Goal: Information Seeking & Learning: Find specific fact

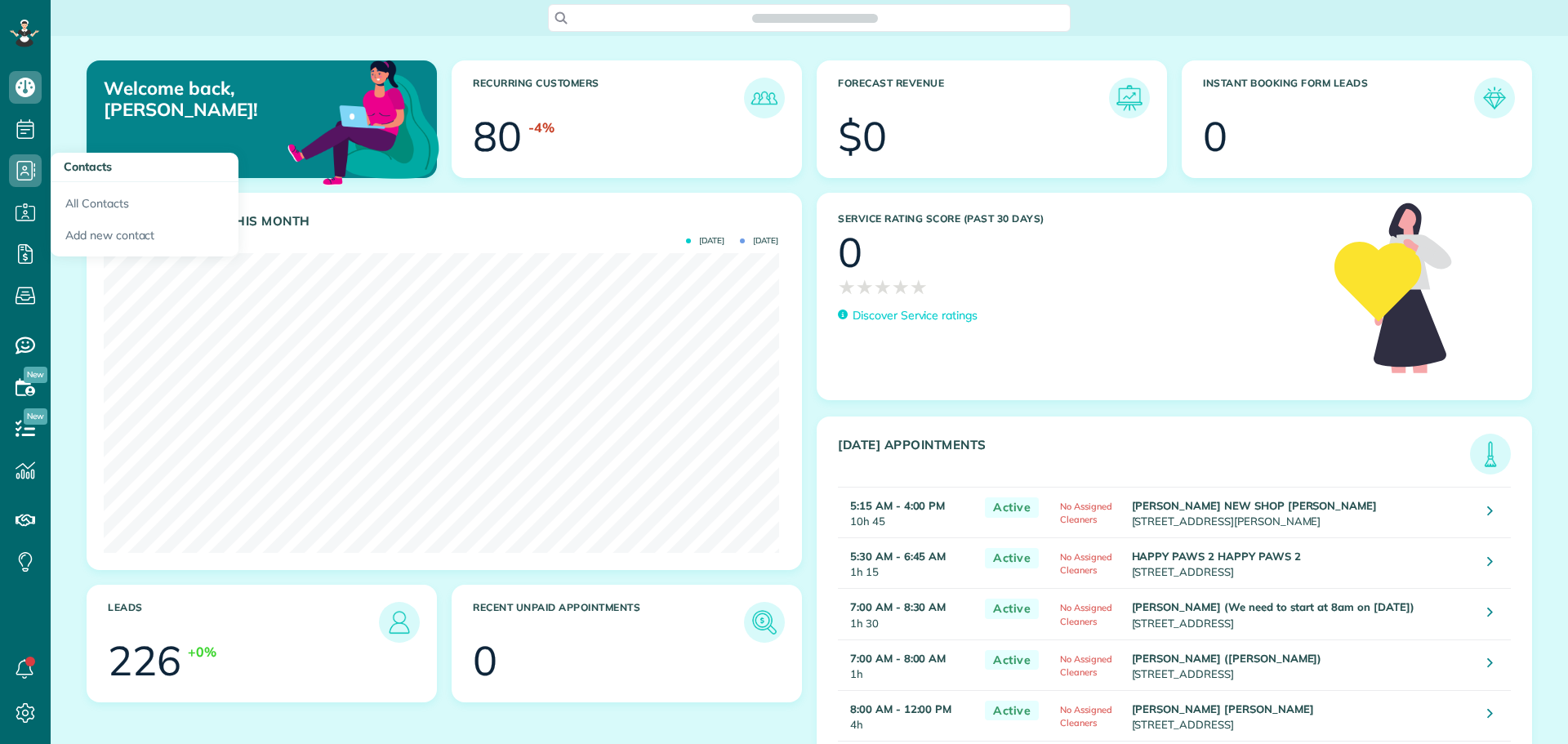
scroll to position [300, 674]
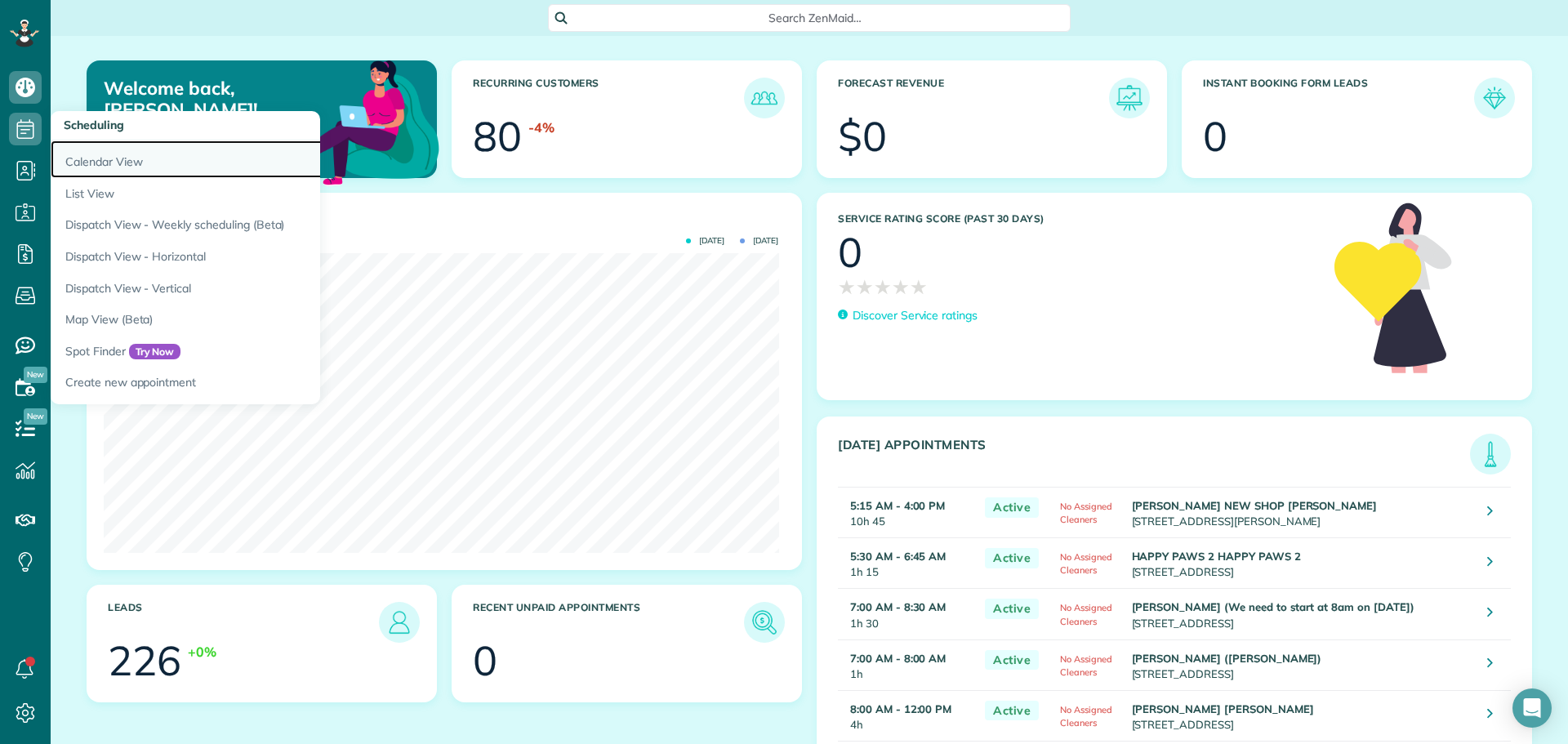
click at [101, 160] on link "Calendar View" at bounding box center [254, 159] width 408 height 38
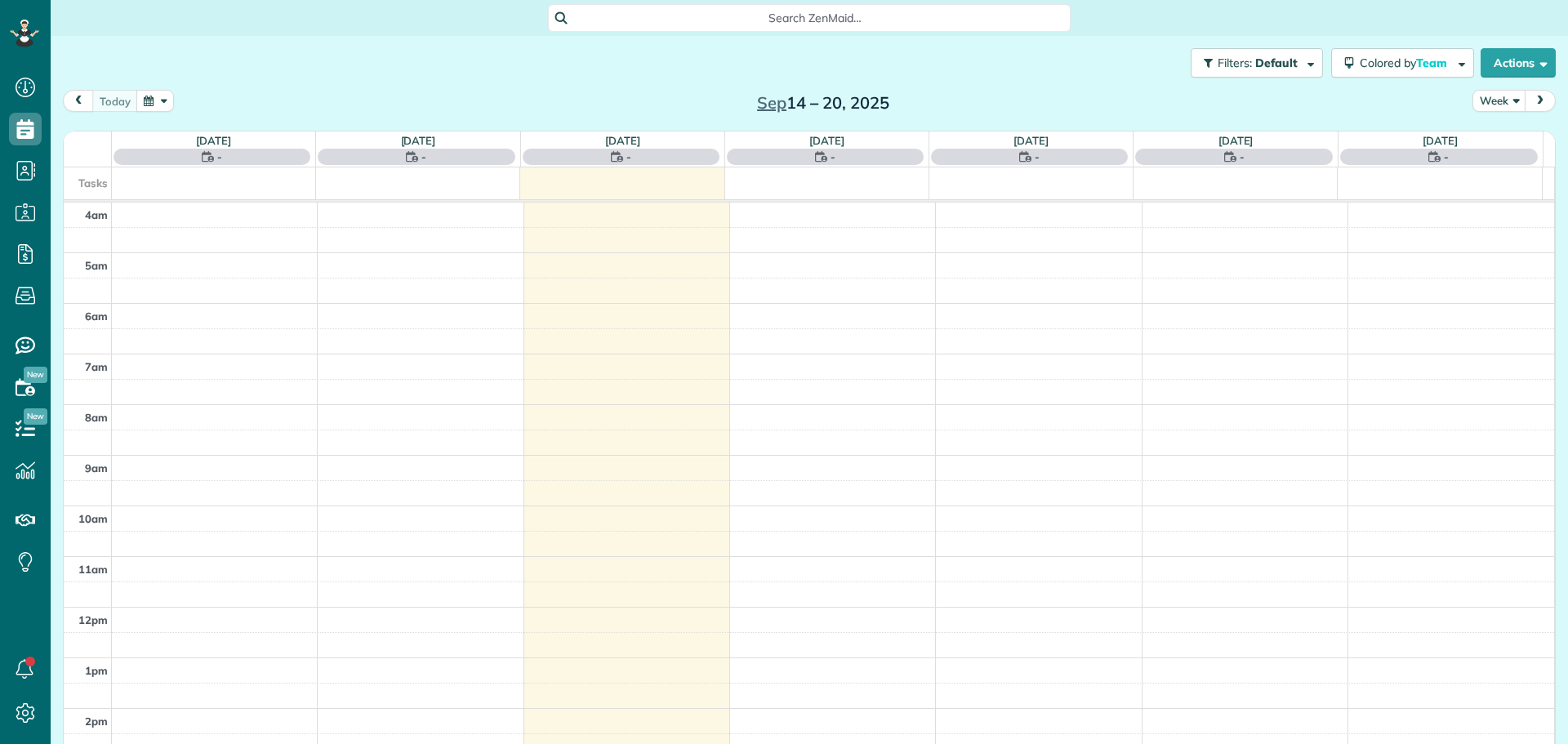
scroll to position [153, 0]
click at [1492, 94] on button "Week" at bounding box center [1499, 101] width 54 height 22
click at [1488, 142] on link "Day" at bounding box center [1537, 139] width 129 height 33
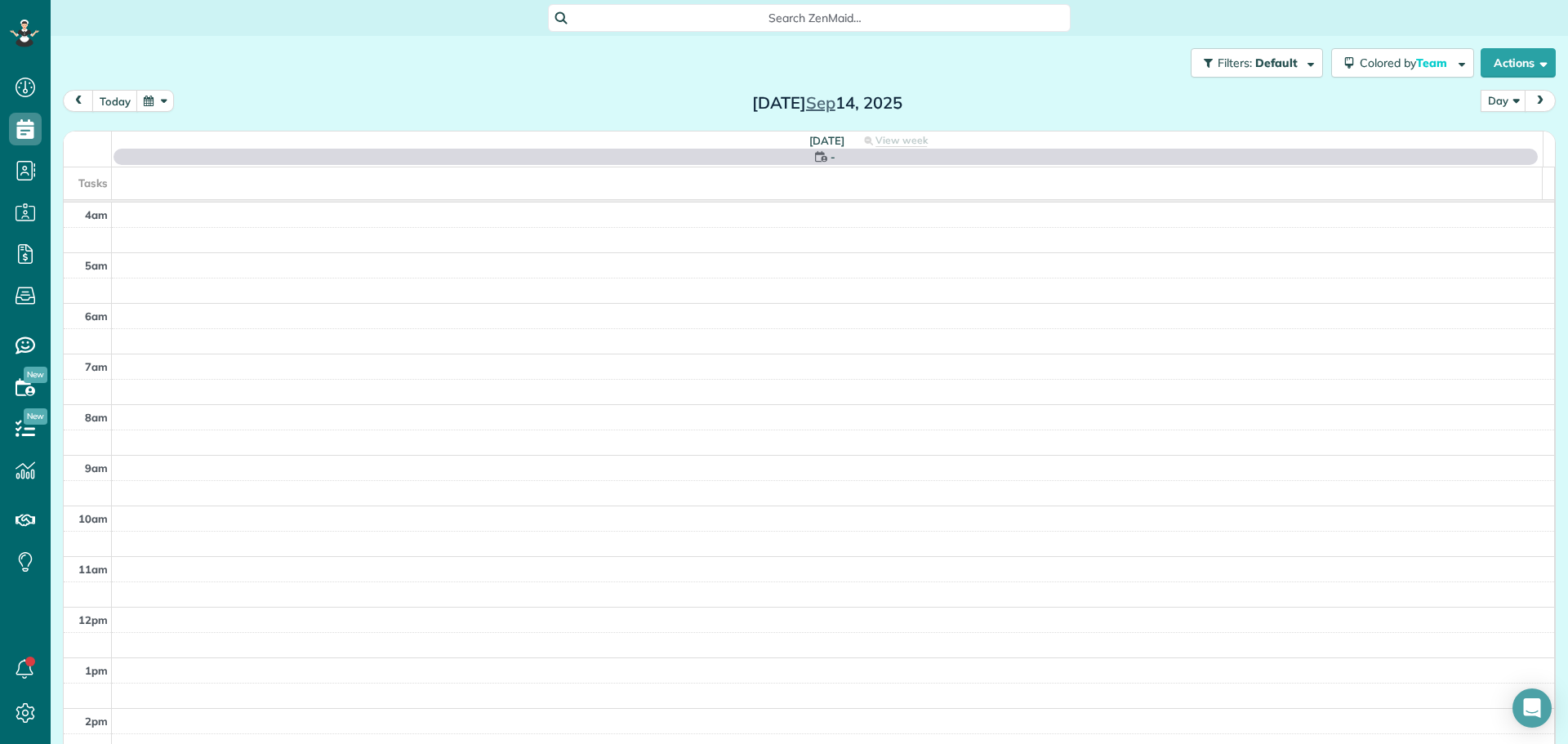
scroll to position [153, 0]
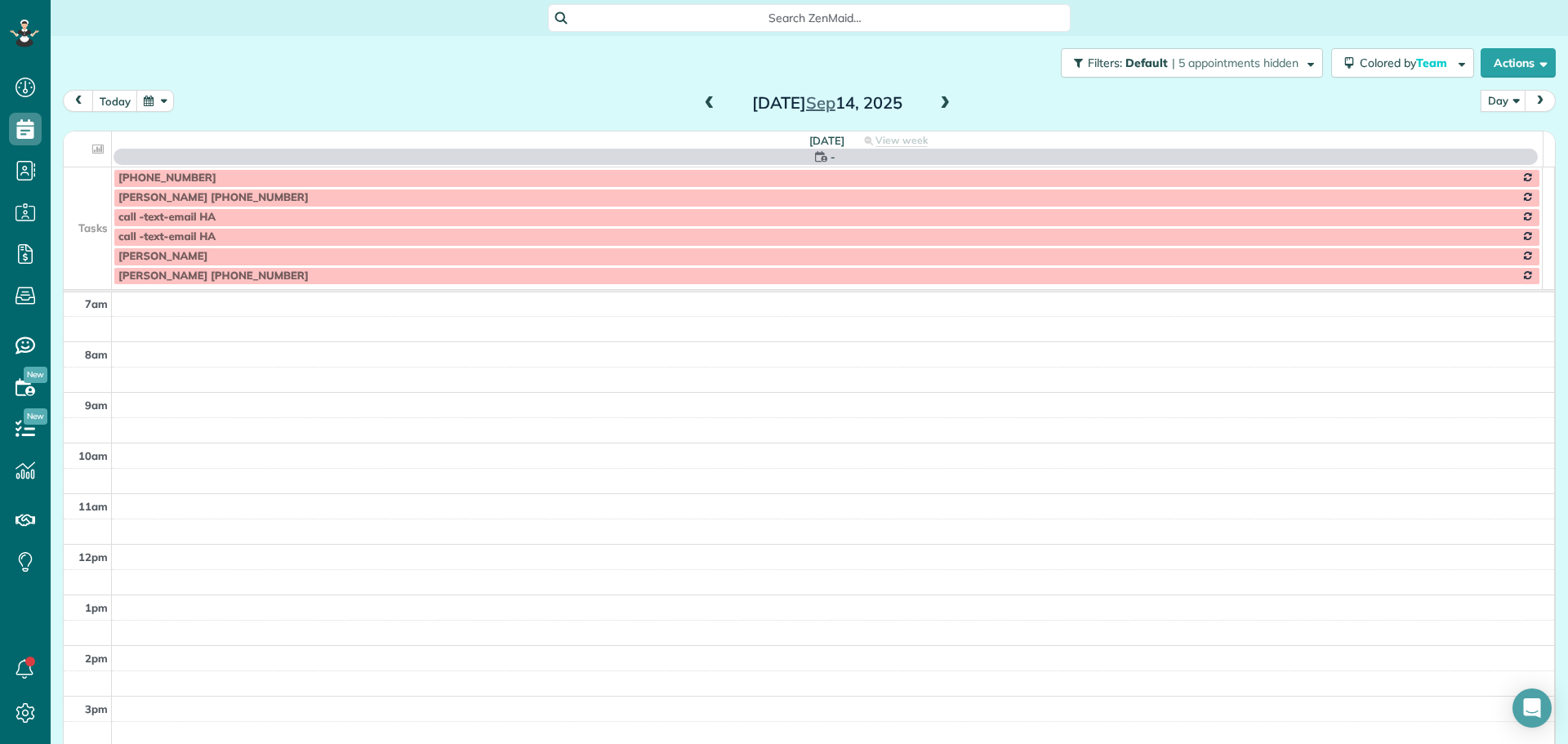
drag, startPoint x: 95, startPoint y: 200, endPoint x: 118, endPoint y: 131, distance: 72.7
click at [93, 196] on td at bounding box center [87, 198] width 48 height 20
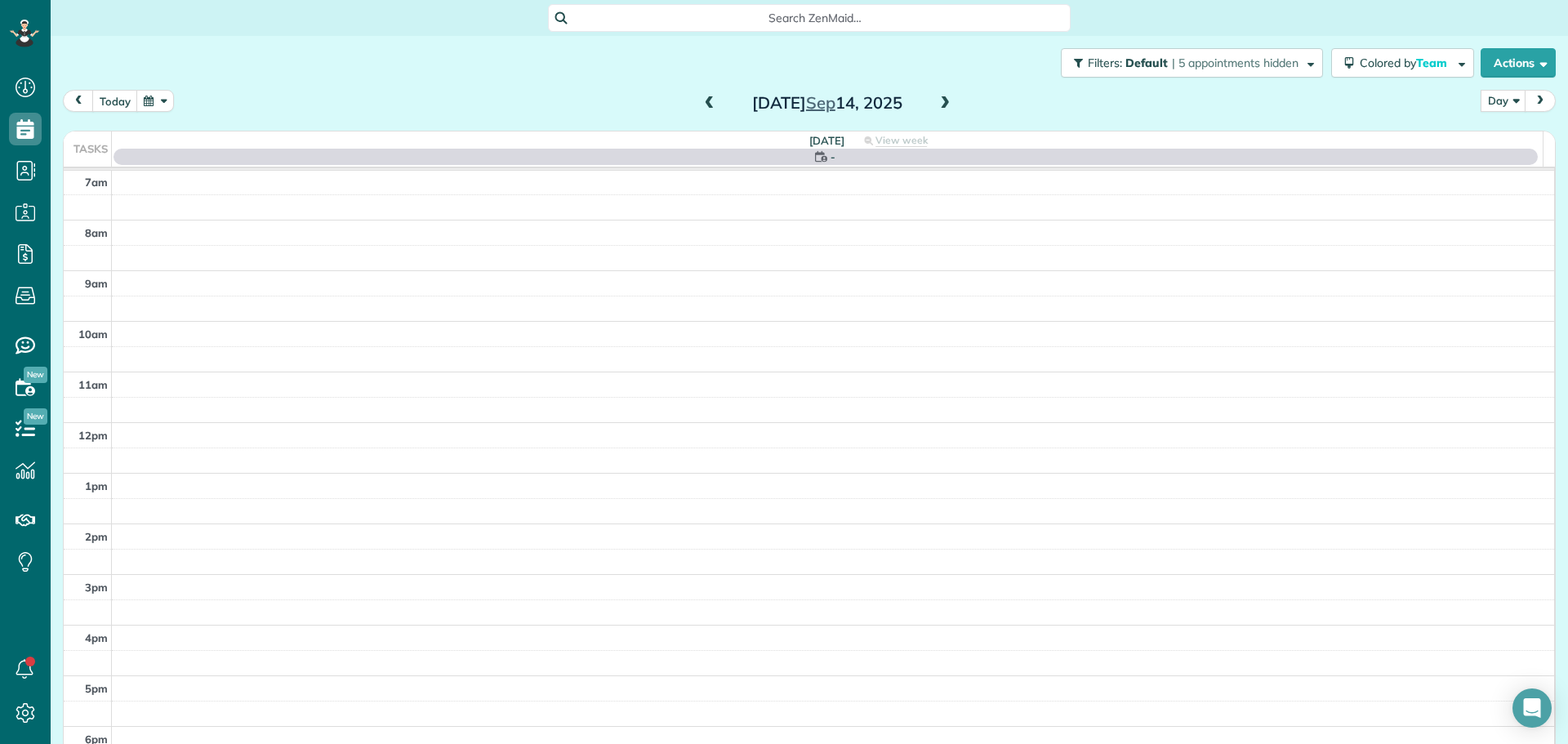
click at [941, 102] on span at bounding box center [945, 104] width 18 height 15
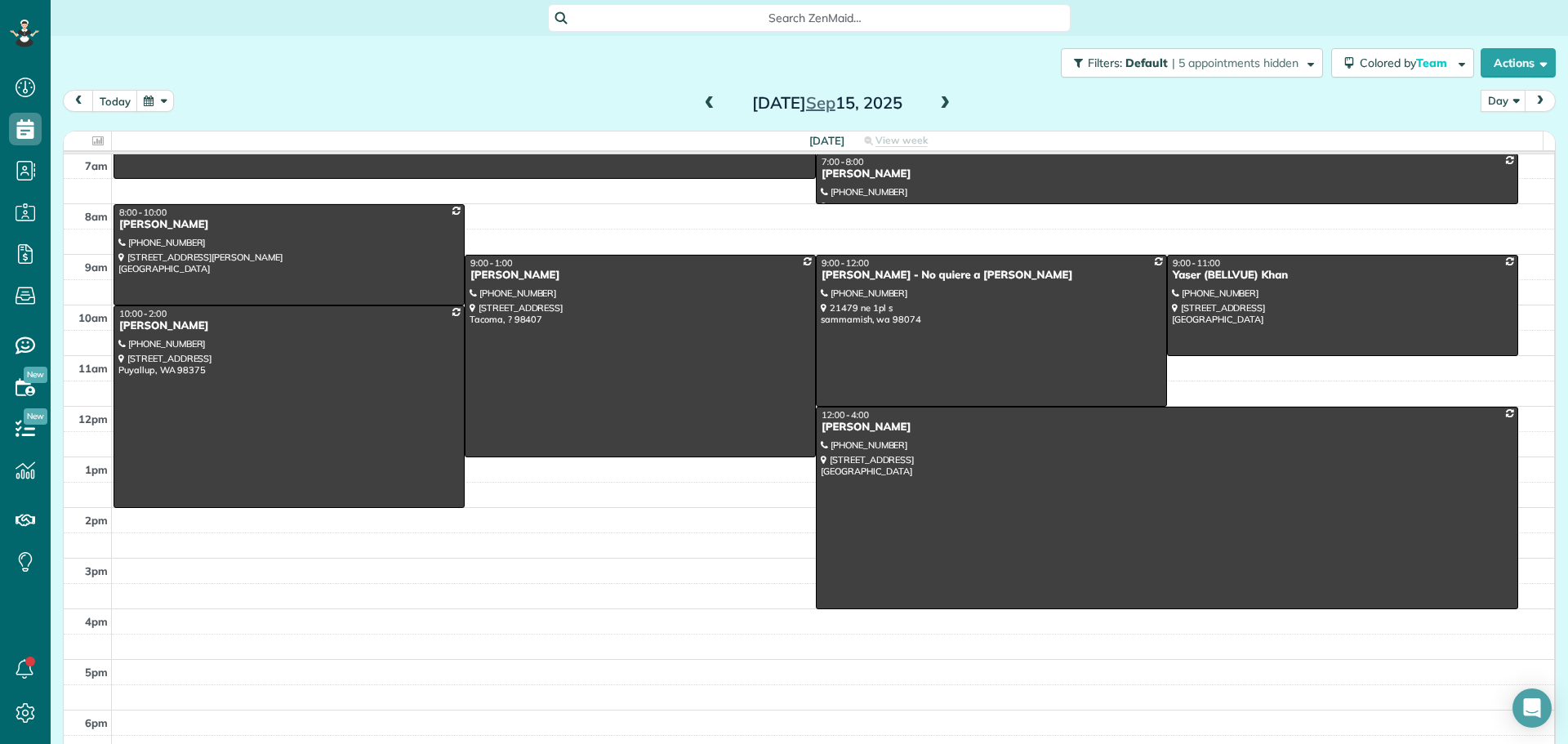
click at [941, 102] on span at bounding box center [945, 104] width 18 height 15
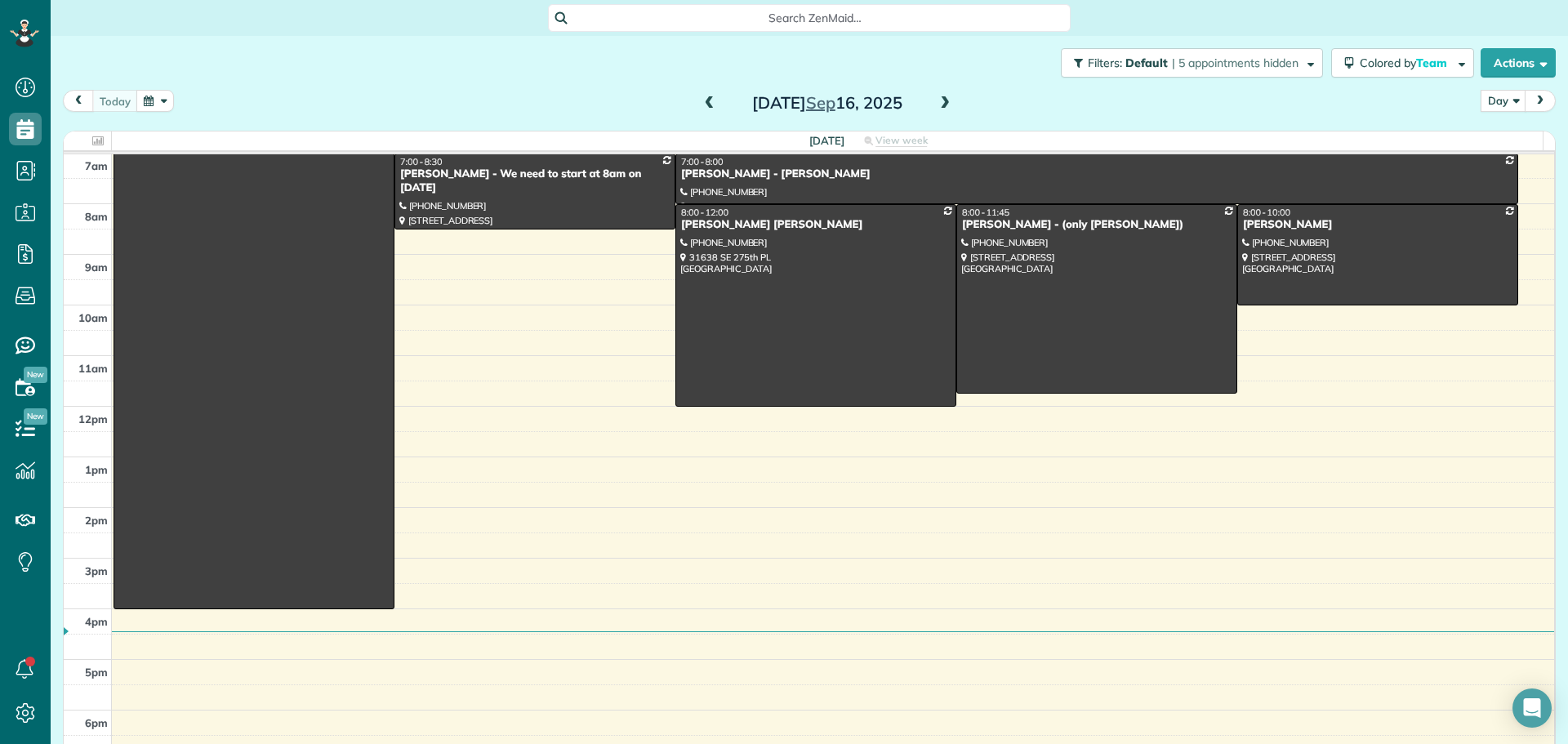
click at [941, 102] on span at bounding box center [945, 104] width 18 height 15
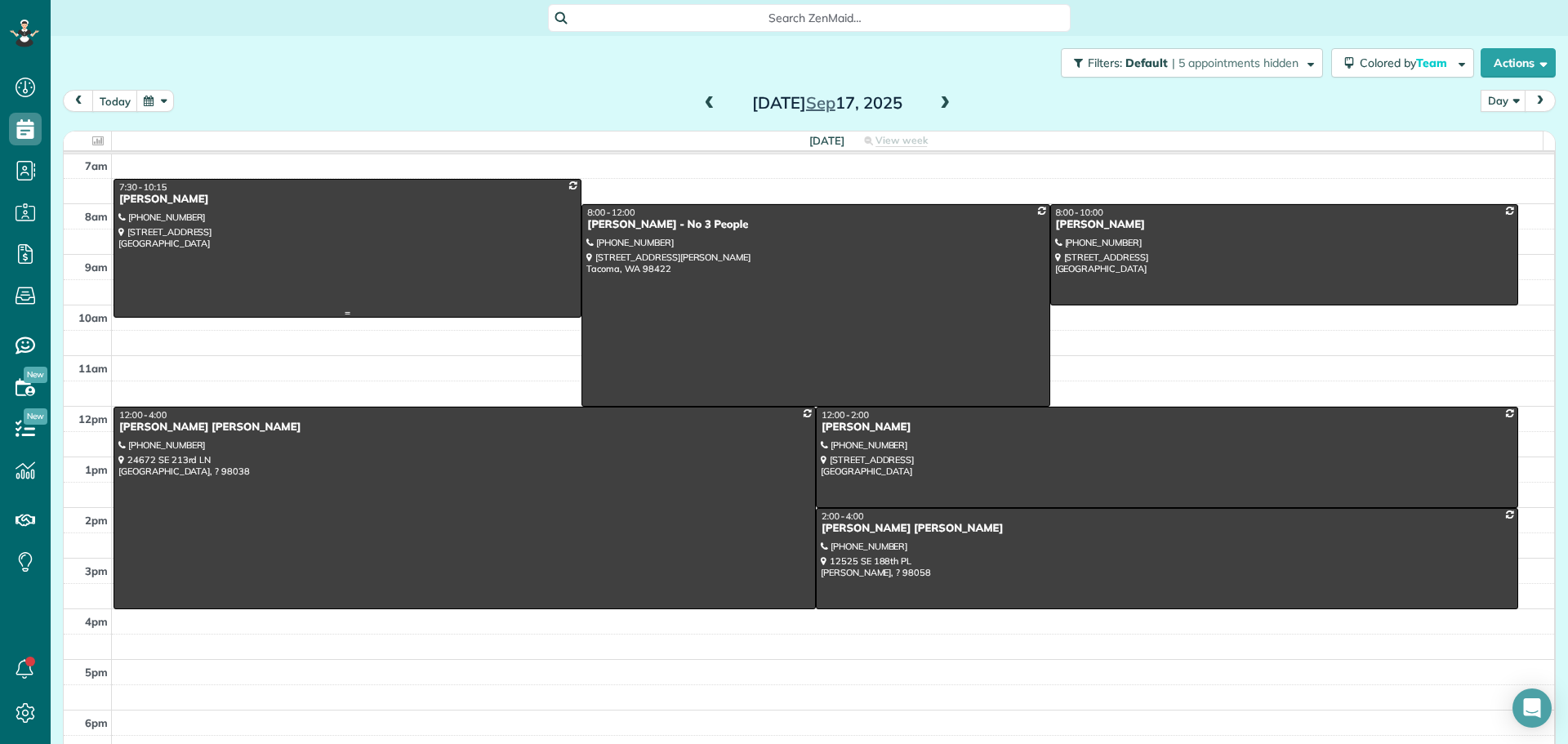
click at [285, 239] on div at bounding box center [348, 248] width 467 height 138
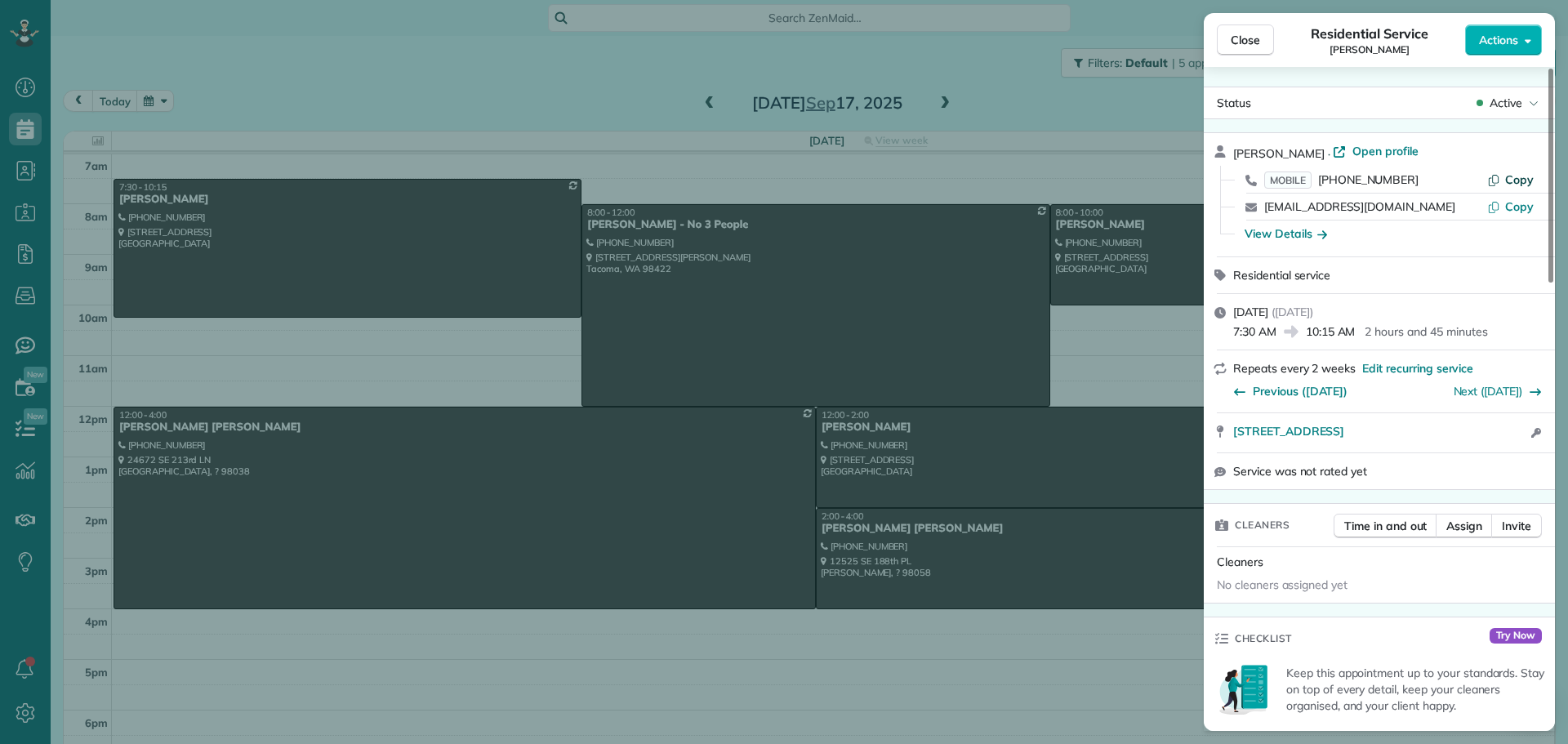
drag, startPoint x: 1511, startPoint y: 179, endPoint x: 1503, endPoint y: 181, distance: 8.2
click at [1509, 179] on span "Copy" at bounding box center [1519, 180] width 29 height 15
click at [1234, 436] on span "[STREET_ADDRESS]" at bounding box center [1289, 431] width 111 height 16
drag, startPoint x: 1228, startPoint y: 434, endPoint x: 1423, endPoint y: 426, distance: 195.2
click at [1423, 426] on div "[STREET_ADDRESS] Open in maps Open in maps Open access information" at bounding box center [1379, 433] width 351 height 40
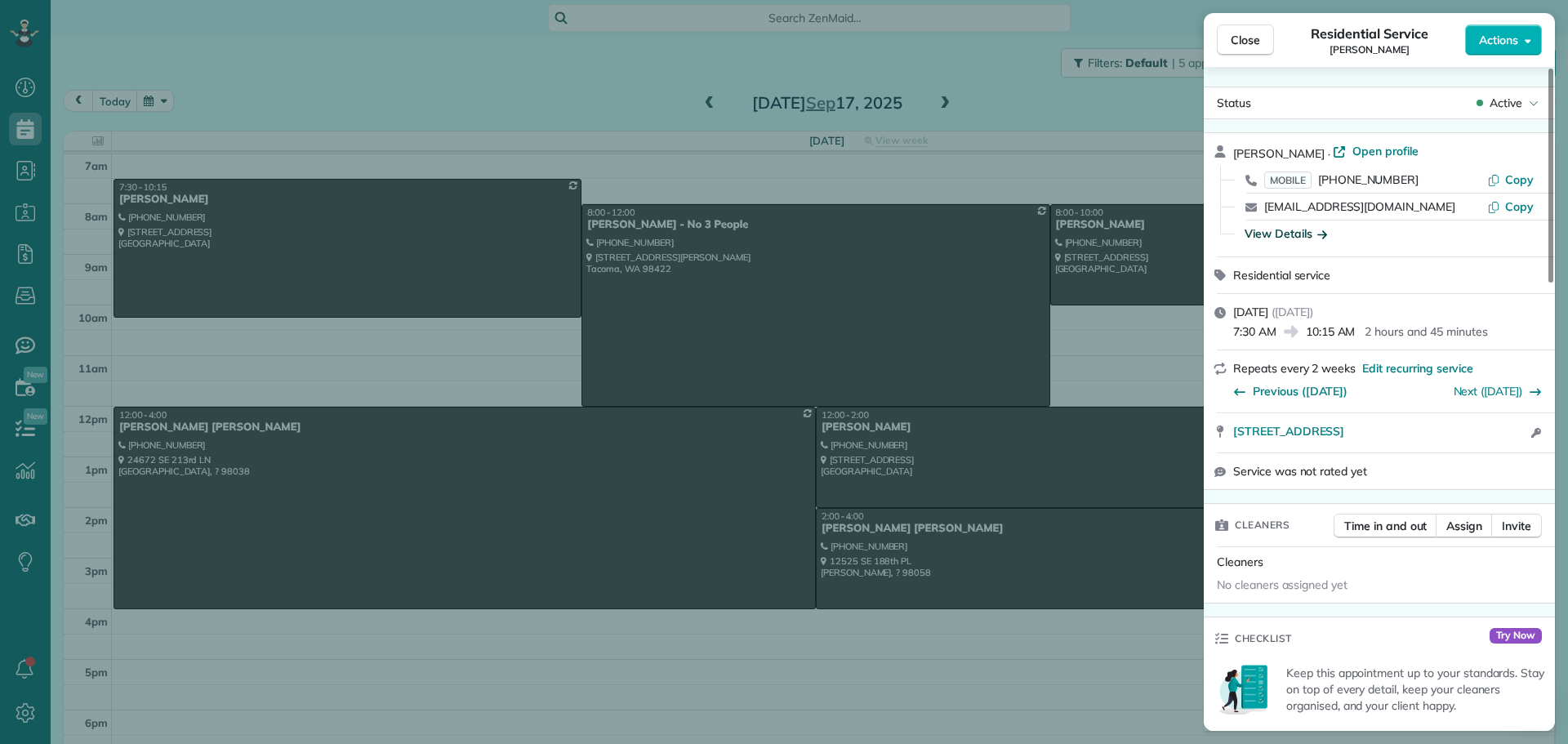
click at [1270, 232] on div "View Details" at bounding box center [1286, 233] width 82 height 16
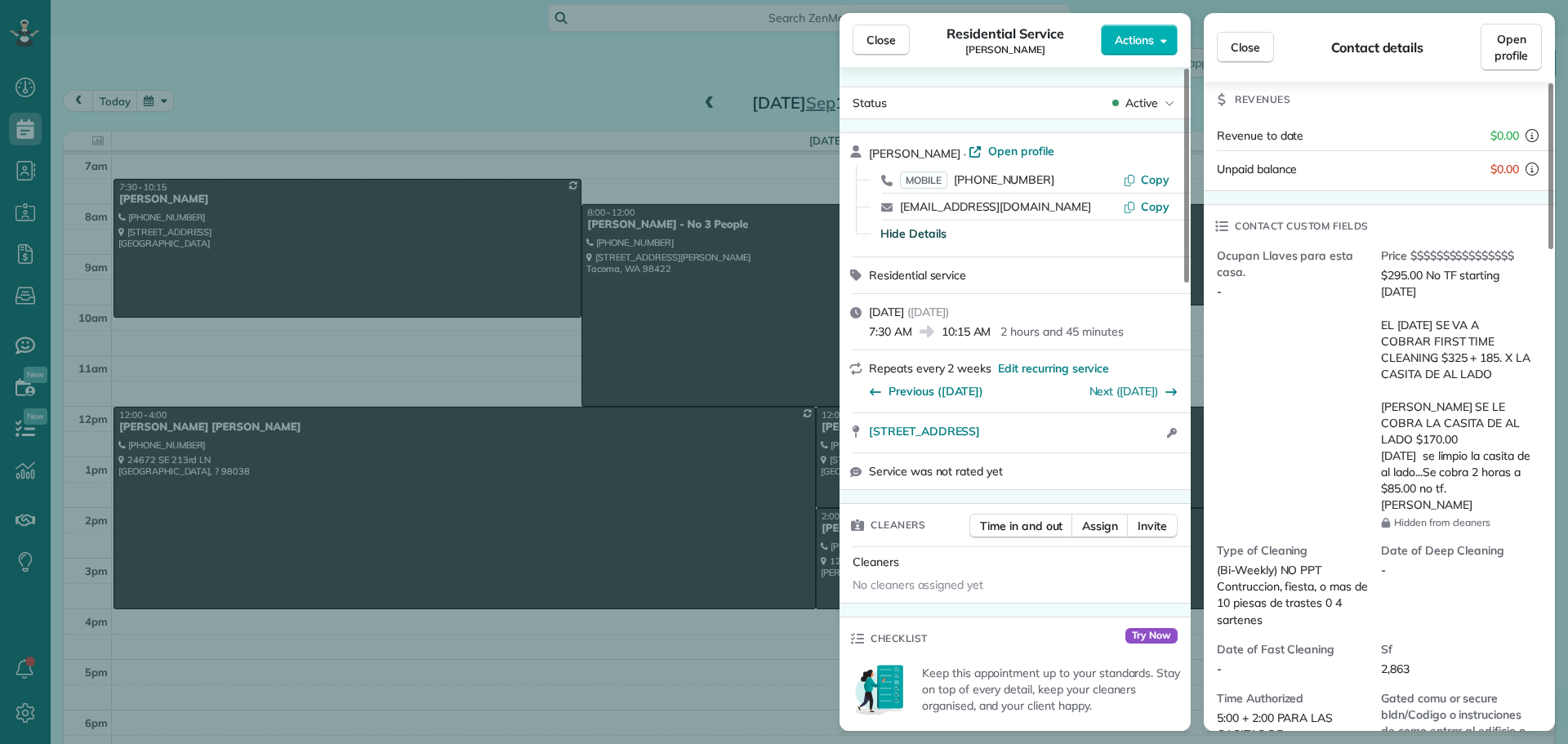
scroll to position [414, 0]
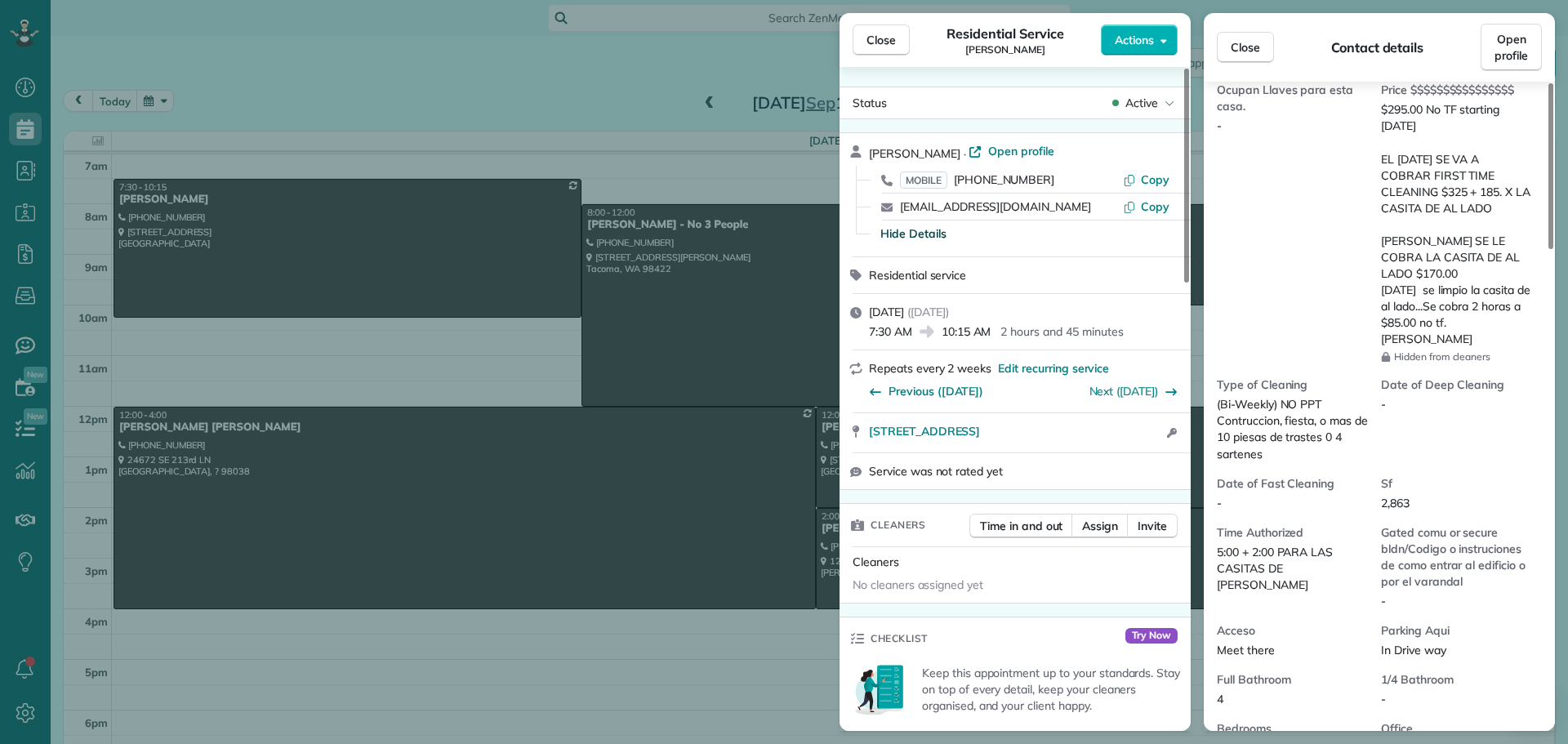
drag, startPoint x: 888, startPoint y: 45, endPoint x: 753, endPoint y: 254, distance: 248.8
click at [888, 45] on span "Close" at bounding box center [881, 40] width 30 height 16
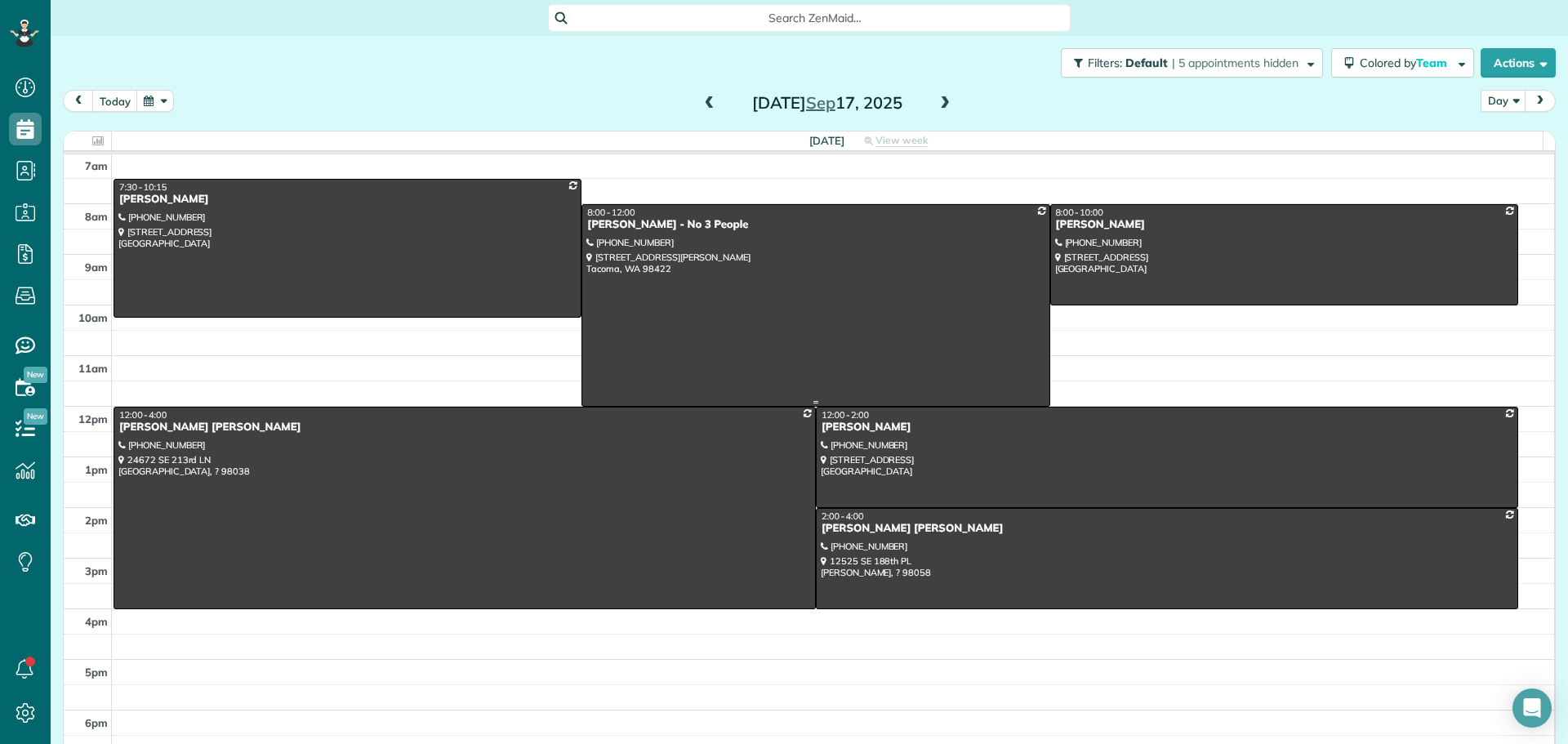
click at [710, 301] on div at bounding box center [815, 306] width 467 height 201
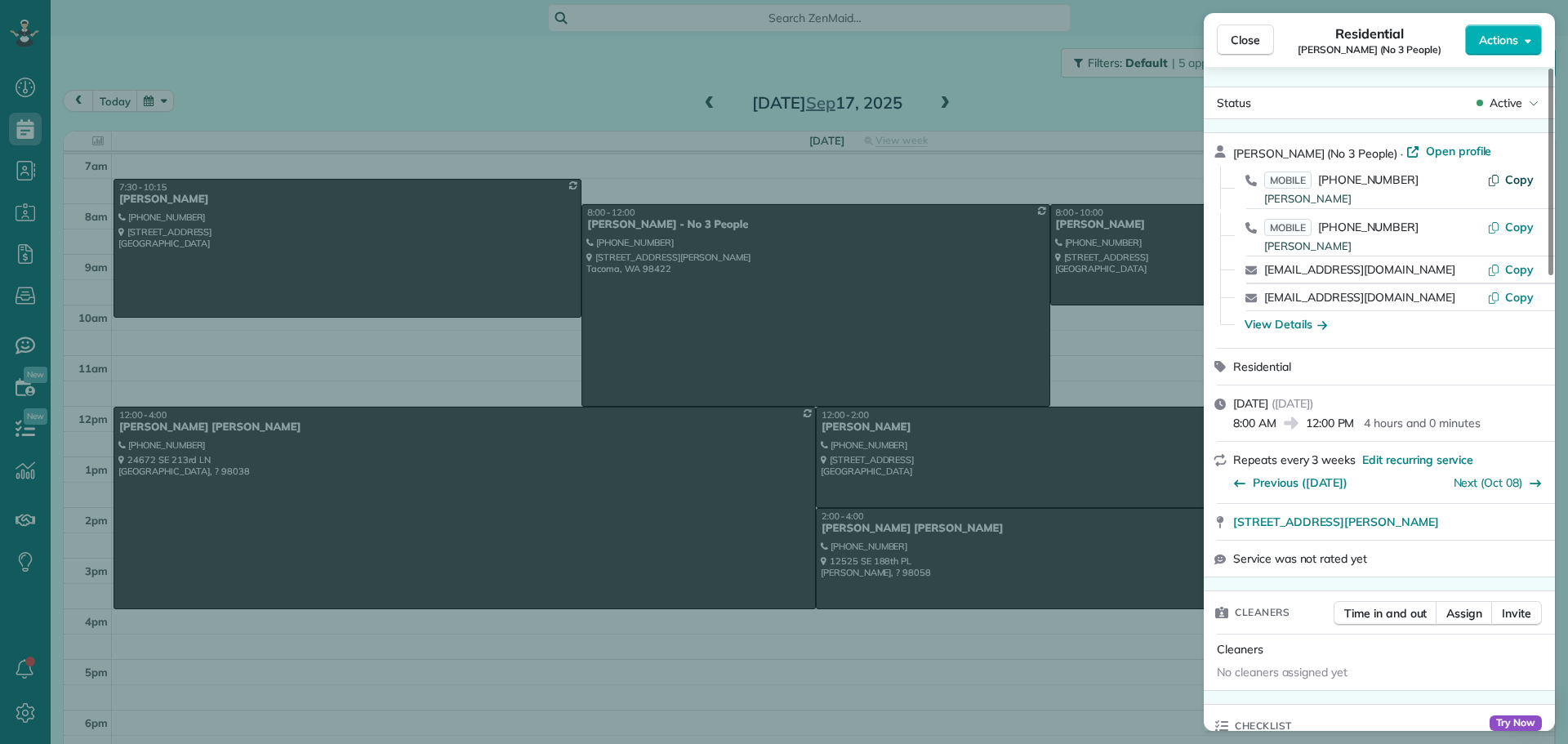
click at [1528, 173] on span "Copy" at bounding box center [1519, 180] width 29 height 15
drag, startPoint x: 1230, startPoint y: 528, endPoint x: 1503, endPoint y: 518, distance: 273.2
click at [1503, 518] on div "[STREET_ADDRESS][PERSON_NAME] Open in maps Open in maps" at bounding box center [1379, 522] width 351 height 36
click at [1278, 327] on div "View Details" at bounding box center [1286, 324] width 82 height 16
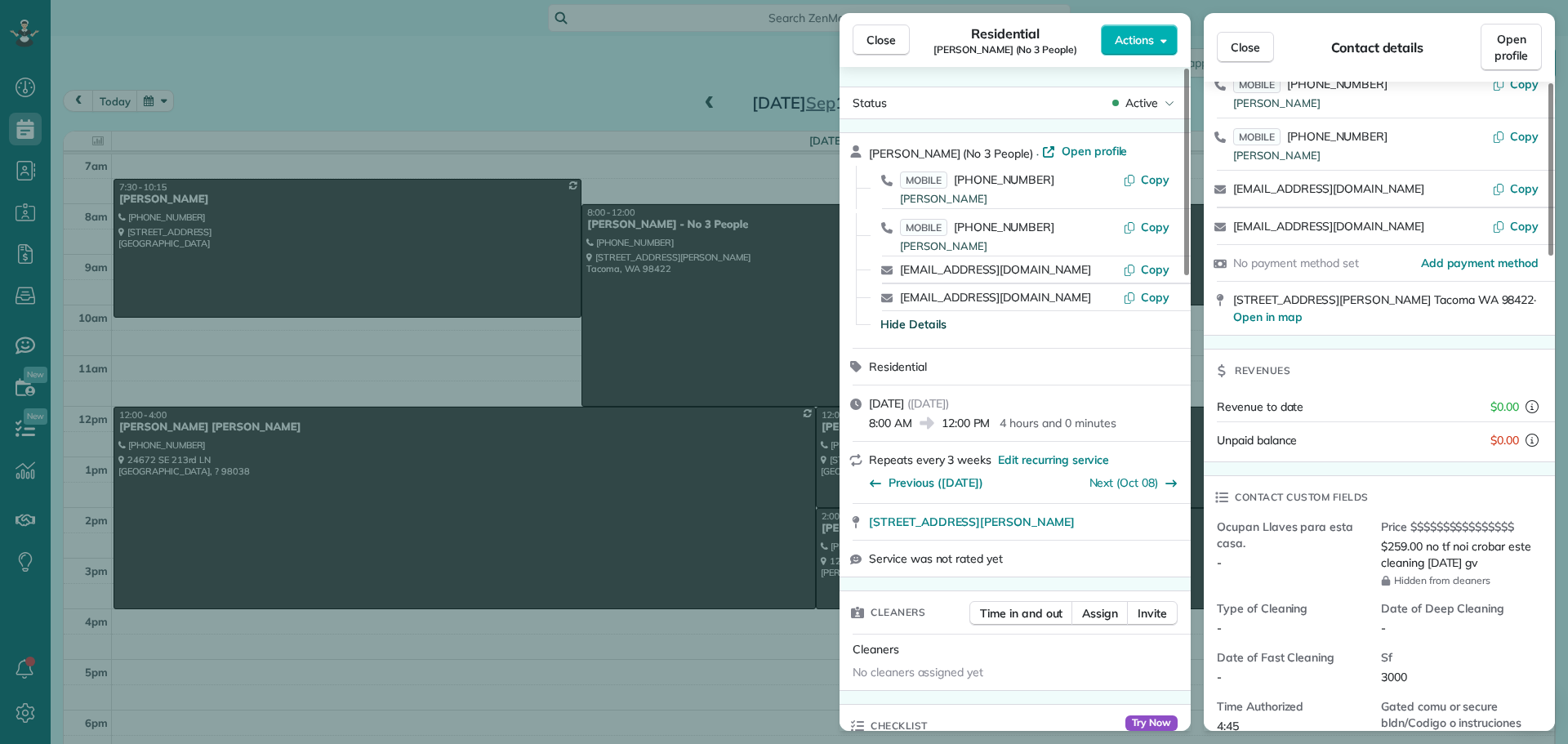
scroll to position [166, 0]
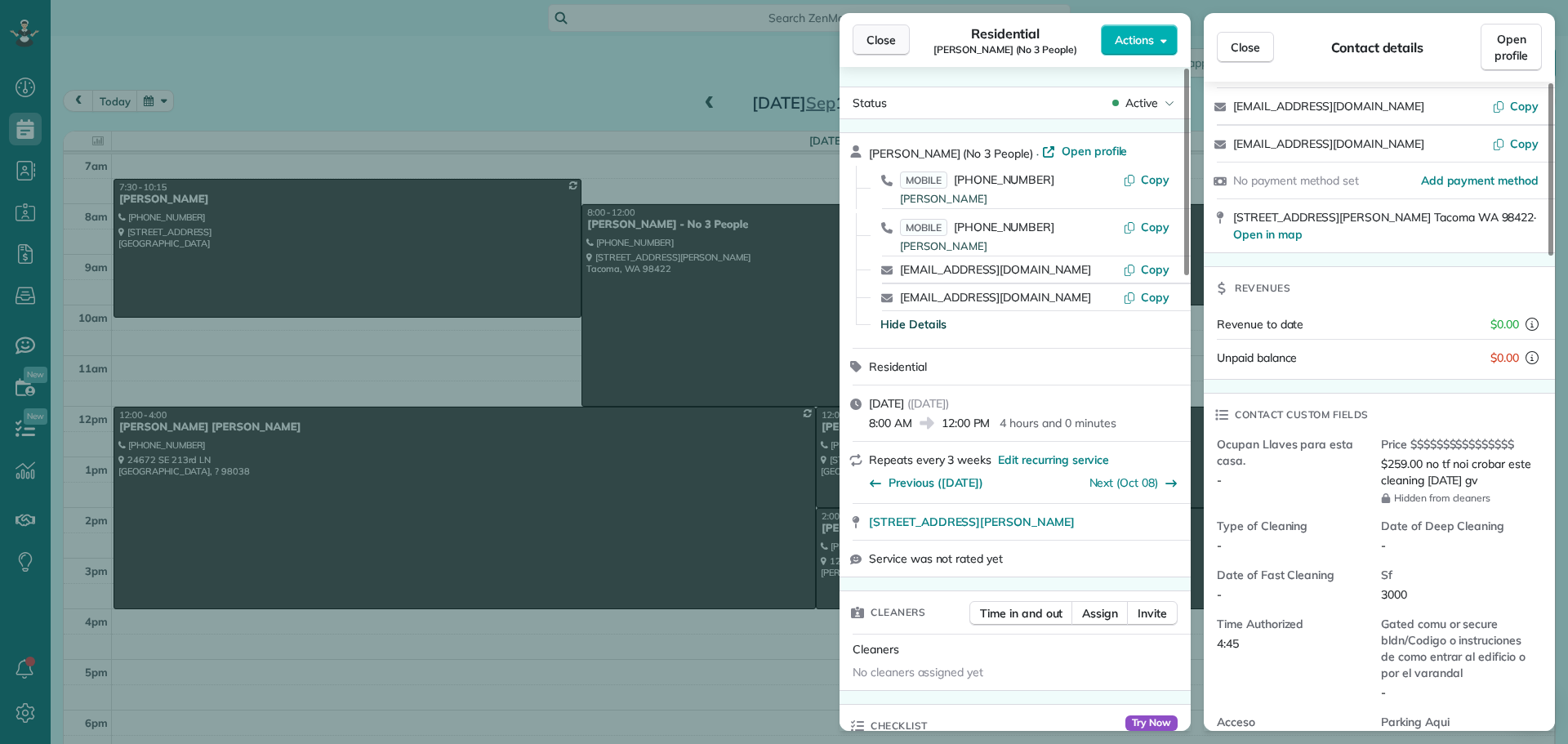
click at [880, 30] on button "Close" at bounding box center [880, 40] width 57 height 31
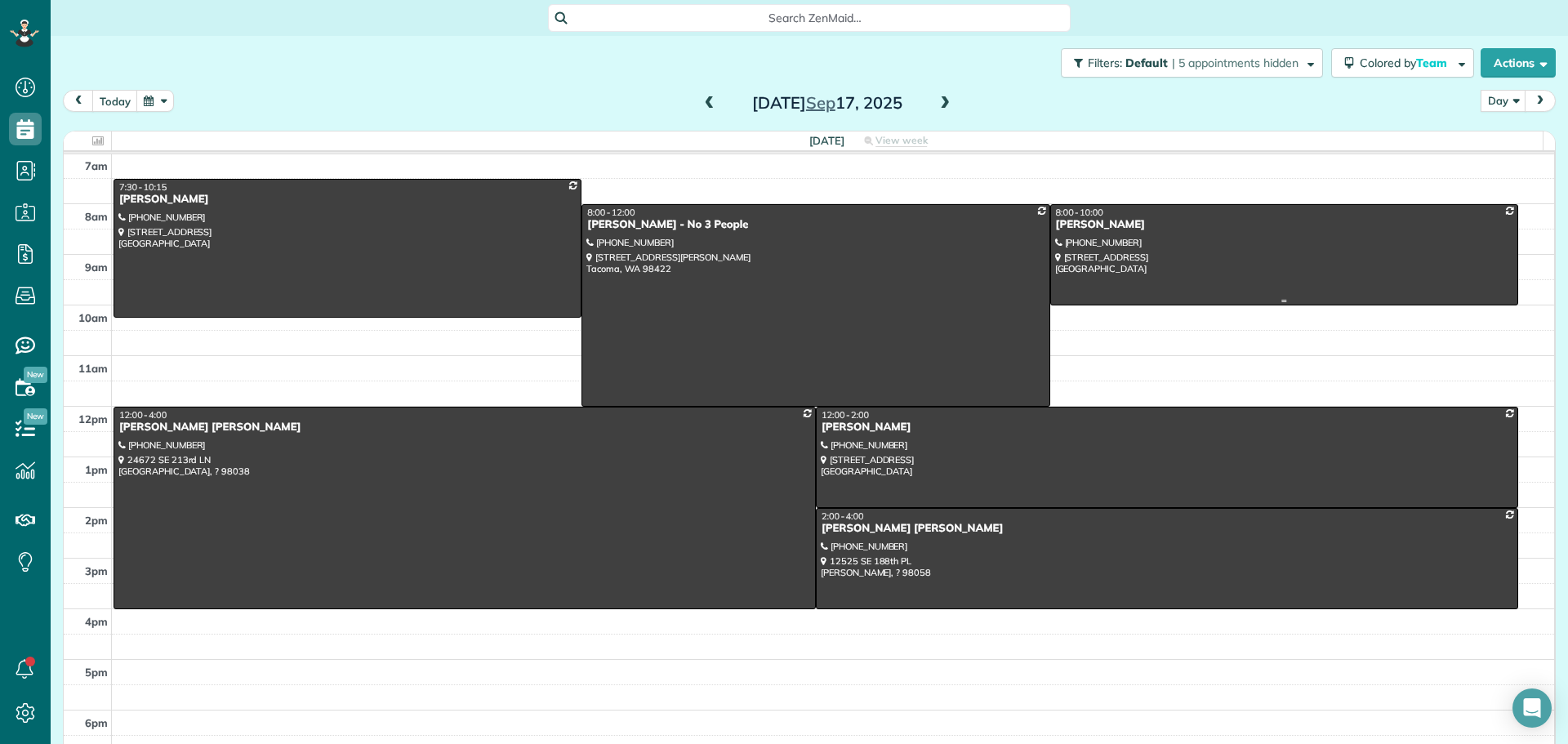
click at [1276, 271] on div at bounding box center [1284, 255] width 467 height 100
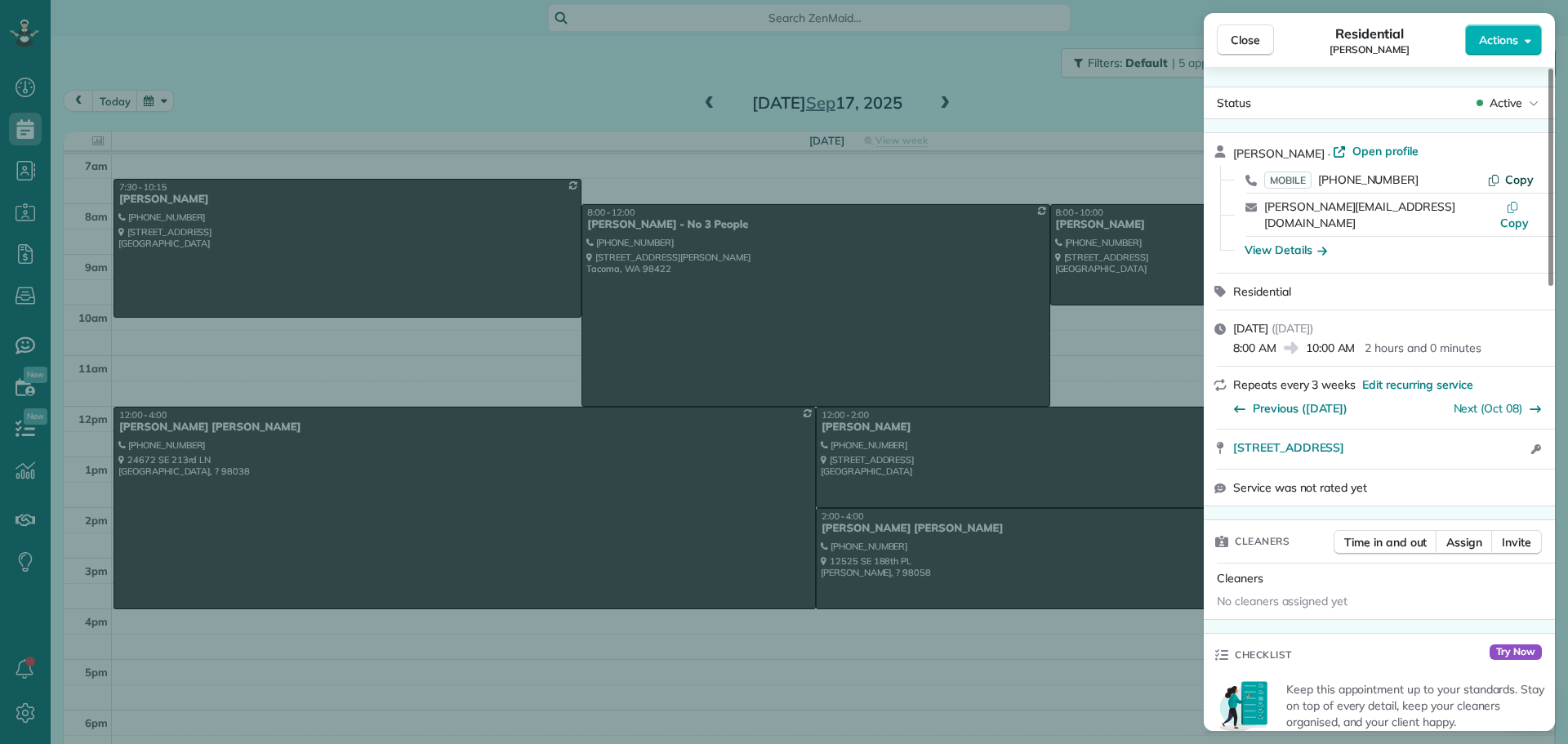
click at [1522, 178] on span "Copy" at bounding box center [1519, 180] width 29 height 15
drag, startPoint x: 1228, startPoint y: 432, endPoint x: 1469, endPoint y: 436, distance: 241.0
click at [1469, 436] on div "[STREET_ADDRESS] Open in maps Open in maps Open access information" at bounding box center [1379, 450] width 351 height 40
click at [1281, 242] on div "View Details" at bounding box center [1286, 250] width 82 height 16
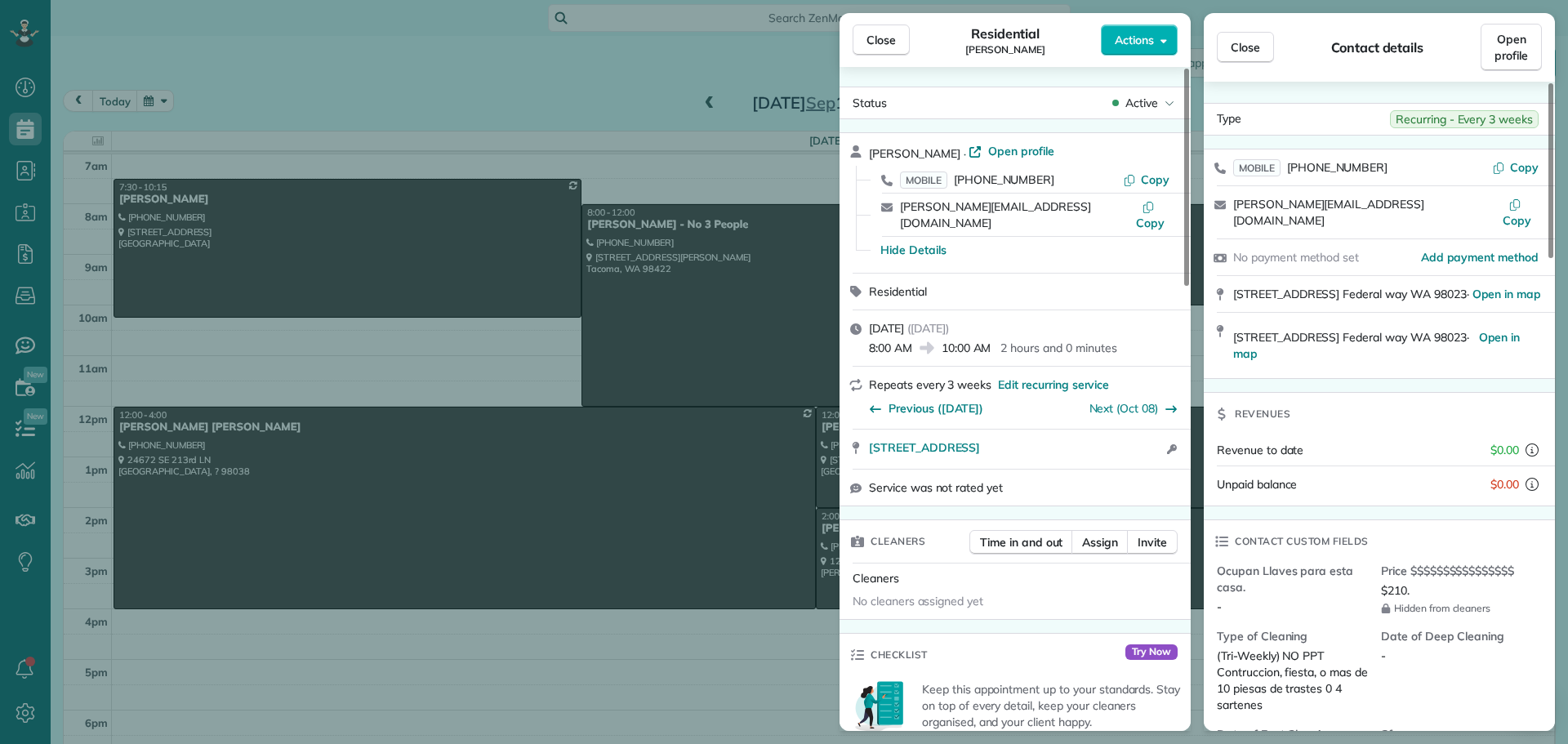
scroll to position [166, 0]
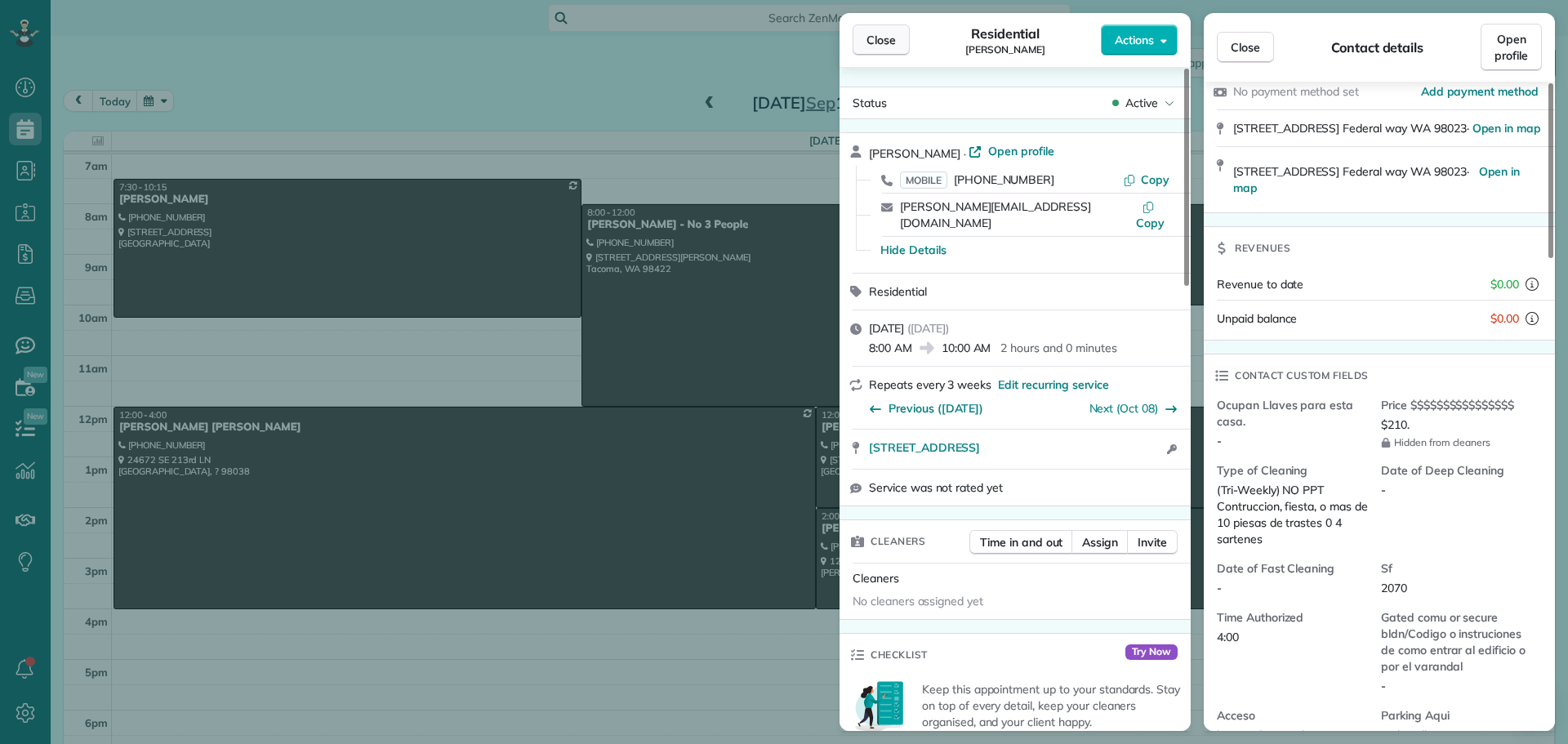
click at [885, 48] on button "Close" at bounding box center [880, 40] width 57 height 31
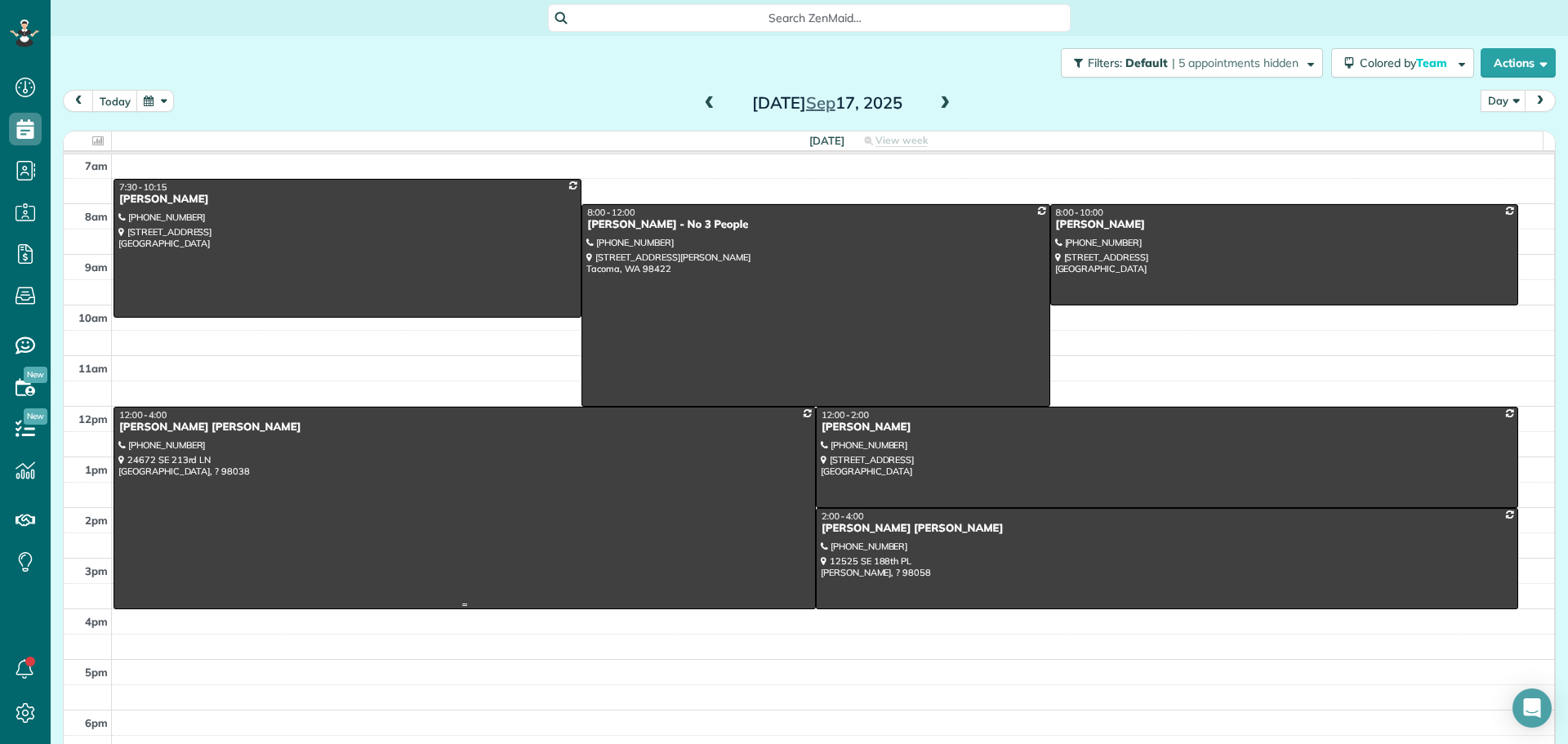
click at [663, 516] on div at bounding box center [465, 508] width 701 height 201
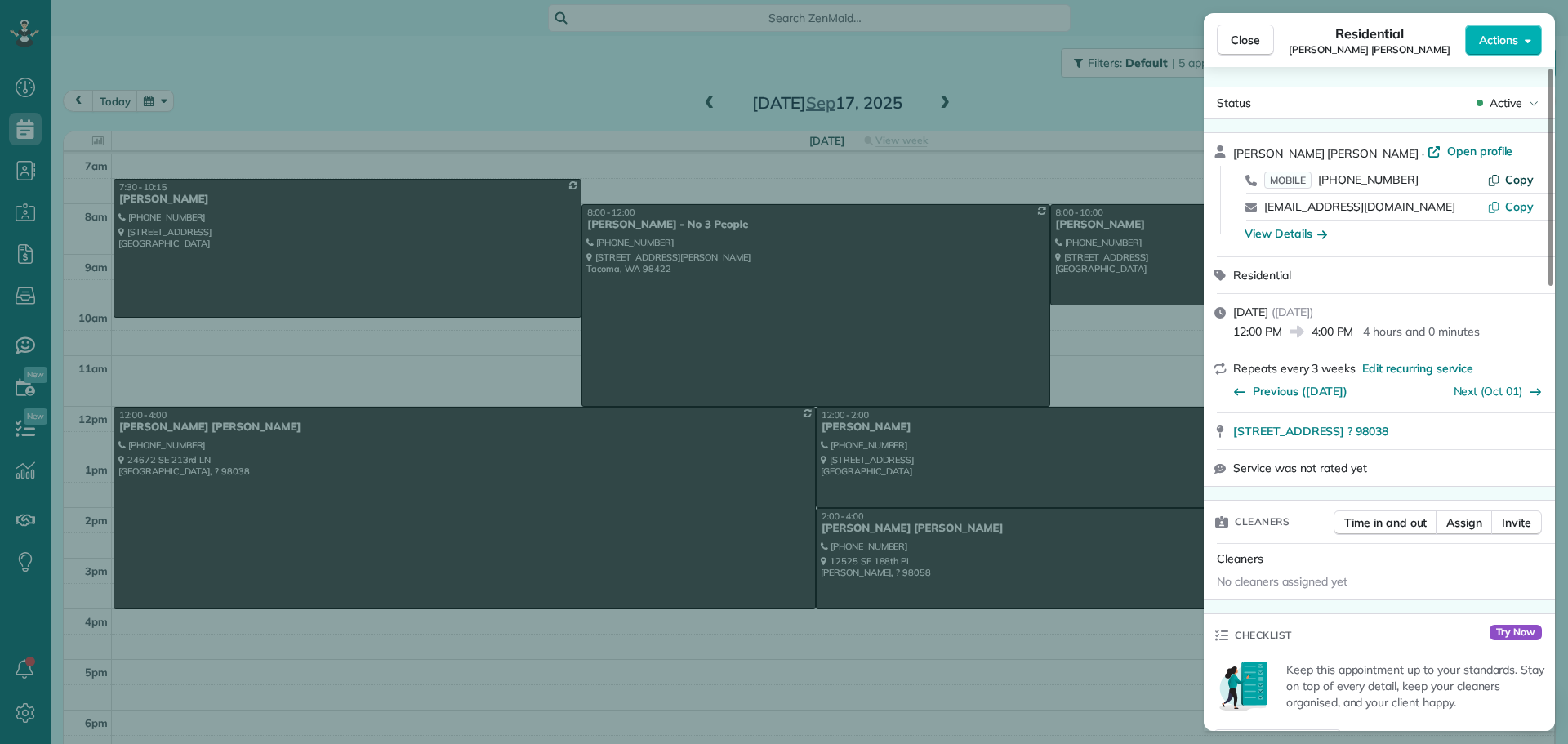
click at [1514, 175] on span "Copy" at bounding box center [1519, 180] width 29 height 15
drag, startPoint x: 1231, startPoint y: 435, endPoint x: 1478, endPoint y: 431, distance: 247.0
click at [1478, 431] on div "[STREET_ADDRESS] ? 98038 Open in maps Open in maps" at bounding box center [1379, 431] width 351 height 36
click at [1296, 228] on div "View Details" at bounding box center [1286, 233] width 82 height 16
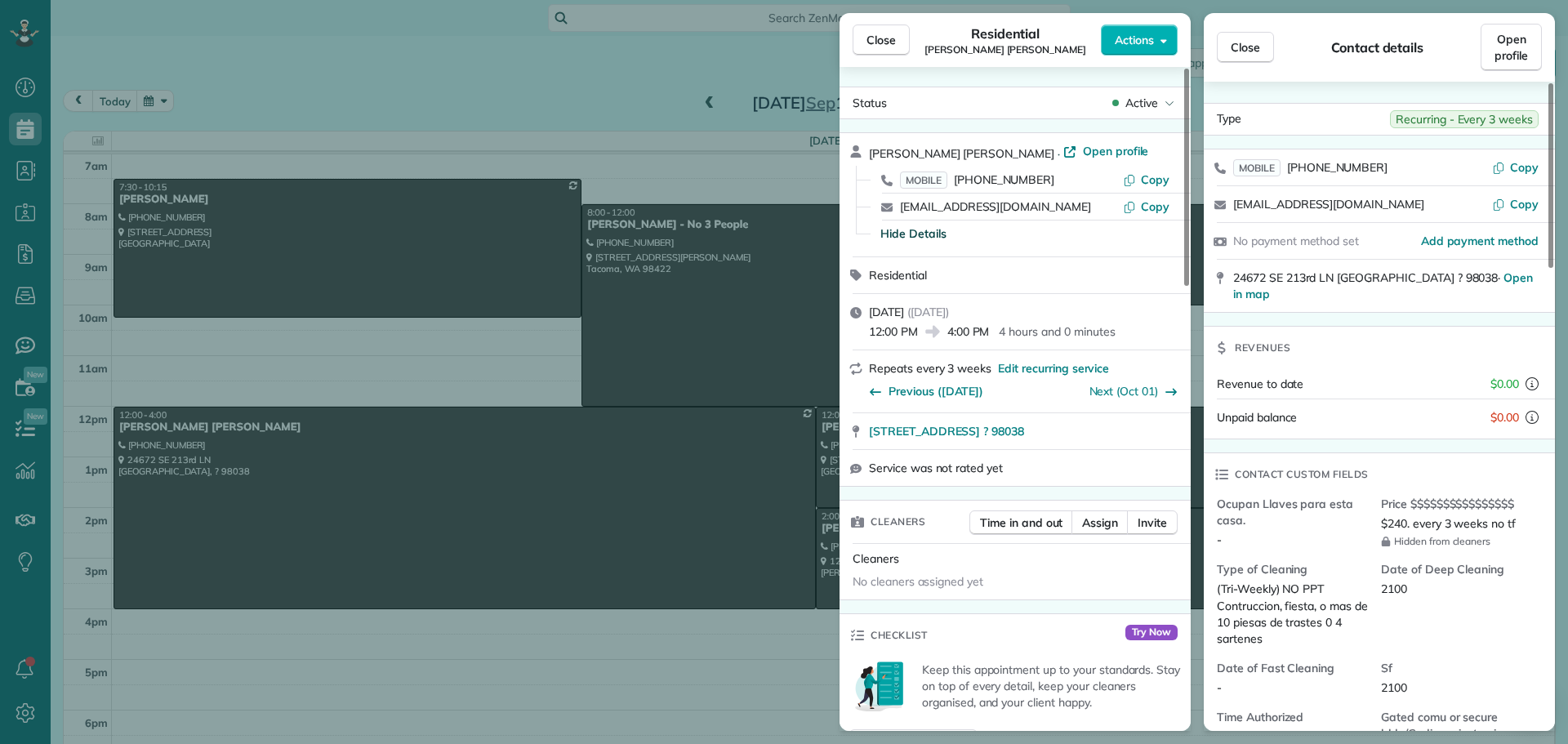
scroll to position [164, 0]
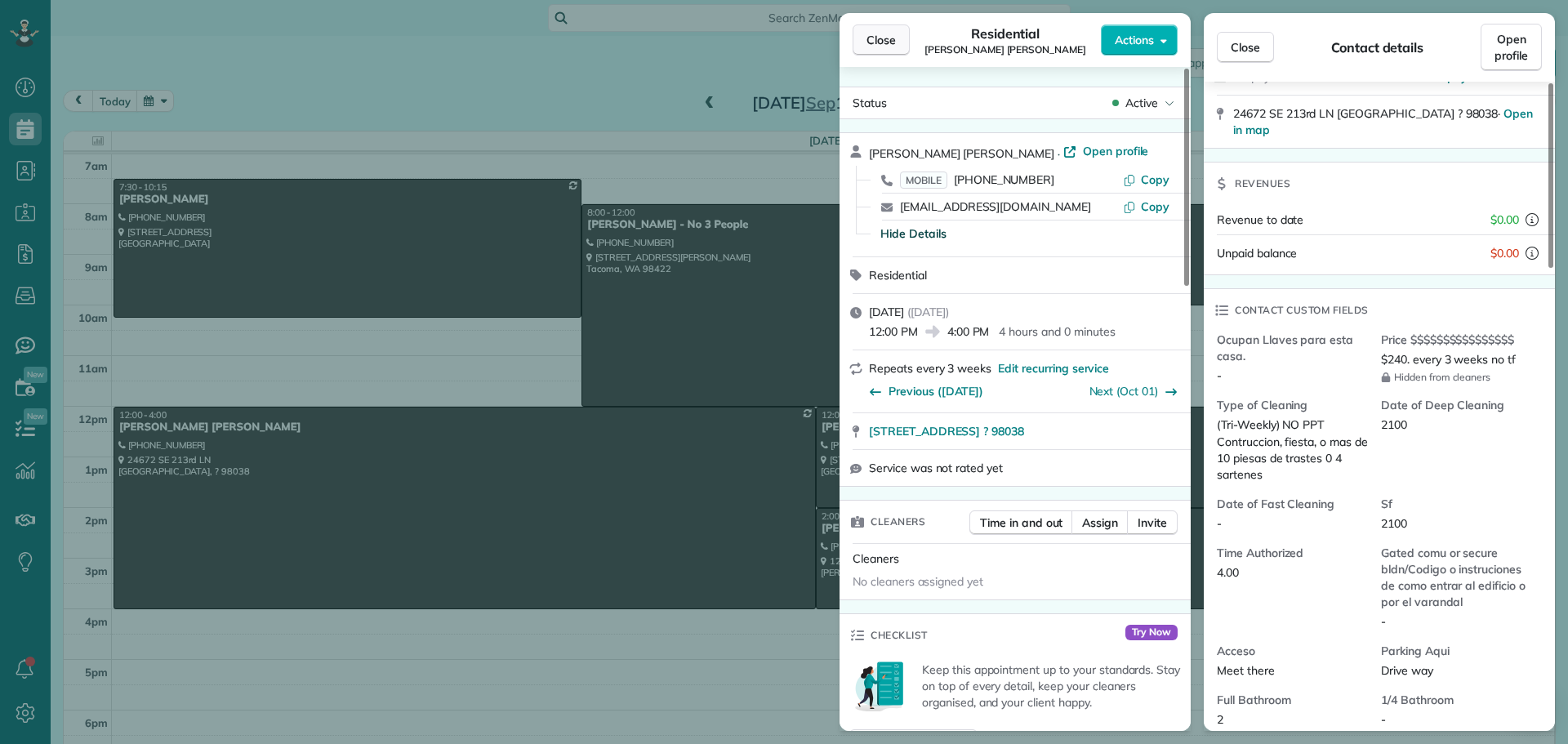
click at [878, 49] on button "Close" at bounding box center [880, 40] width 57 height 31
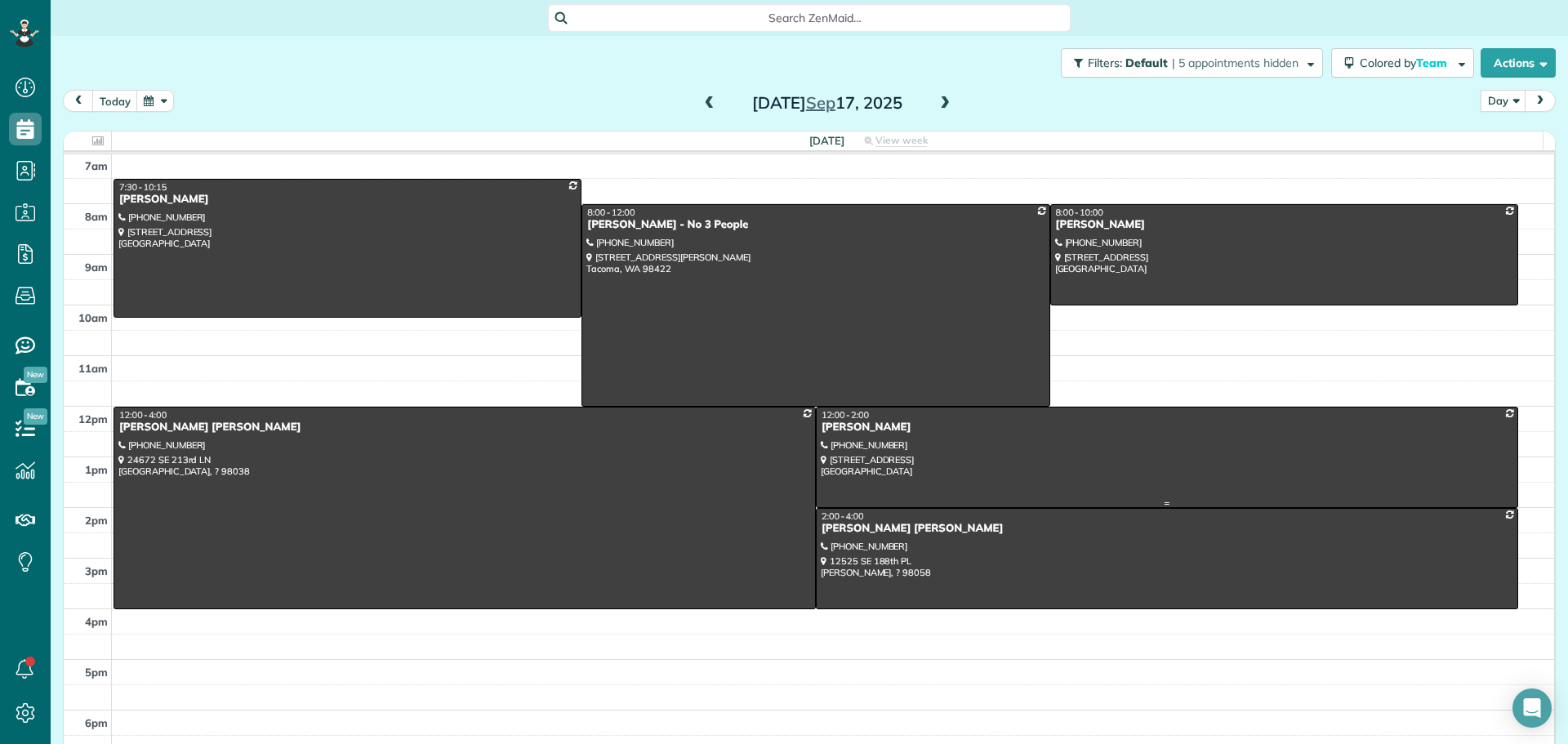
click at [926, 436] on div at bounding box center [1167, 457] width 701 height 100
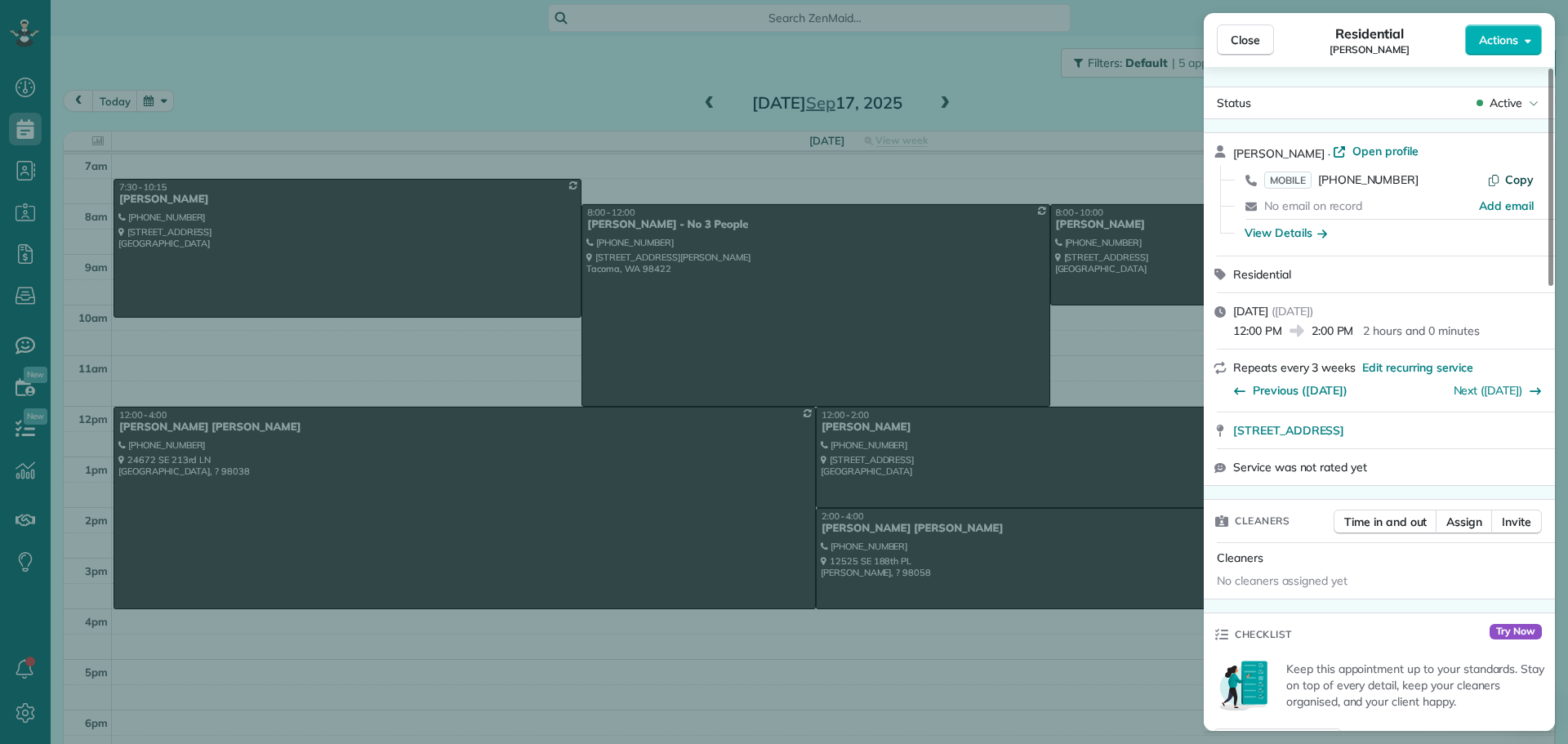
click at [1508, 172] on span "Copy" at bounding box center [1519, 180] width 29 height 15
drag, startPoint x: 1227, startPoint y: 436, endPoint x: 1467, endPoint y: 426, distance: 240.2
click at [1467, 426] on div "[STREET_ADDRESS] Open in maps Open in maps" at bounding box center [1379, 431] width 351 height 36
click at [1293, 230] on div "View Details" at bounding box center [1286, 233] width 82 height 16
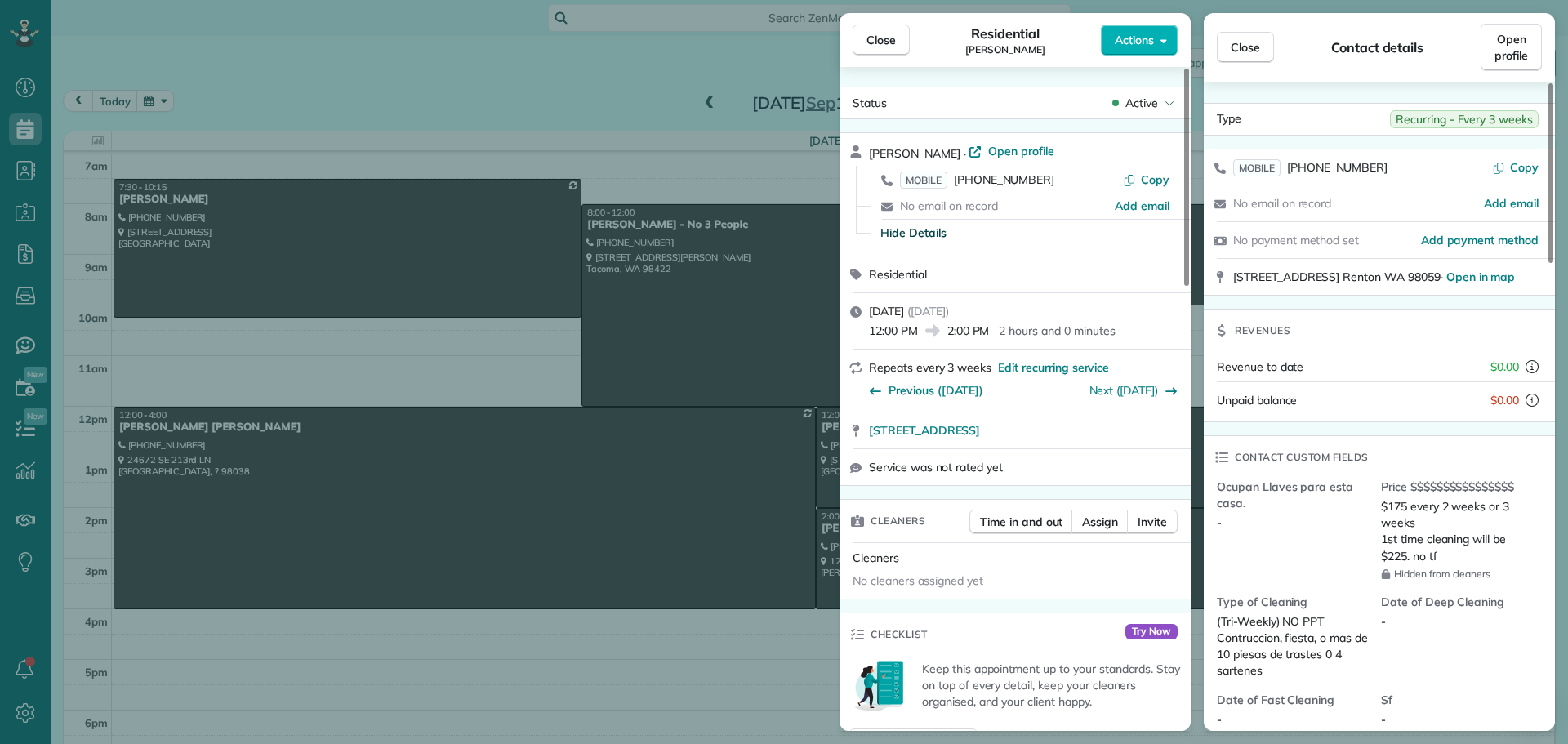
scroll to position [166, 0]
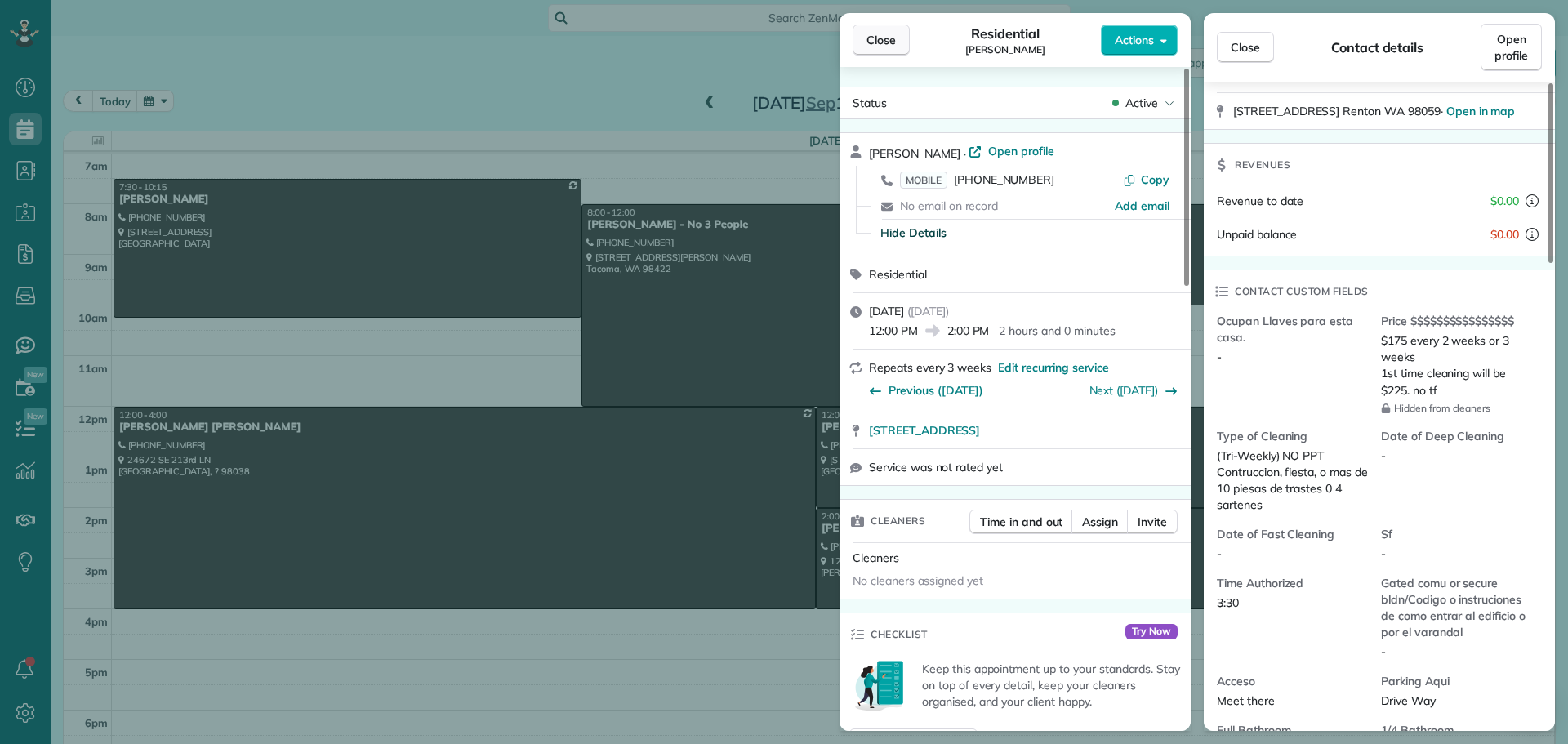
click at [887, 54] on button "Close" at bounding box center [880, 40] width 57 height 31
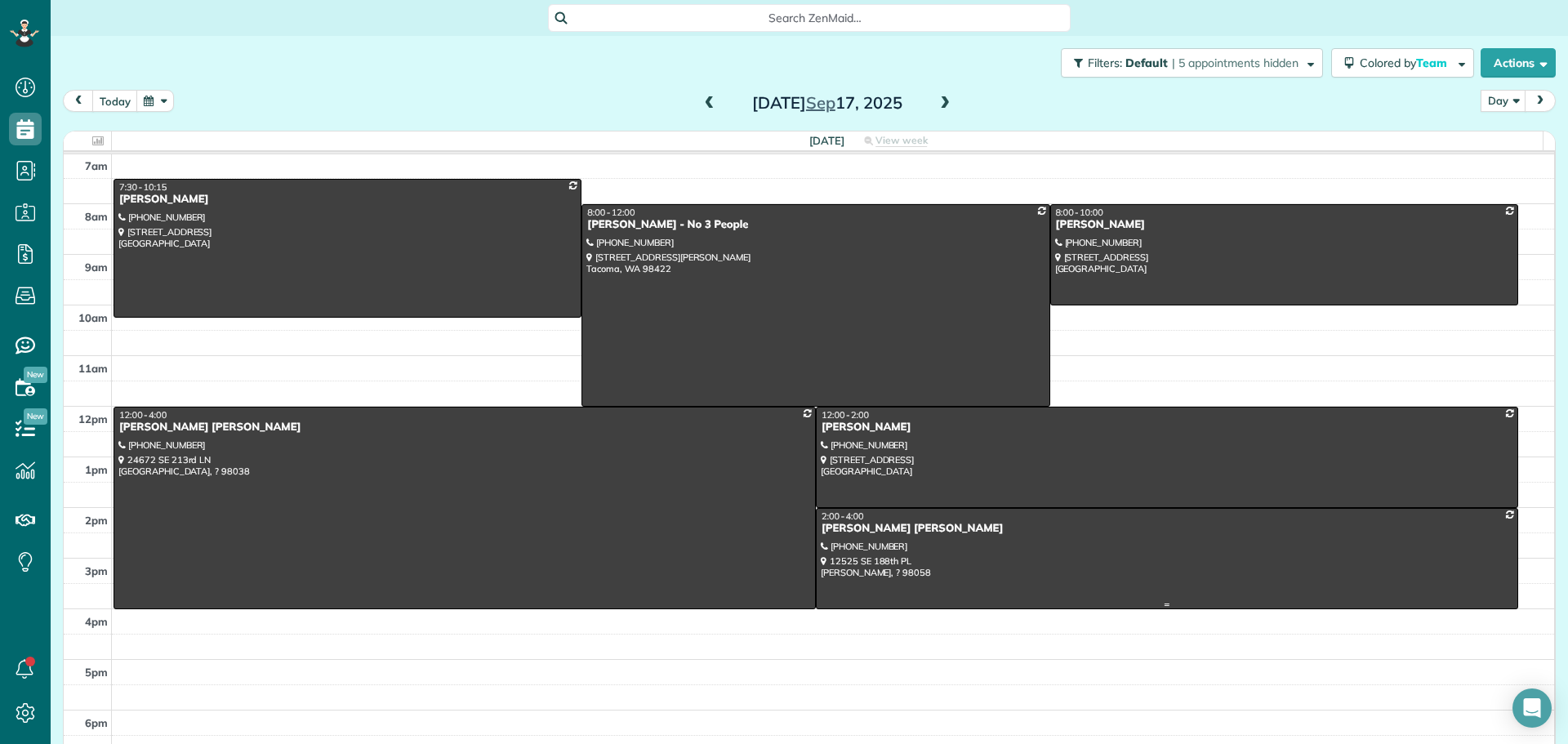
drag, startPoint x: 1010, startPoint y: 562, endPoint x: 1012, endPoint y: 550, distance: 12.2
click at [1009, 561] on div at bounding box center [1167, 558] width 701 height 100
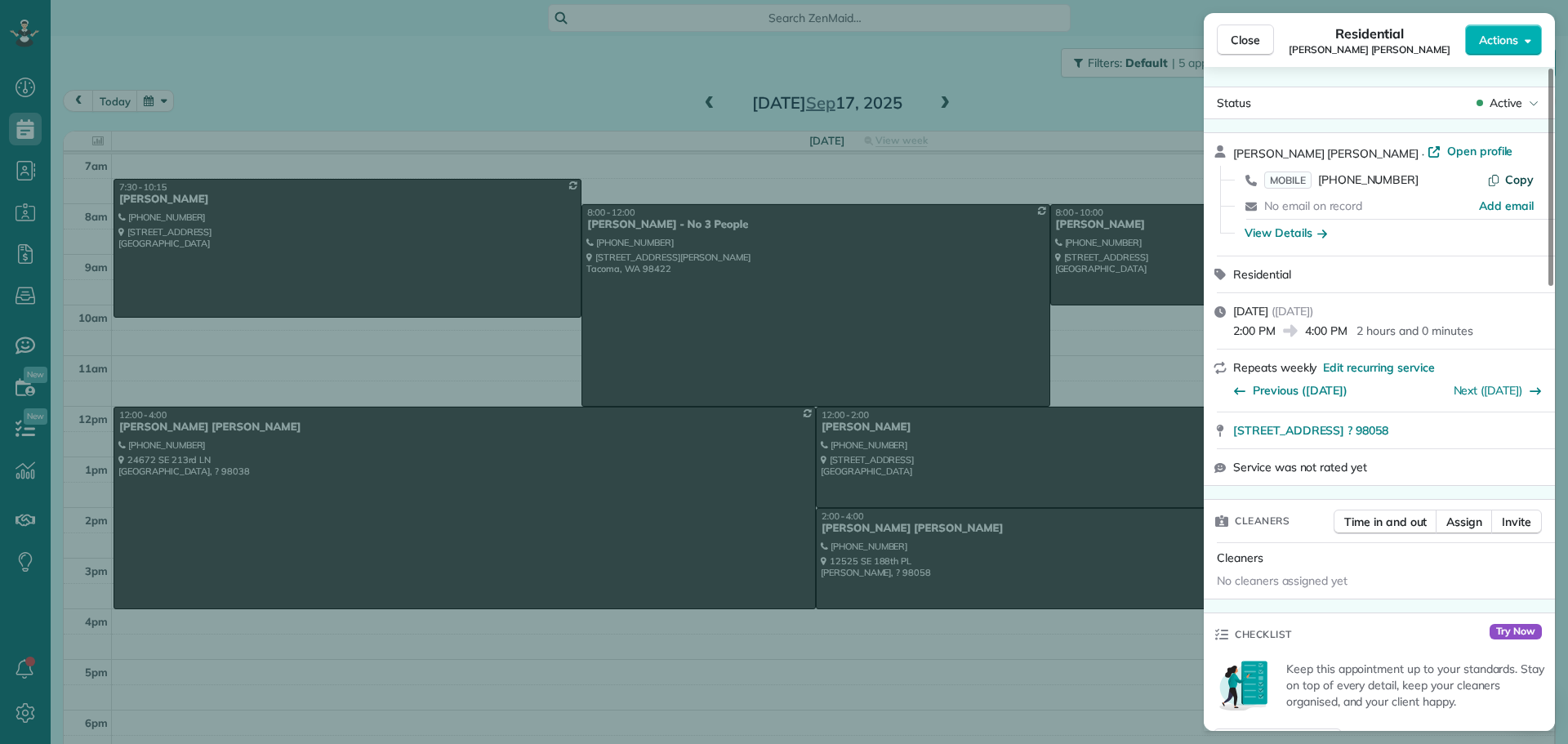
click at [1493, 178] on icon "button" at bounding box center [1494, 180] width 13 height 13
drag, startPoint x: 1228, startPoint y: 431, endPoint x: 1423, endPoint y: 427, distance: 195.0
click at [1423, 427] on div "[STREET_ADDRESS] ? 98058 Open in maps Open in maps" at bounding box center [1379, 431] width 351 height 36
click at [1268, 228] on div "View Details" at bounding box center [1286, 233] width 82 height 16
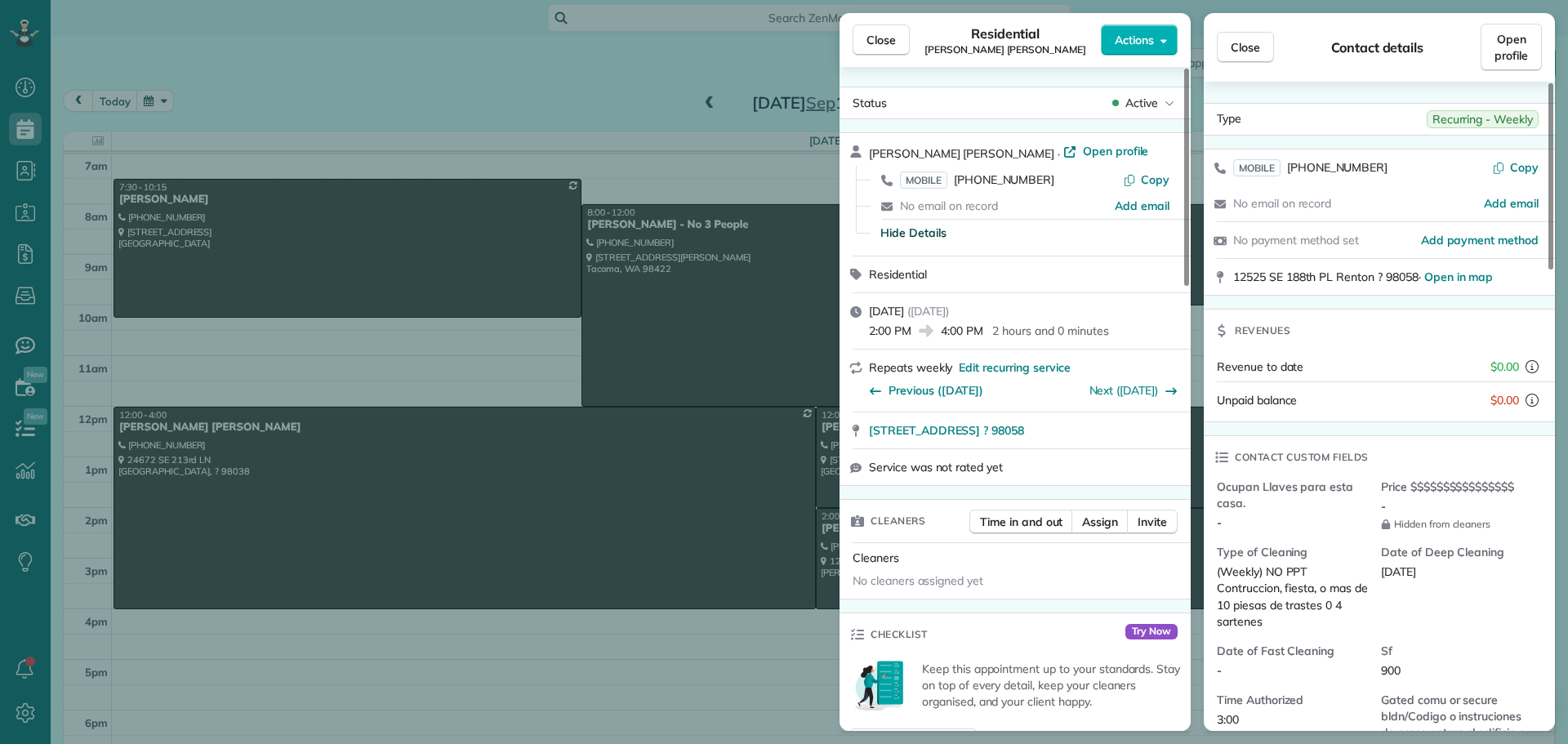
scroll to position [83, 0]
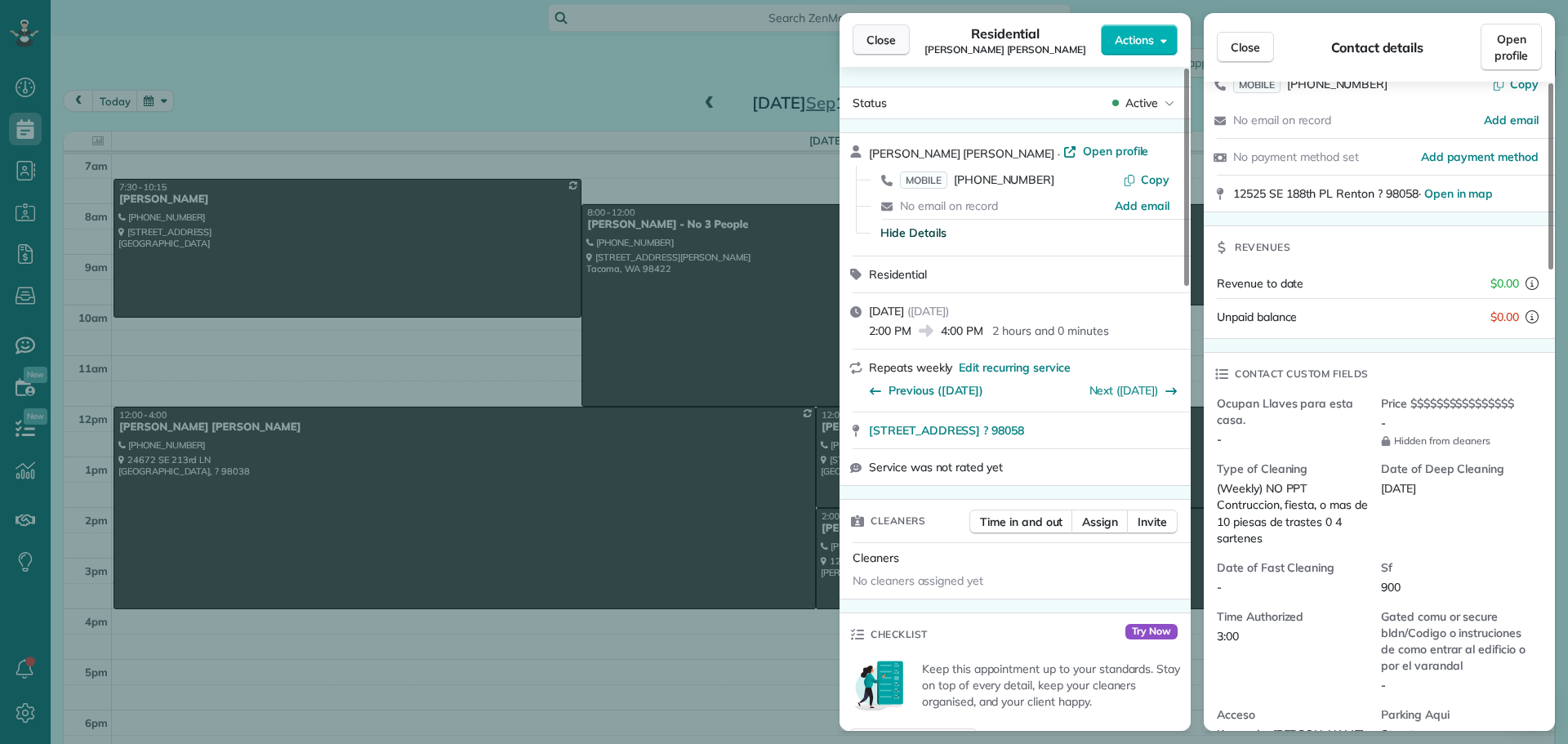
click at [876, 47] on span "Close" at bounding box center [881, 40] width 30 height 16
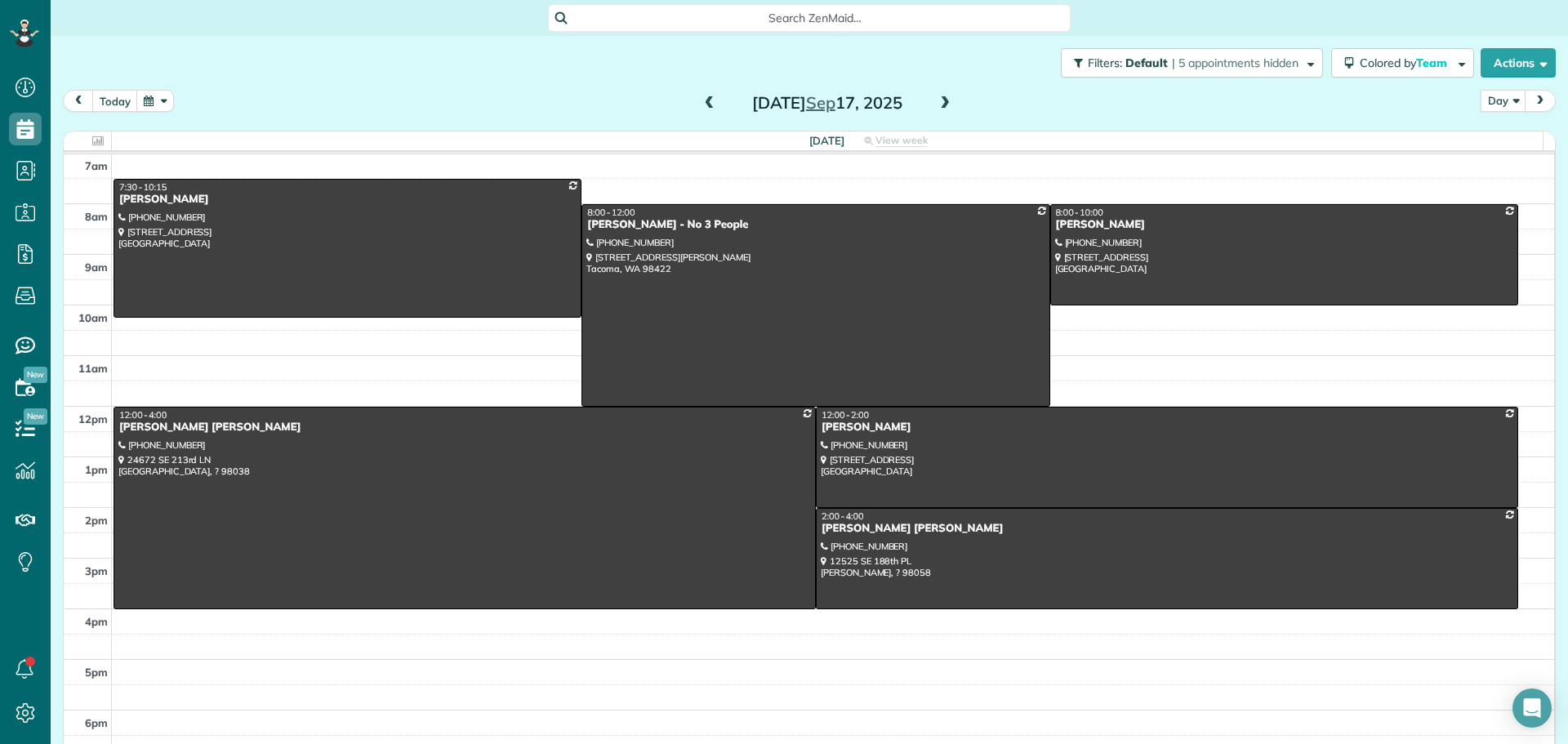
click at [940, 100] on span at bounding box center [945, 104] width 18 height 15
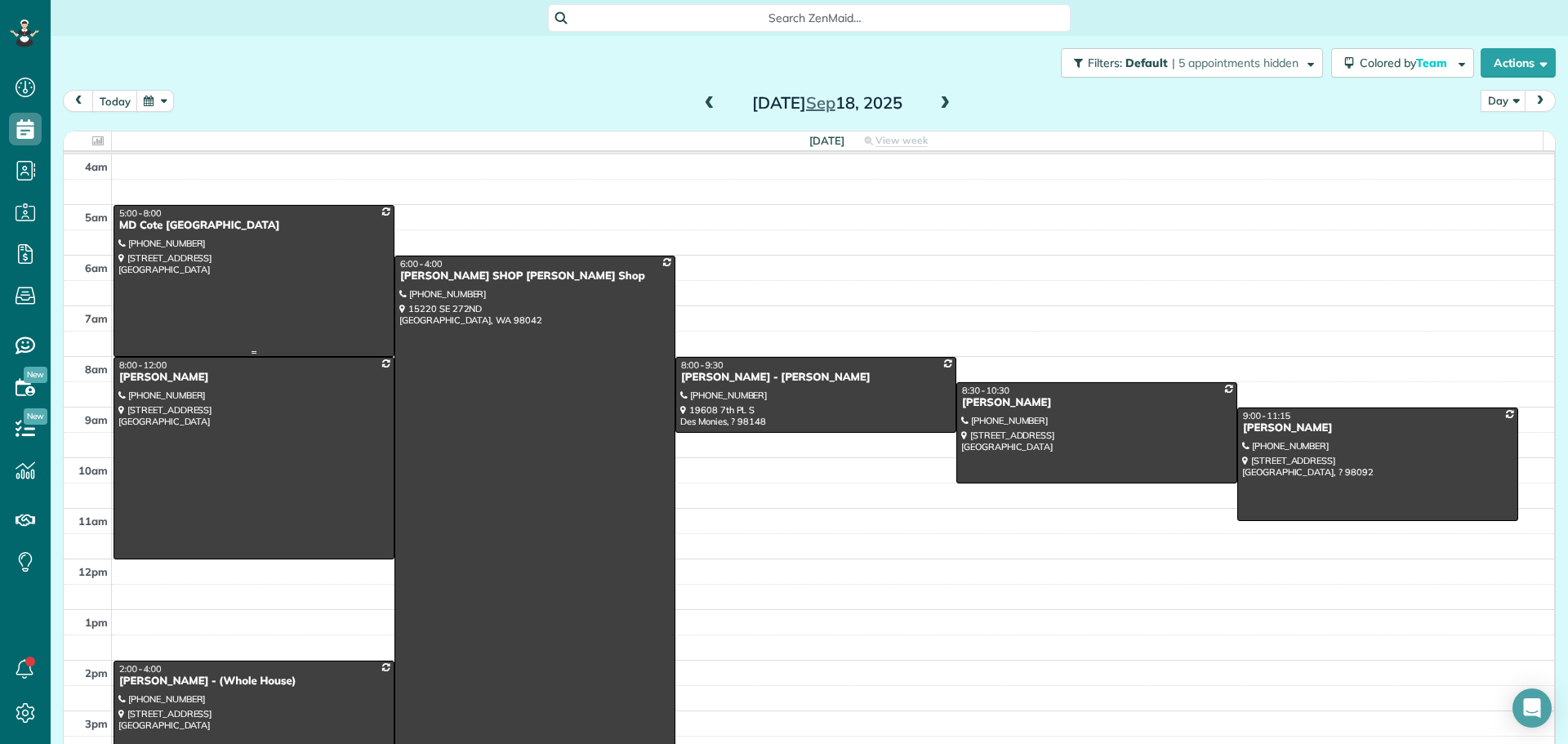
click at [265, 308] on div at bounding box center [254, 281] width 279 height 150
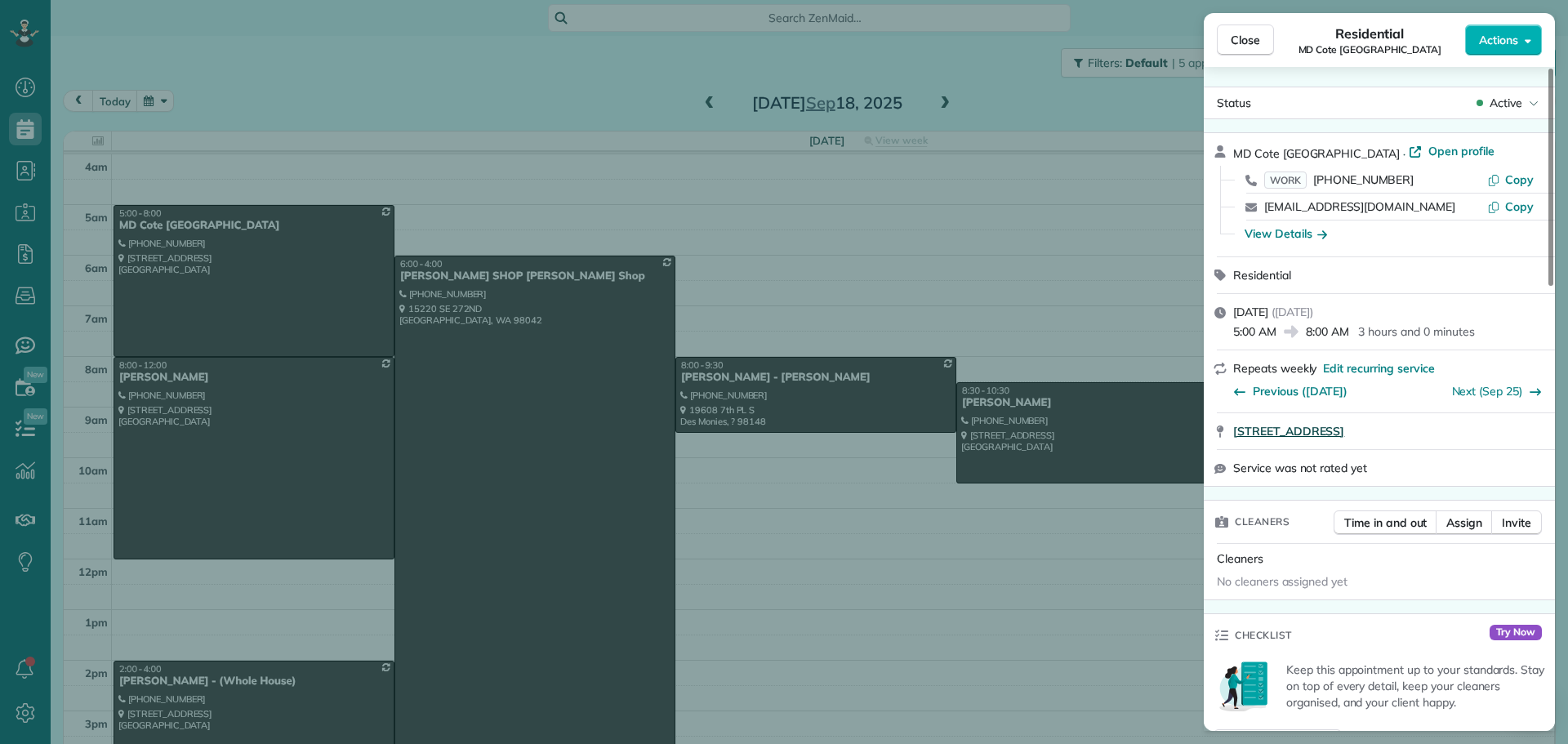
drag, startPoint x: 1228, startPoint y: 434, endPoint x: 1481, endPoint y: 430, distance: 253.0
click at [1477, 442] on div "[STREET_ADDRESS]" at bounding box center [1379, 431] width 351 height 36
click at [1508, 177] on span "Copy" at bounding box center [1519, 180] width 29 height 15
drag, startPoint x: 1245, startPoint y: 35, endPoint x: 486, endPoint y: 578, distance: 933.2
click at [1246, 36] on span "Close" at bounding box center [1246, 40] width 30 height 16
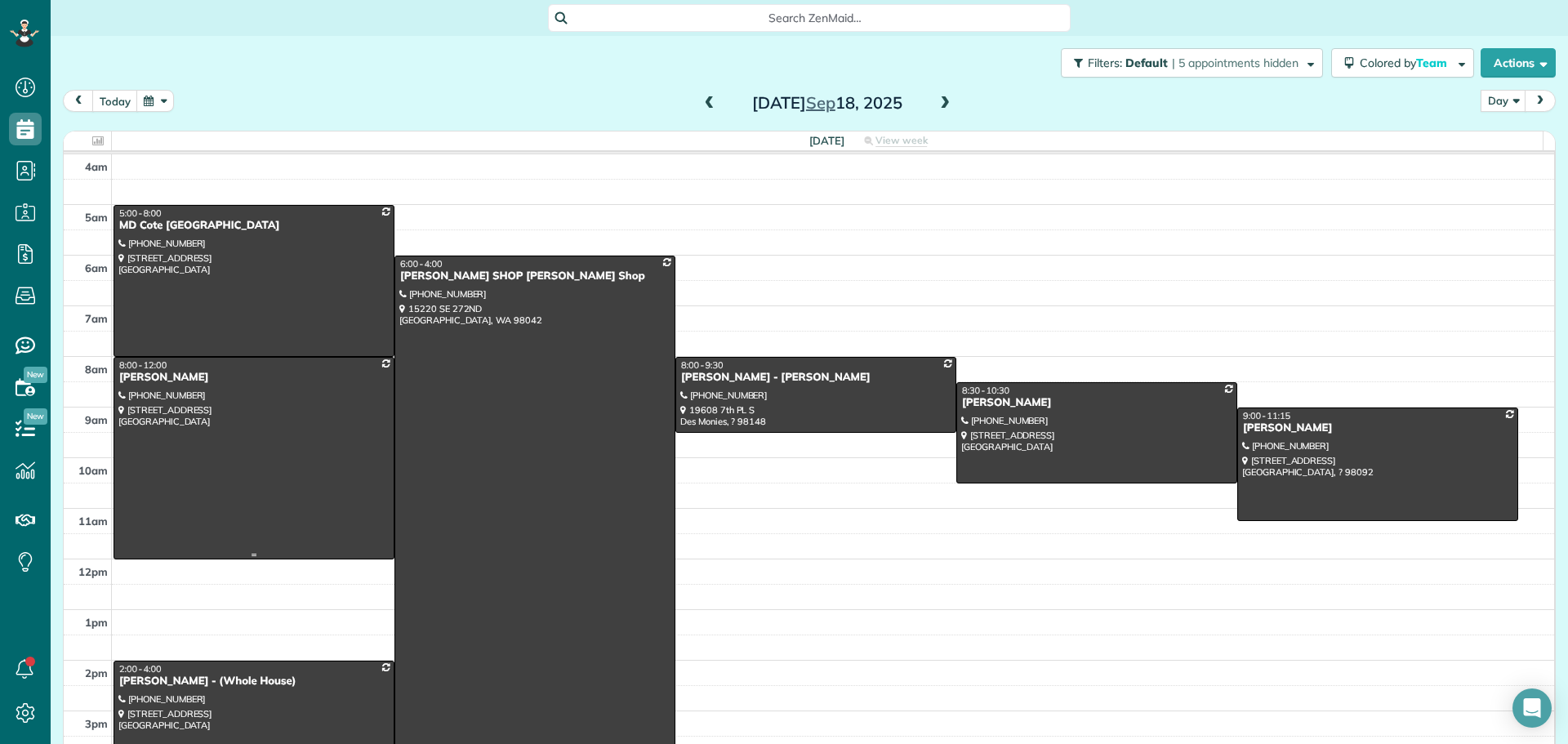
click at [256, 430] on div at bounding box center [254, 459] width 279 height 201
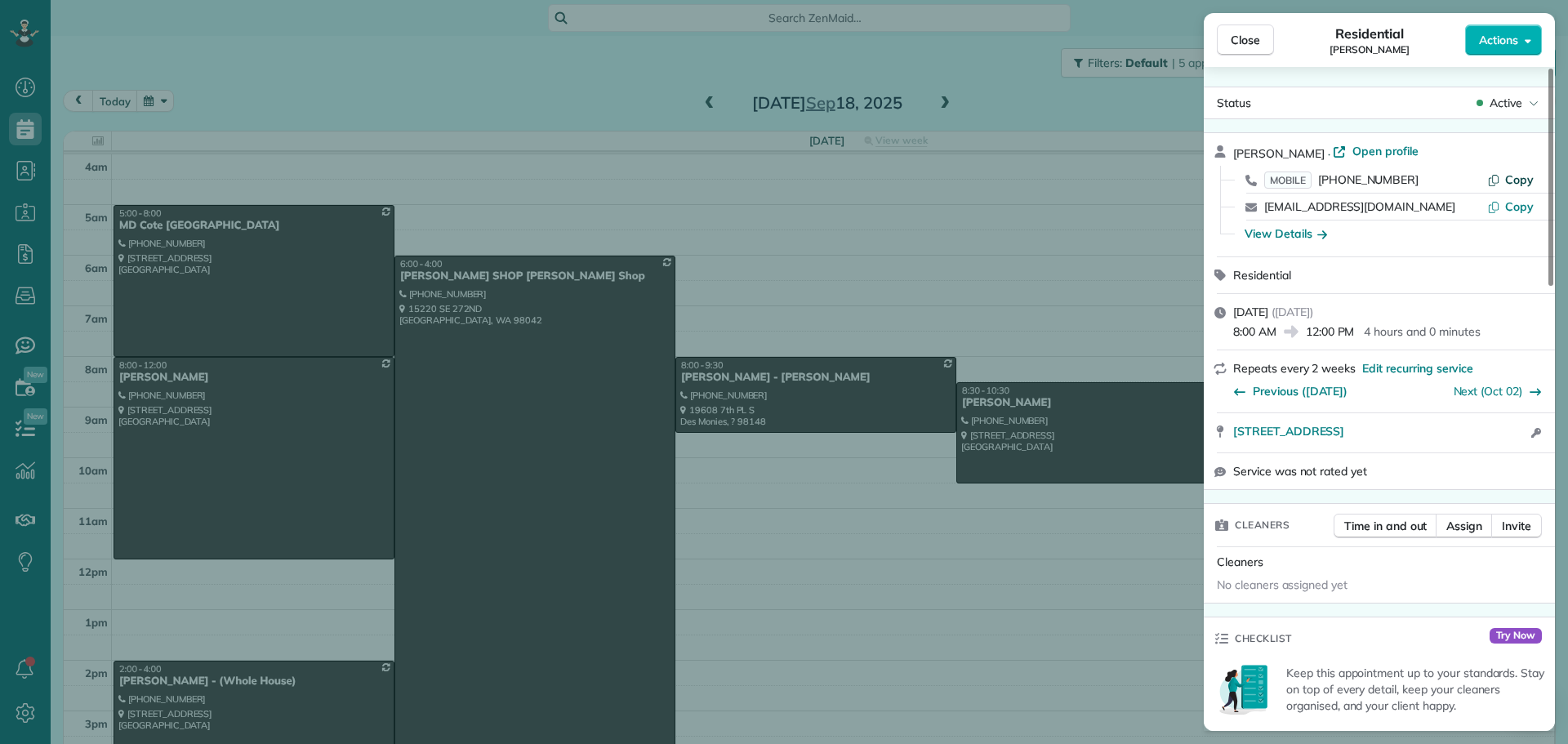
click at [1516, 179] on span "Copy" at bounding box center [1519, 180] width 29 height 15
drag, startPoint x: 1228, startPoint y: 437, endPoint x: 1460, endPoint y: 436, distance: 232.0
click at [1460, 436] on div "[STREET_ADDRESS] Open in maps Open in maps Open access information" at bounding box center [1379, 433] width 351 height 40
click at [1311, 238] on div "View Details" at bounding box center [1286, 233] width 82 height 16
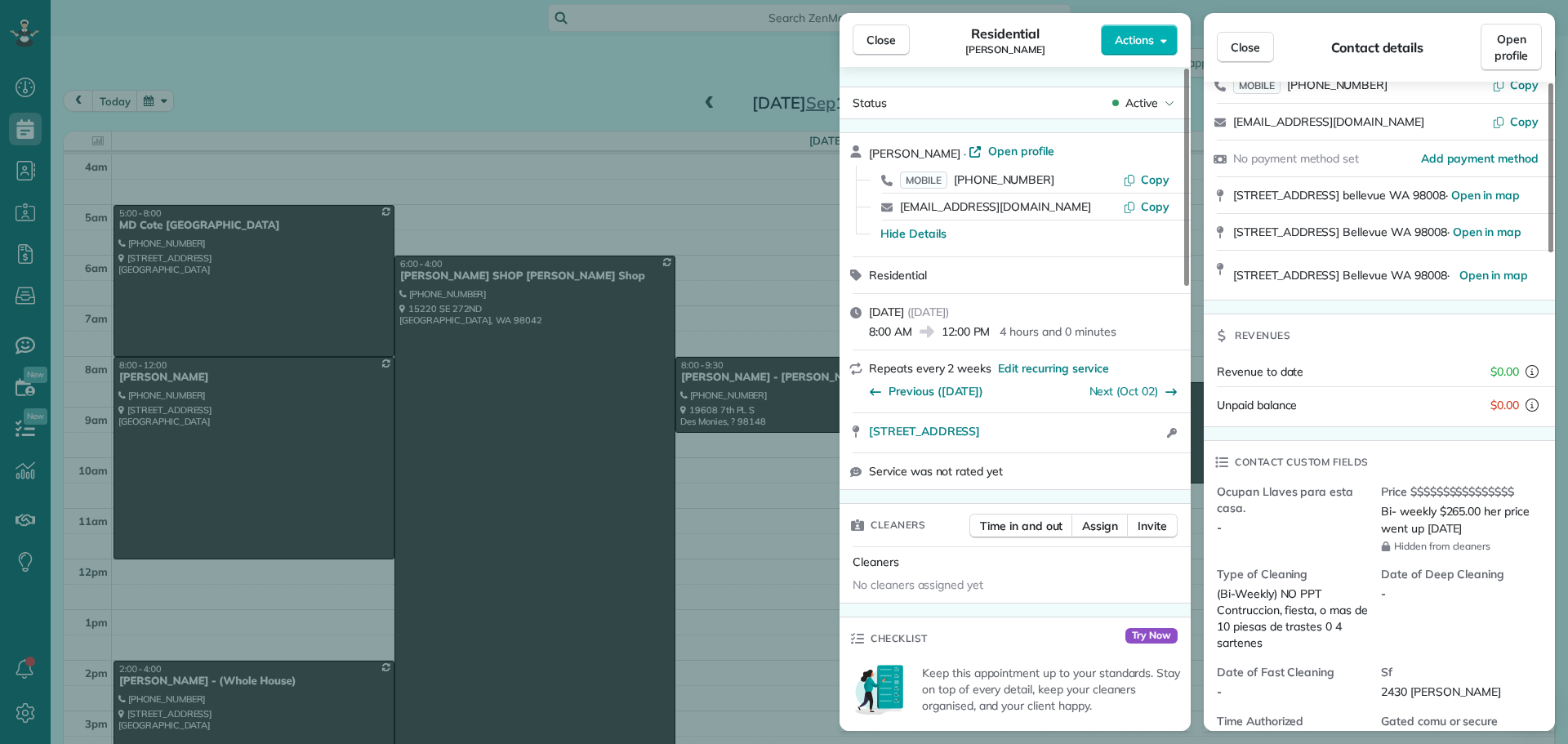
scroll to position [166, 0]
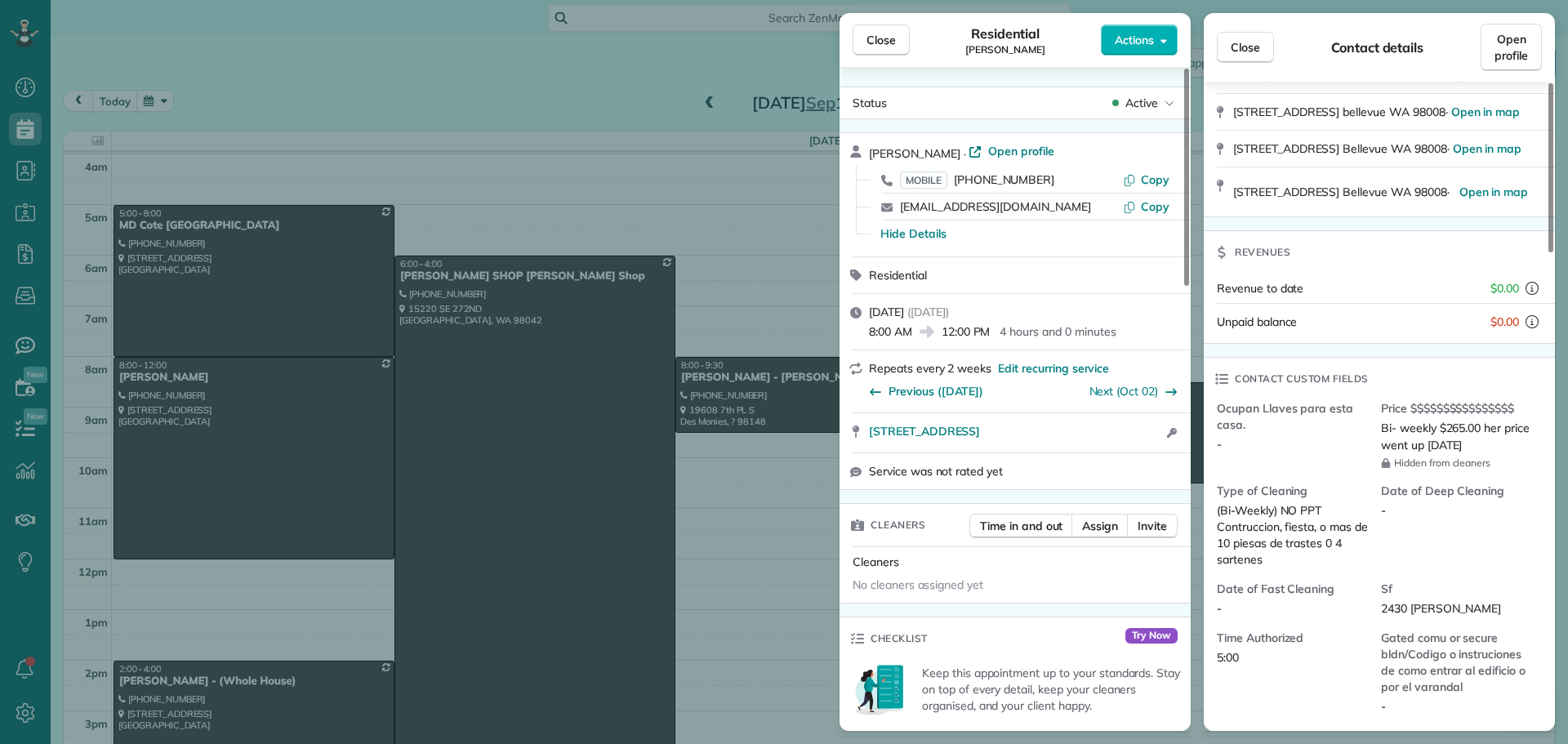
drag, startPoint x: 883, startPoint y: 32, endPoint x: 817, endPoint y: 153, distance: 137.8
click at [883, 32] on span "Close" at bounding box center [881, 40] width 30 height 16
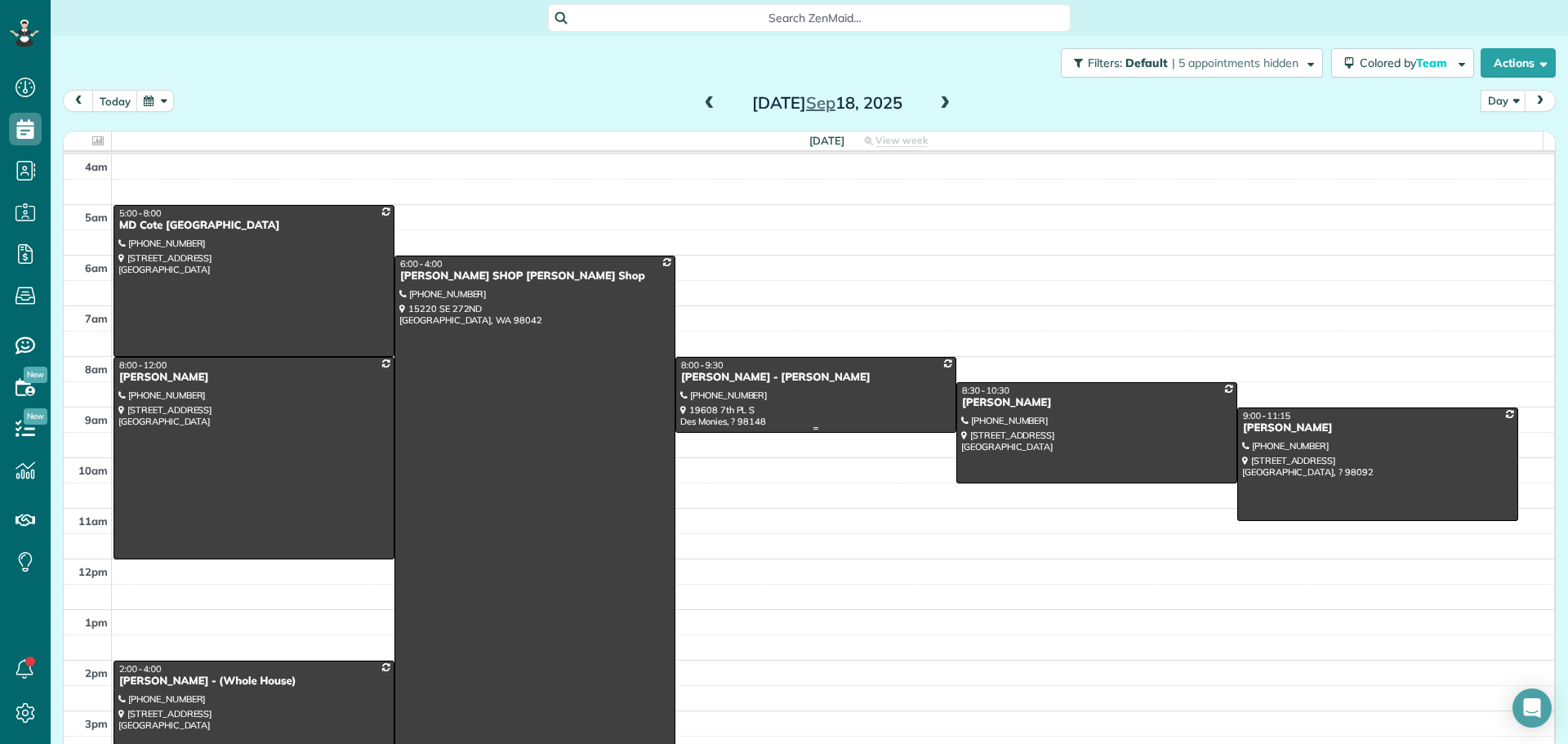
click at [793, 399] on div at bounding box center [815, 395] width 279 height 74
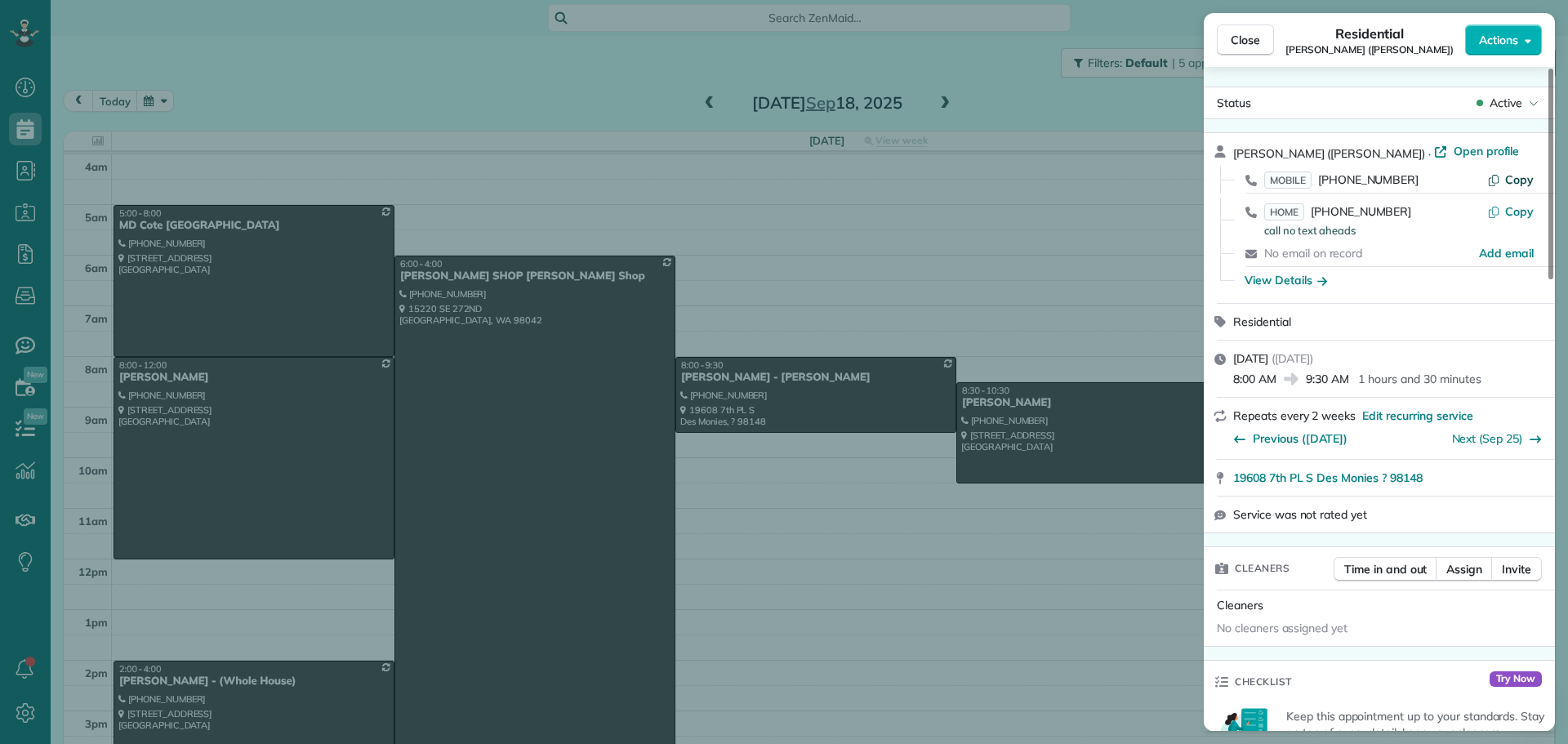
click at [1508, 186] on span "Copy" at bounding box center [1519, 180] width 29 height 15
drag, startPoint x: 1225, startPoint y: 478, endPoint x: 1451, endPoint y: 464, distance: 226.4
click at [1450, 463] on div "19608 7th PL S Des Monies ? 98148" at bounding box center [1379, 478] width 351 height 36
click at [1302, 278] on div "View Details" at bounding box center [1286, 280] width 82 height 16
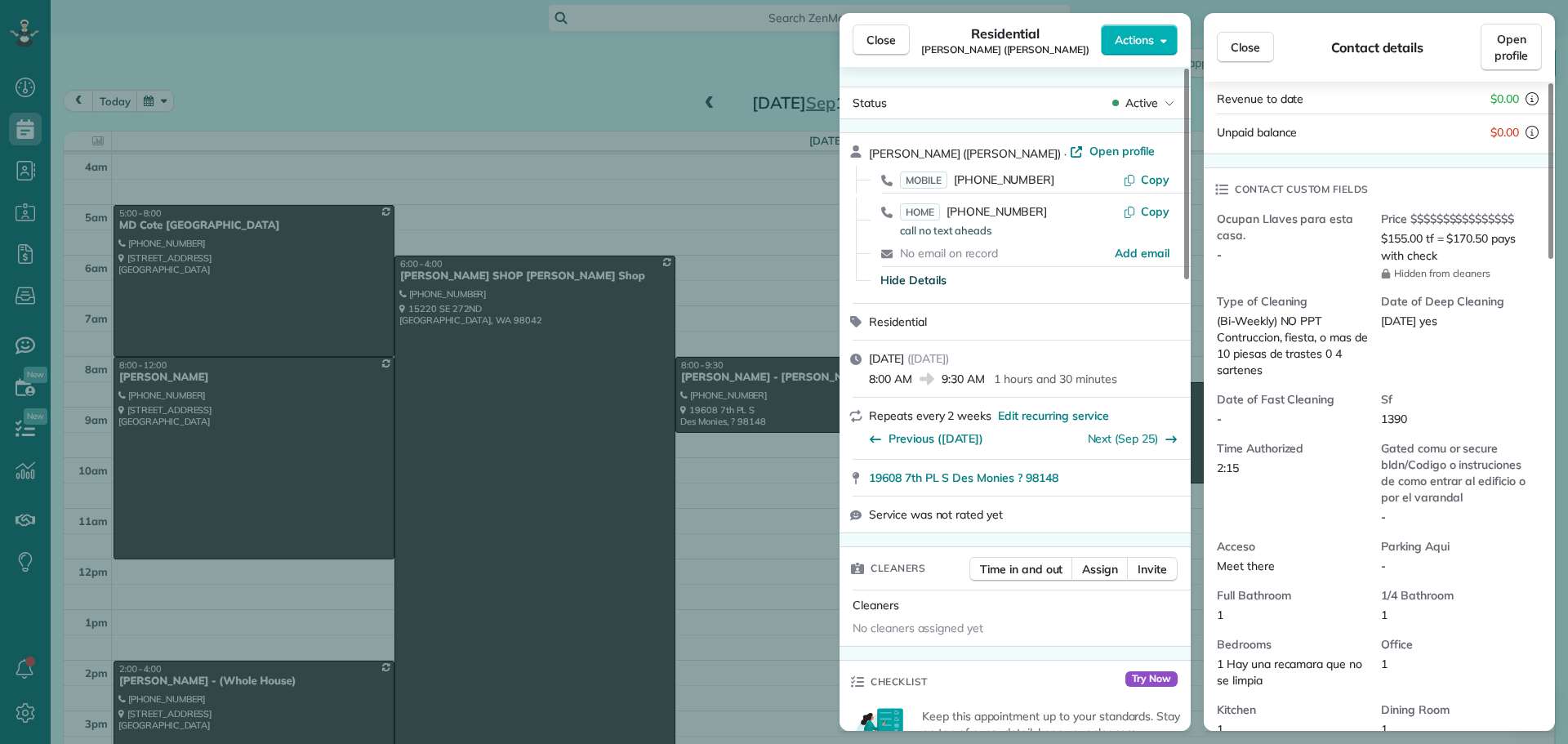
scroll to position [327, 0]
click at [883, 47] on span "Close" at bounding box center [881, 40] width 30 height 16
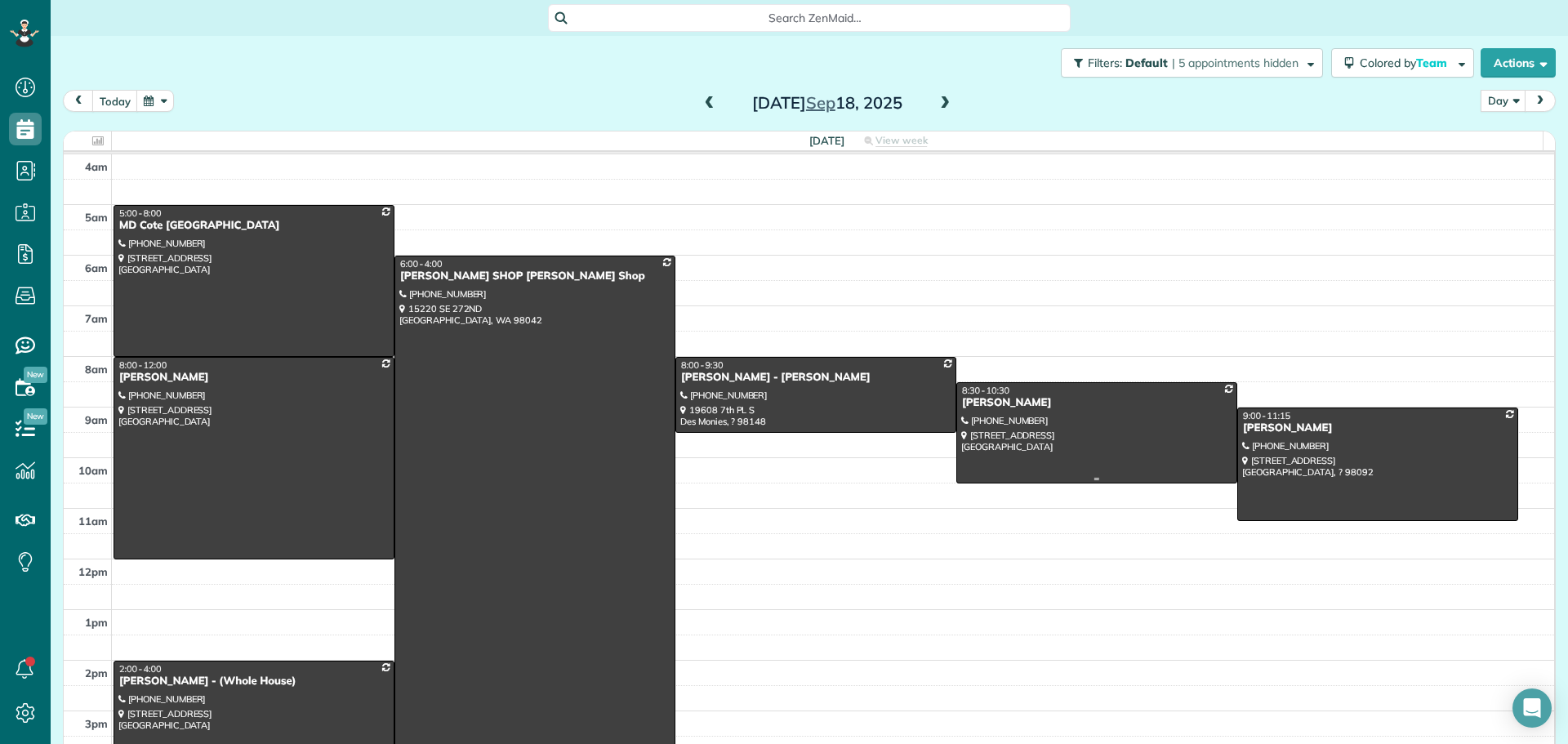
click at [1111, 411] on div at bounding box center [1096, 433] width 279 height 100
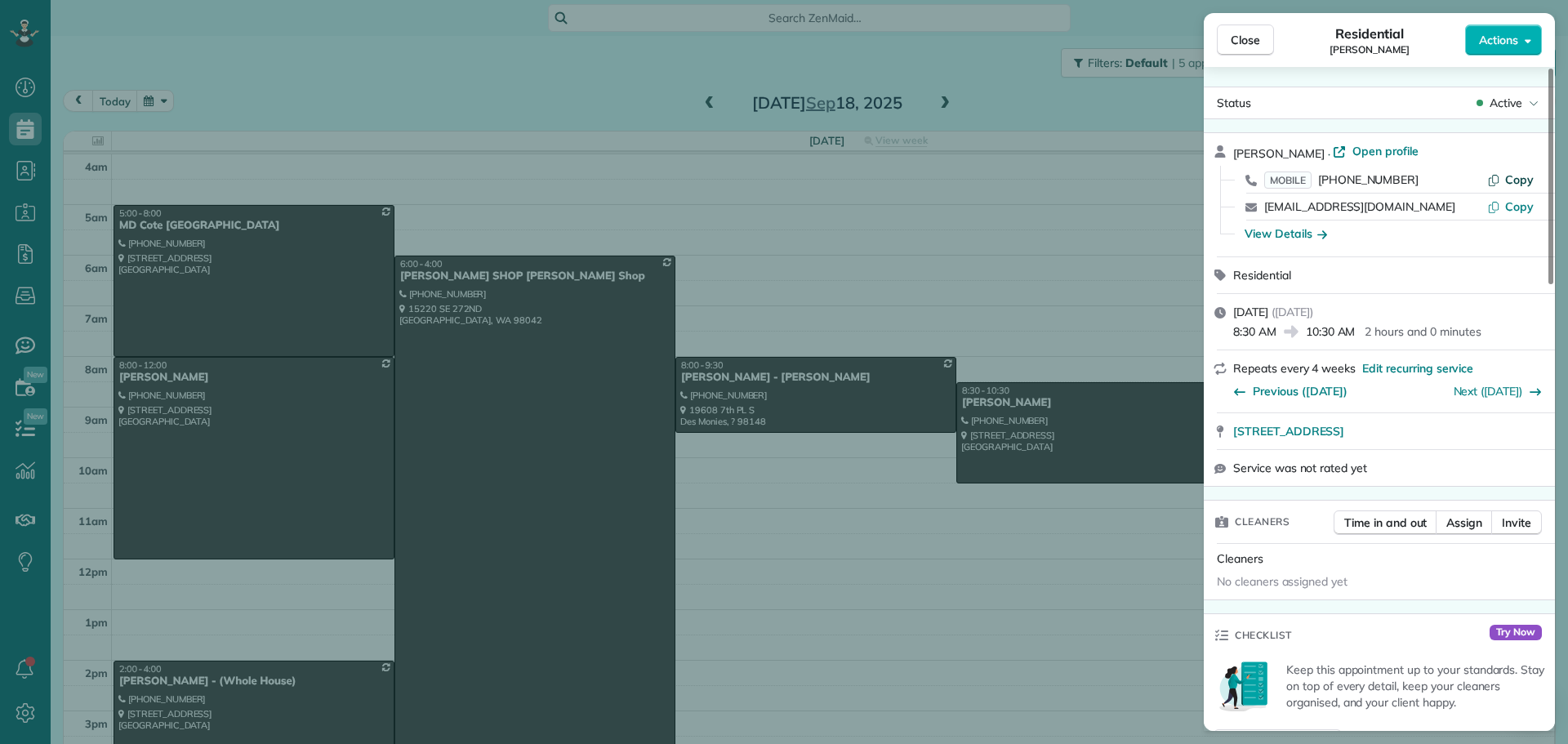
click at [1507, 179] on span "Copy" at bounding box center [1519, 180] width 29 height 15
drag, startPoint x: 1230, startPoint y: 432, endPoint x: 1424, endPoint y: 435, distance: 194.0
click at [1424, 435] on div "[STREET_ADDRESS] Open in maps Open in maps" at bounding box center [1379, 431] width 351 height 36
click at [1265, 224] on div "View Details" at bounding box center [1389, 233] width 312 height 26
click at [1274, 231] on div "View Details" at bounding box center [1286, 233] width 82 height 16
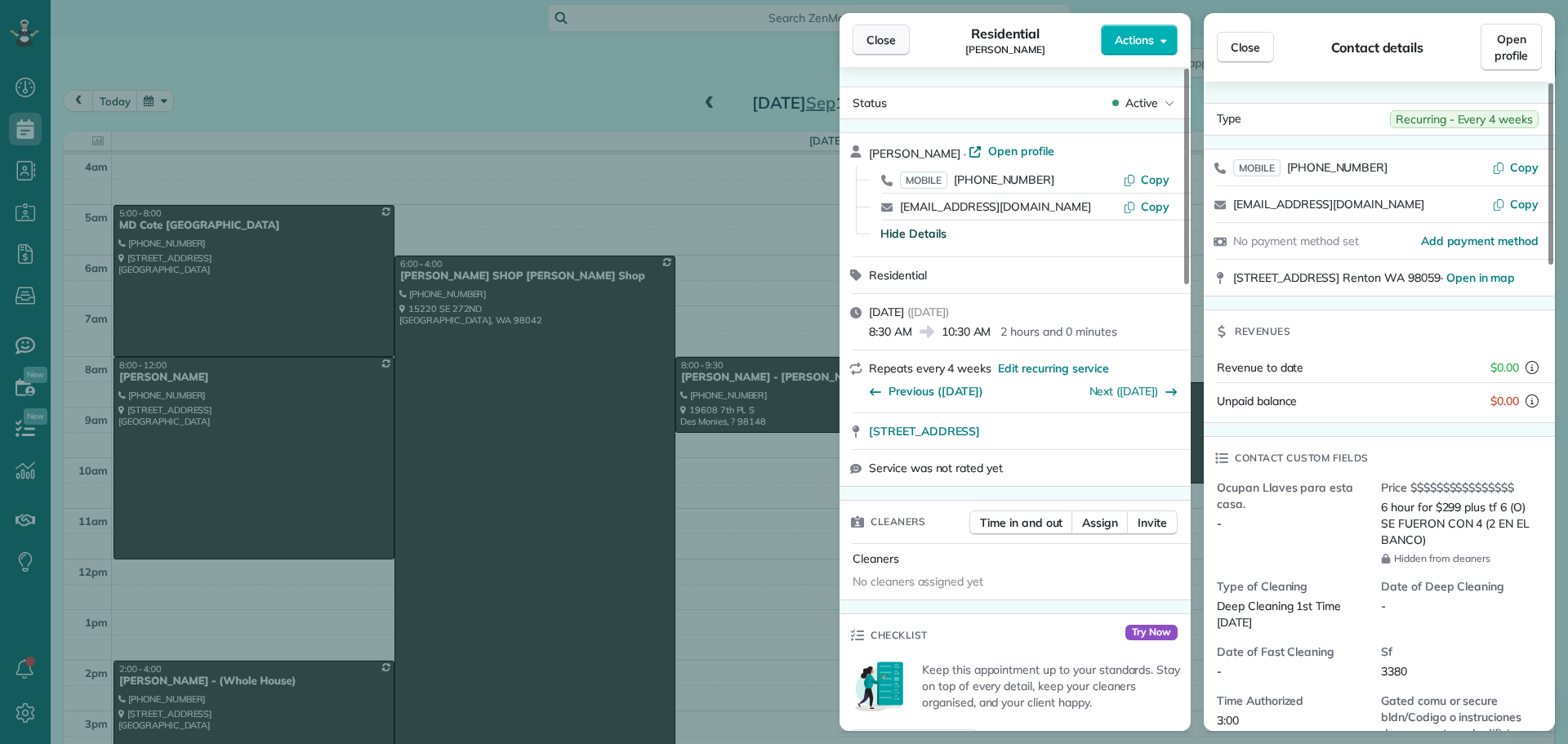
click at [875, 43] on span "Close" at bounding box center [881, 40] width 30 height 16
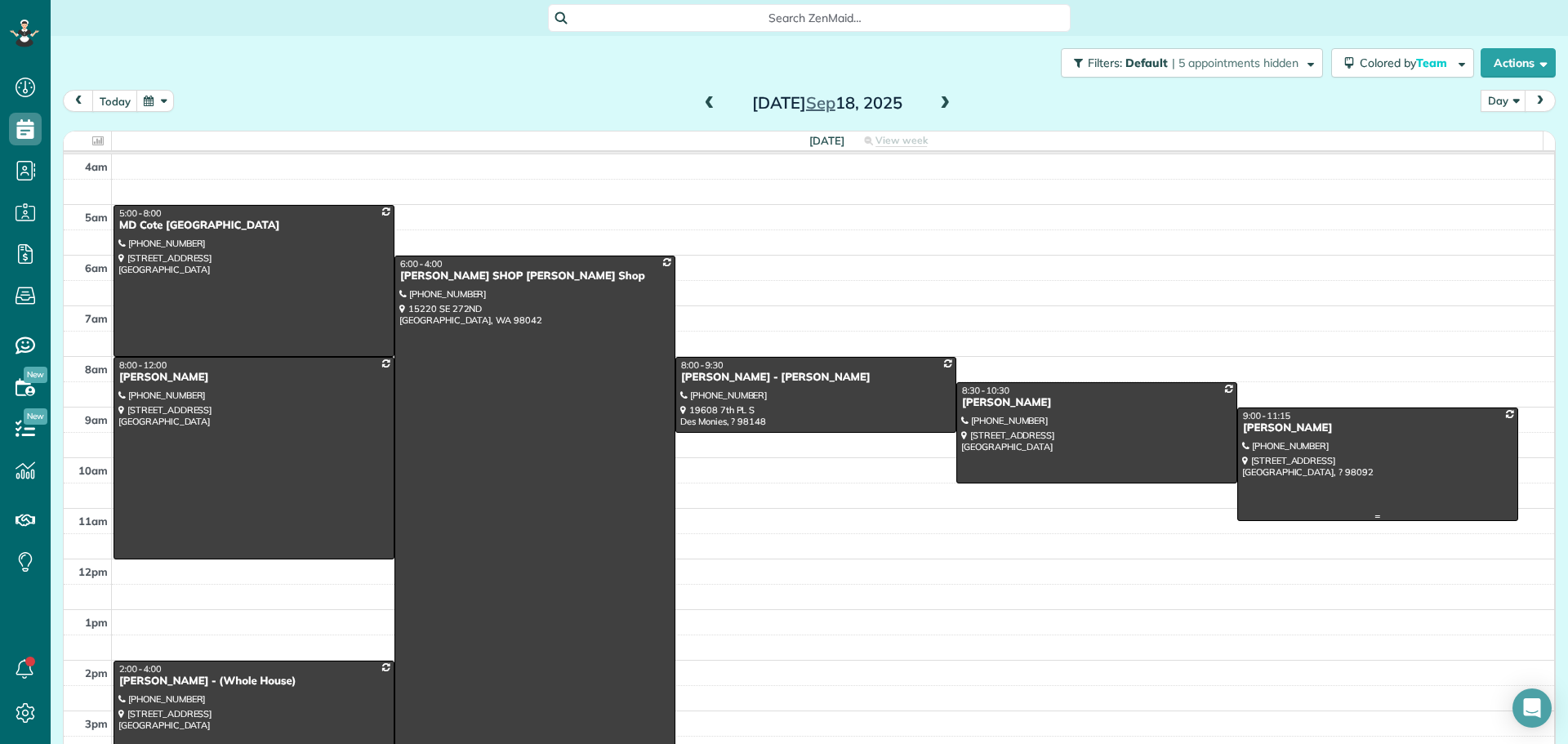
click at [1267, 431] on div "[PERSON_NAME]" at bounding box center [1378, 428] width 271 height 14
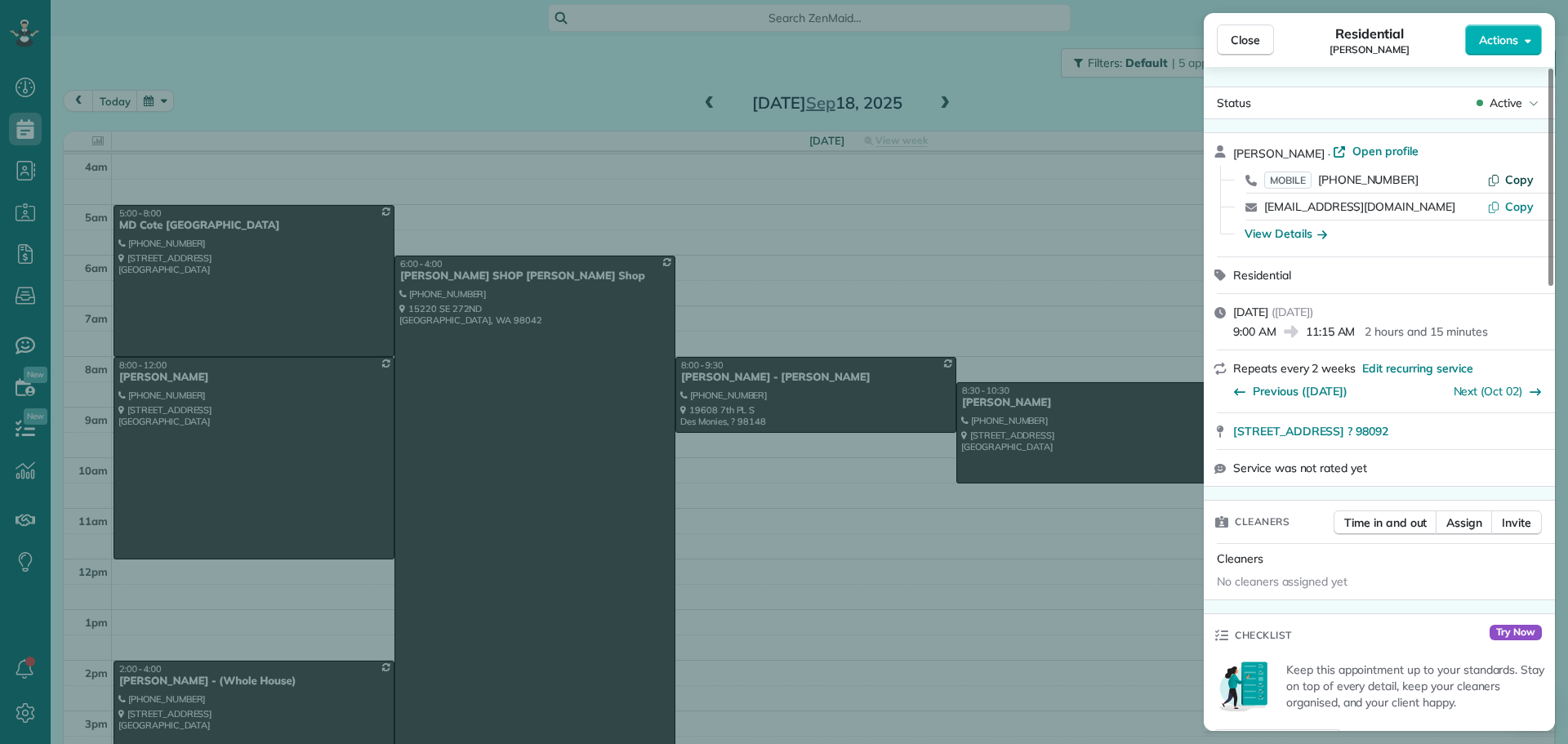
click at [1503, 172] on button "Copy" at bounding box center [1510, 180] width 46 height 16
drag, startPoint x: 1229, startPoint y: 438, endPoint x: 1465, endPoint y: 437, distance: 236.0
click at [1465, 437] on div "[STREET_ADDRESS] ? 98092 Open in maps Open in maps" at bounding box center [1379, 431] width 351 height 36
click at [1296, 238] on div "View Details" at bounding box center [1286, 233] width 82 height 16
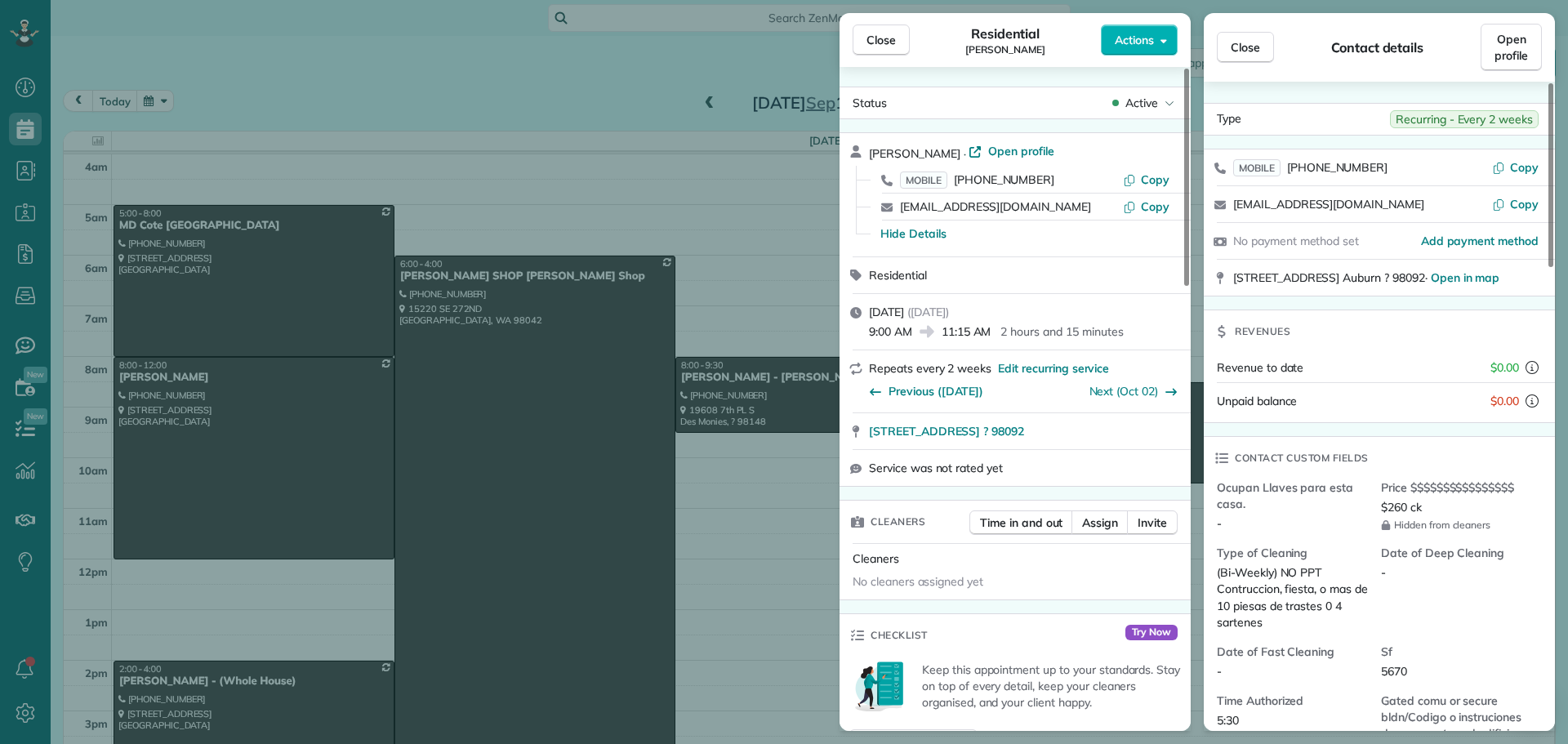
click at [754, 310] on div "Close Residential [PERSON_NAME] Actions Status Active [PERSON_NAME] · Open prof…" at bounding box center [784, 372] width 1568 height 744
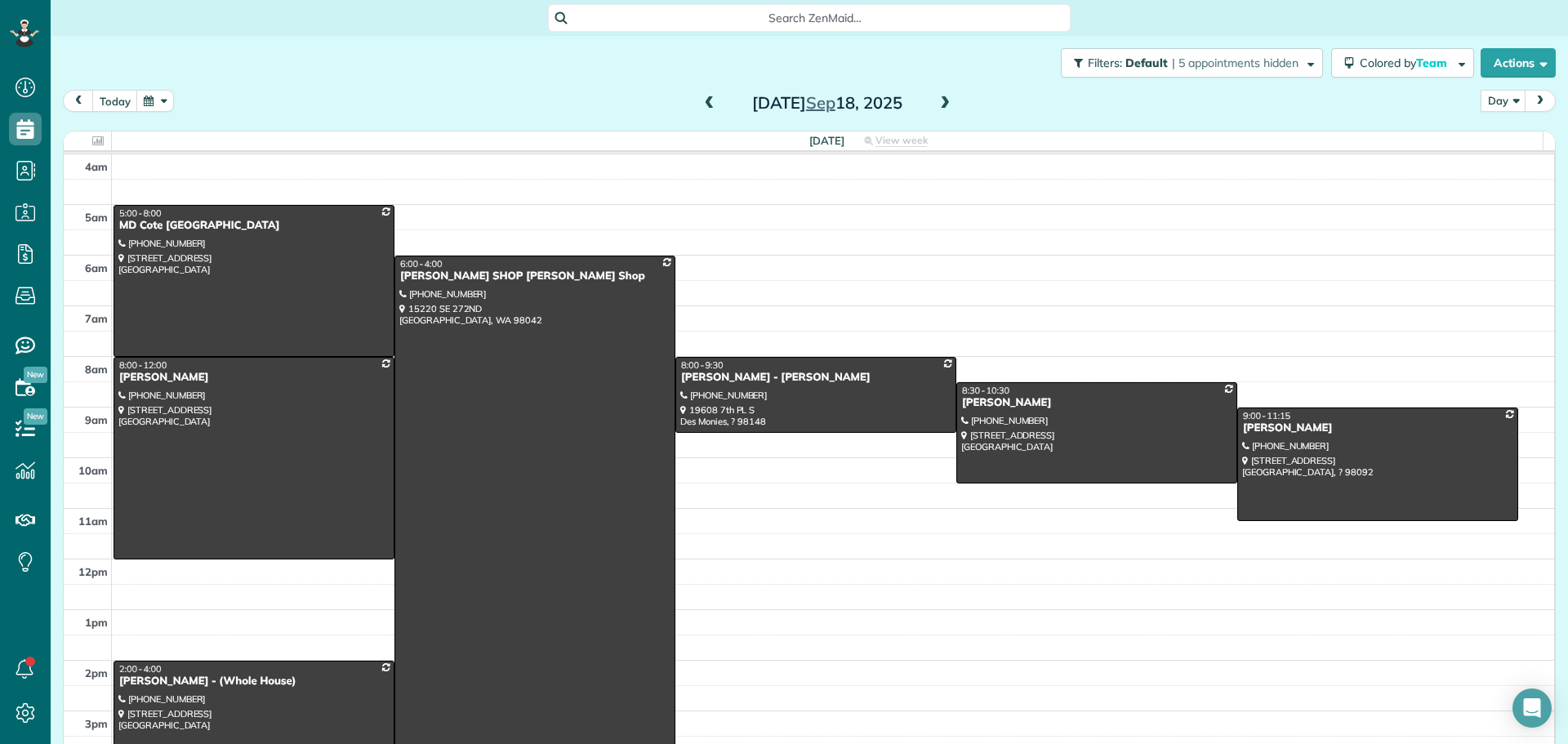
click at [552, 469] on div at bounding box center [534, 509] width 279 height 505
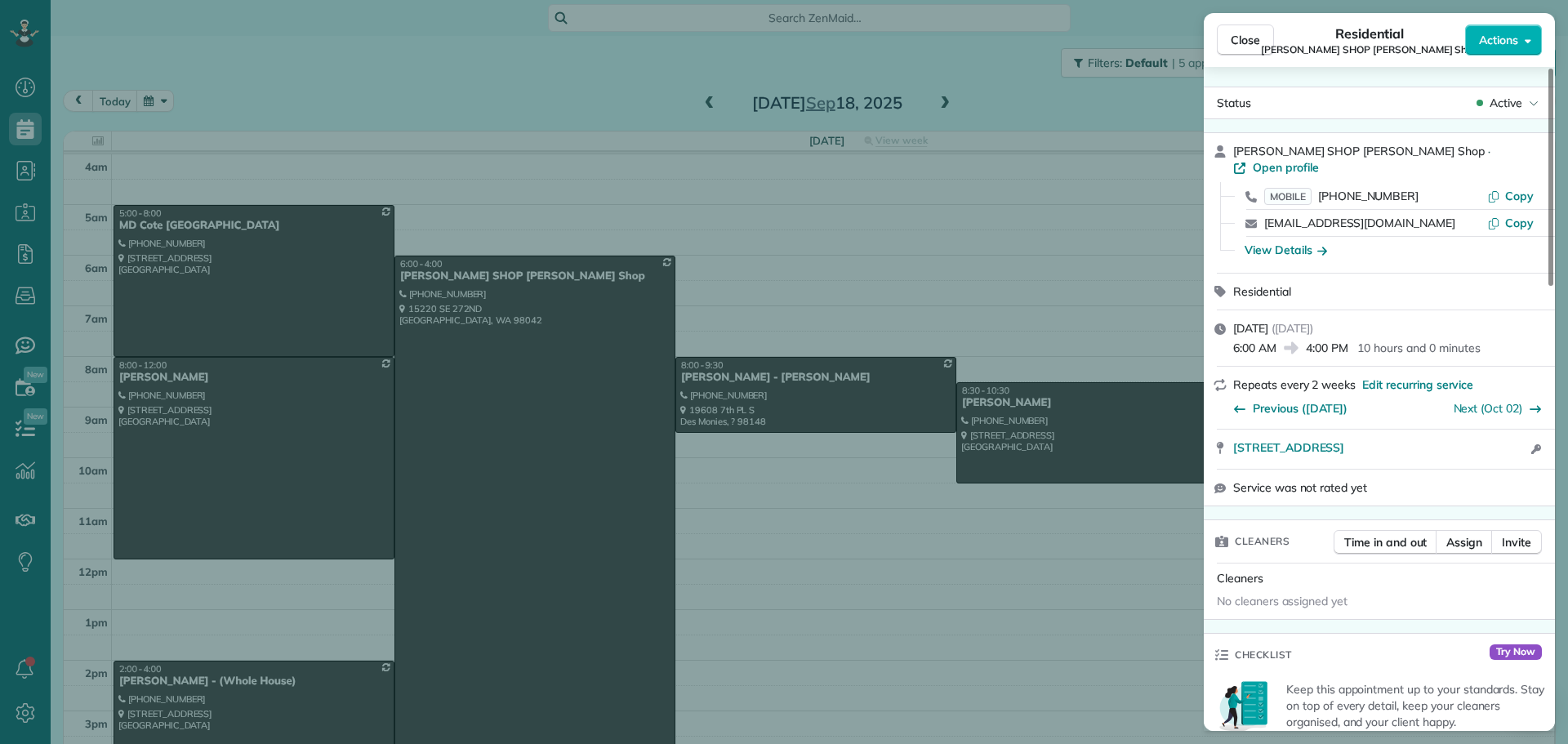
click at [1522, 183] on div "MOBILE [PHONE_NUMBER] Copy" at bounding box center [1389, 196] width 312 height 26
drag, startPoint x: 1522, startPoint y: 177, endPoint x: 1368, endPoint y: 198, distance: 155.4
click at [1521, 189] on span "Copy" at bounding box center [1519, 196] width 29 height 15
drag, startPoint x: 1232, startPoint y: 437, endPoint x: 1470, endPoint y: 429, distance: 238.1
click at [1470, 430] on div "[STREET_ADDRESS] Open in maps Open in maps Open access information" at bounding box center [1379, 450] width 351 height 40
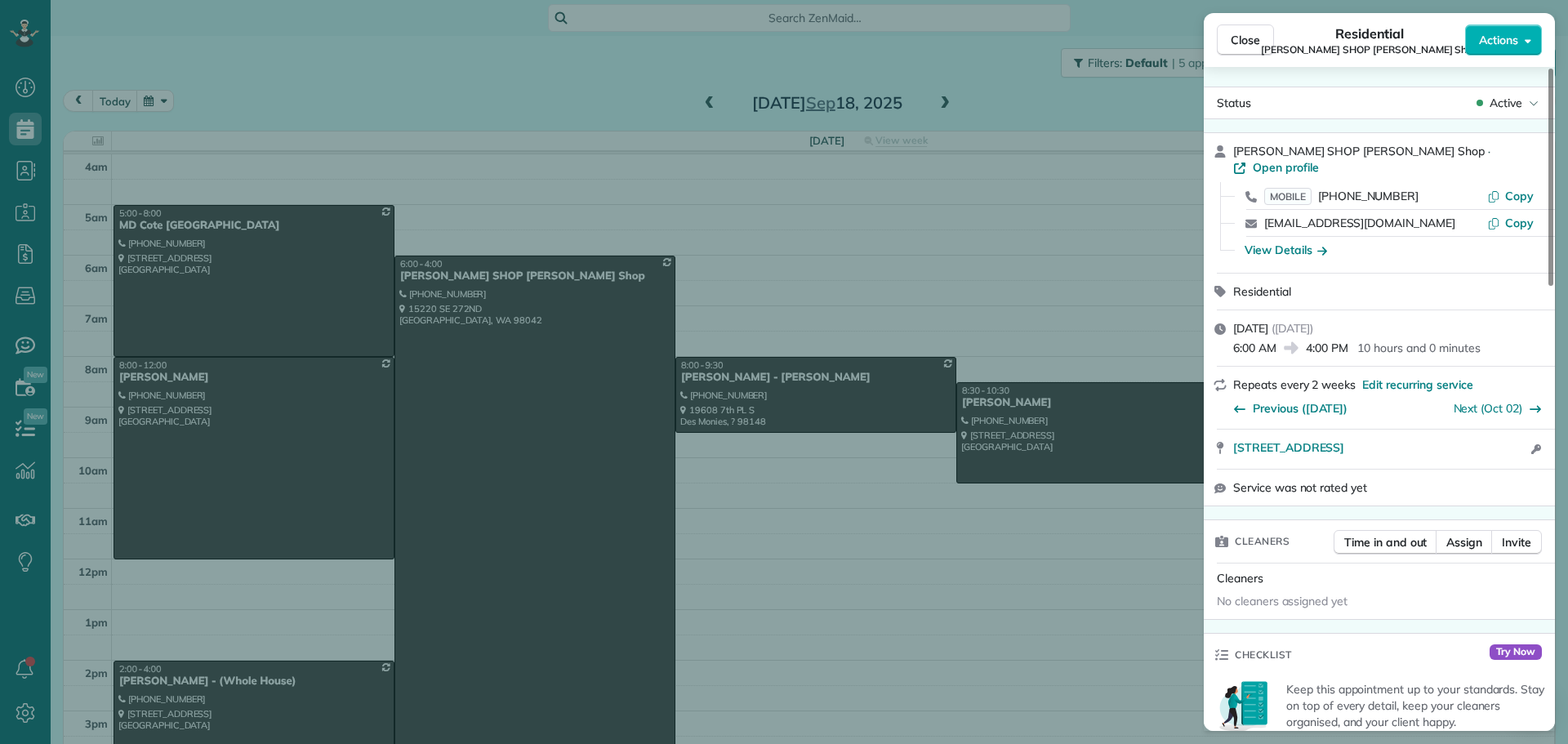
click at [1307, 242] on div "View Details" at bounding box center [1286, 250] width 82 height 16
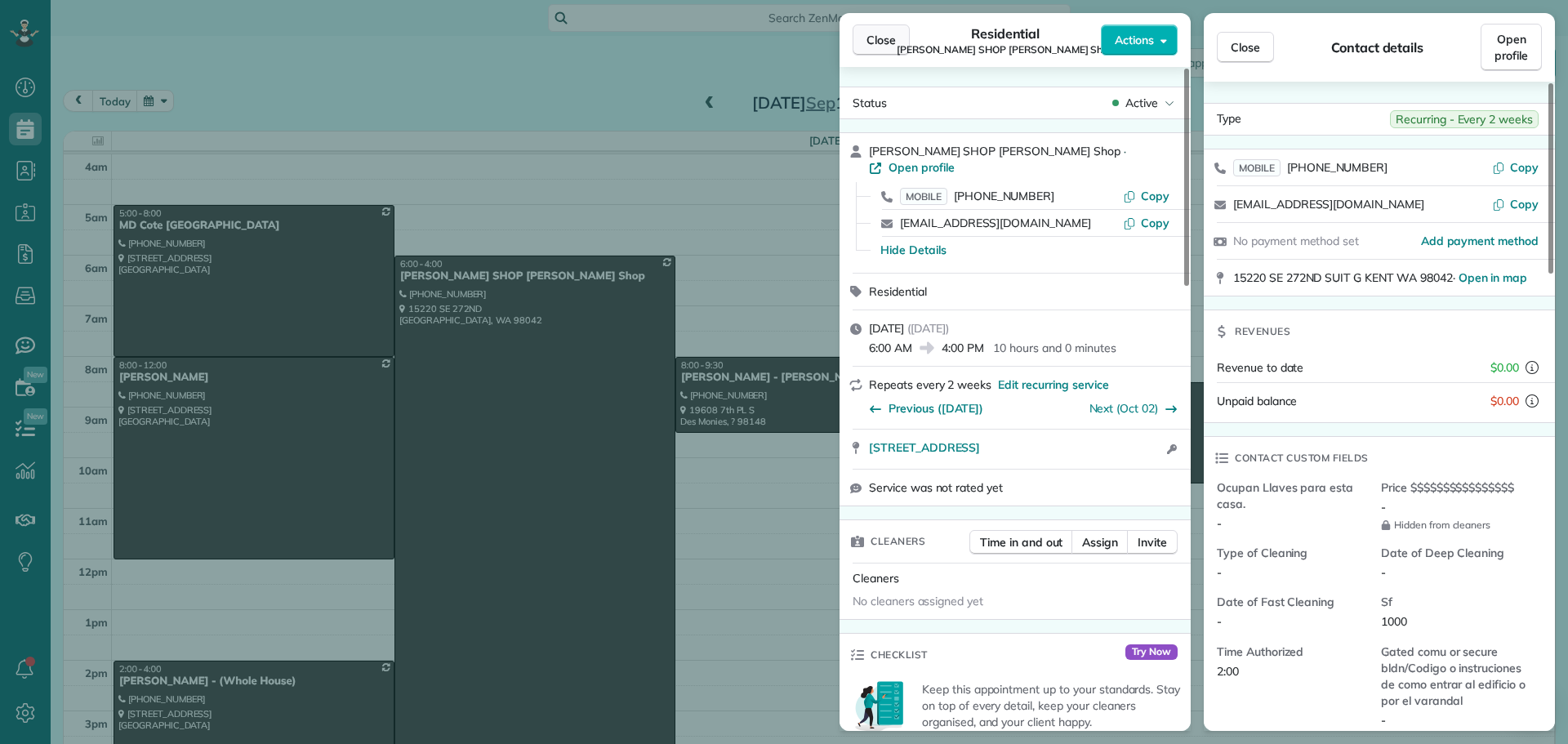
drag, startPoint x: 891, startPoint y: 46, endPoint x: 881, endPoint y: 49, distance: 10.4
click at [891, 45] on span "Close" at bounding box center [881, 40] width 30 height 16
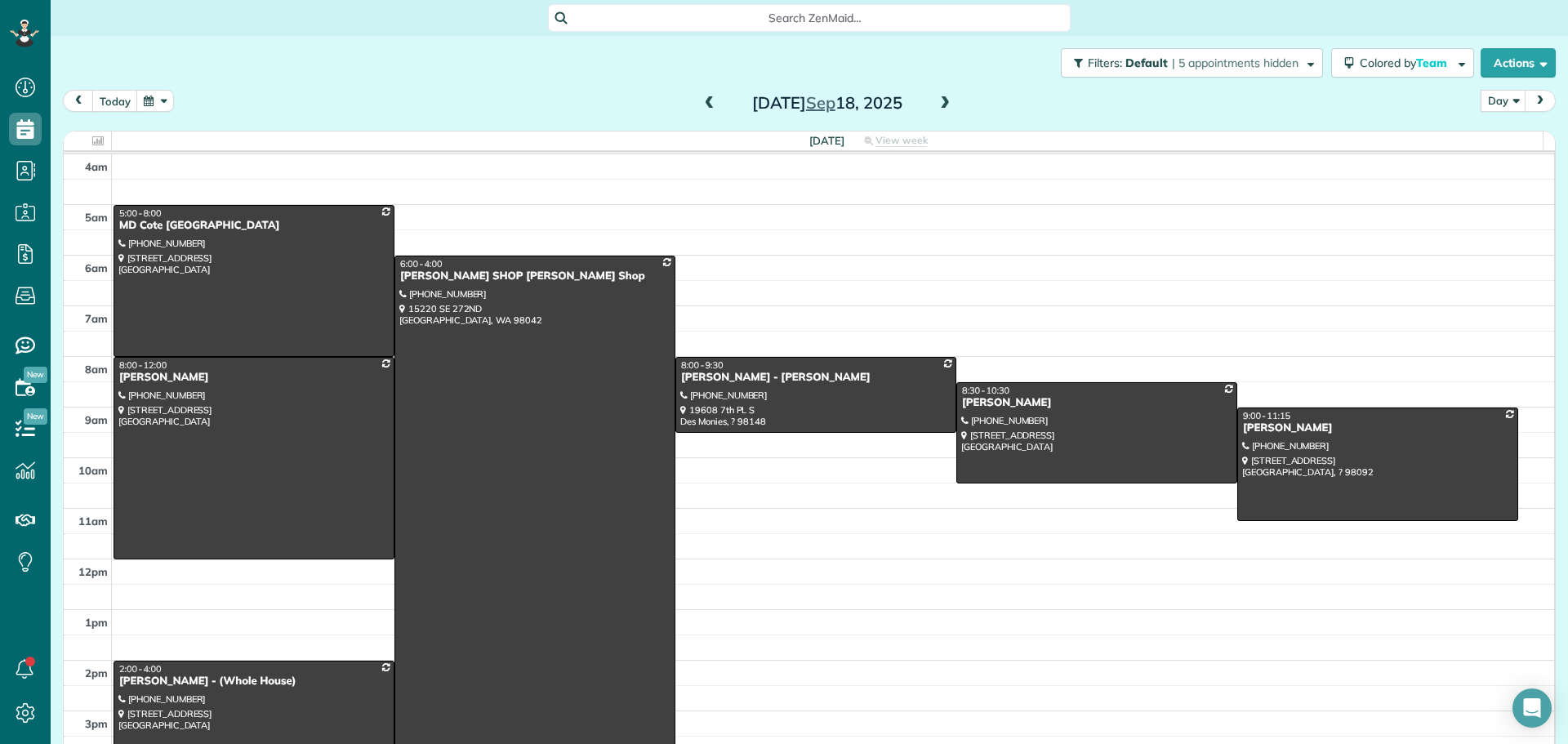
drag, startPoint x: 288, startPoint y: 681, endPoint x: 246, endPoint y: 599, distance: 92.1
click at [286, 681] on div "[PERSON_NAME] - (Whole House)" at bounding box center [254, 681] width 271 height 14
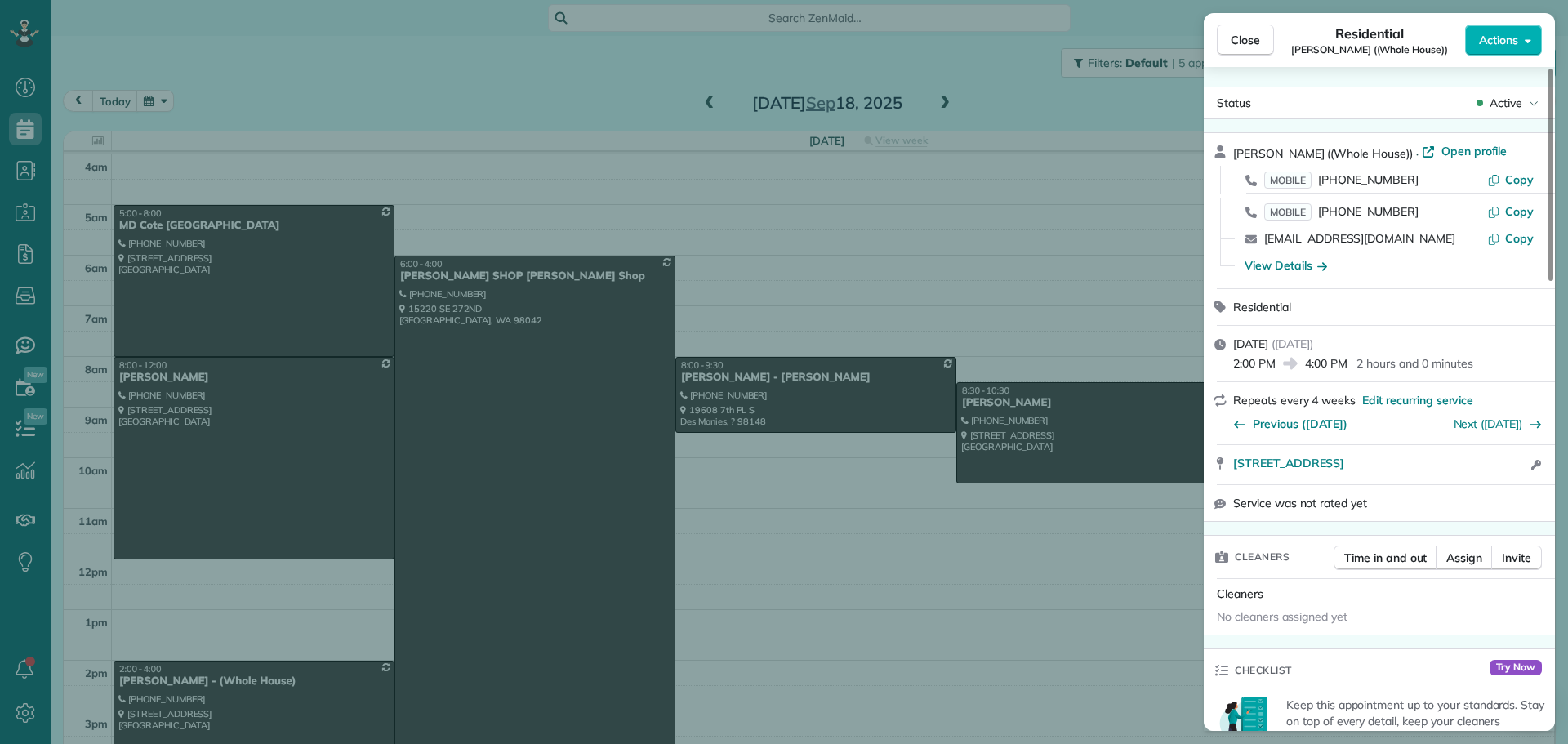
click at [1361, 42] on span "Residential" at bounding box center [1370, 34] width 69 height 20
drag, startPoint x: 1360, startPoint y: 50, endPoint x: 1298, endPoint y: 49, distance: 62.0
click at [1298, 49] on div "Residential [PERSON_NAME] ((Whole House))" at bounding box center [1369, 40] width 191 height 33
drag, startPoint x: 1228, startPoint y: 462, endPoint x: 1466, endPoint y: 485, distance: 239.1
click at [1466, 485] on div "[PERSON_NAME] ((Whole House)) · Open profile MOBILE [PHONE_NUMBER] Copy MOBILE …" at bounding box center [1379, 327] width 351 height 389
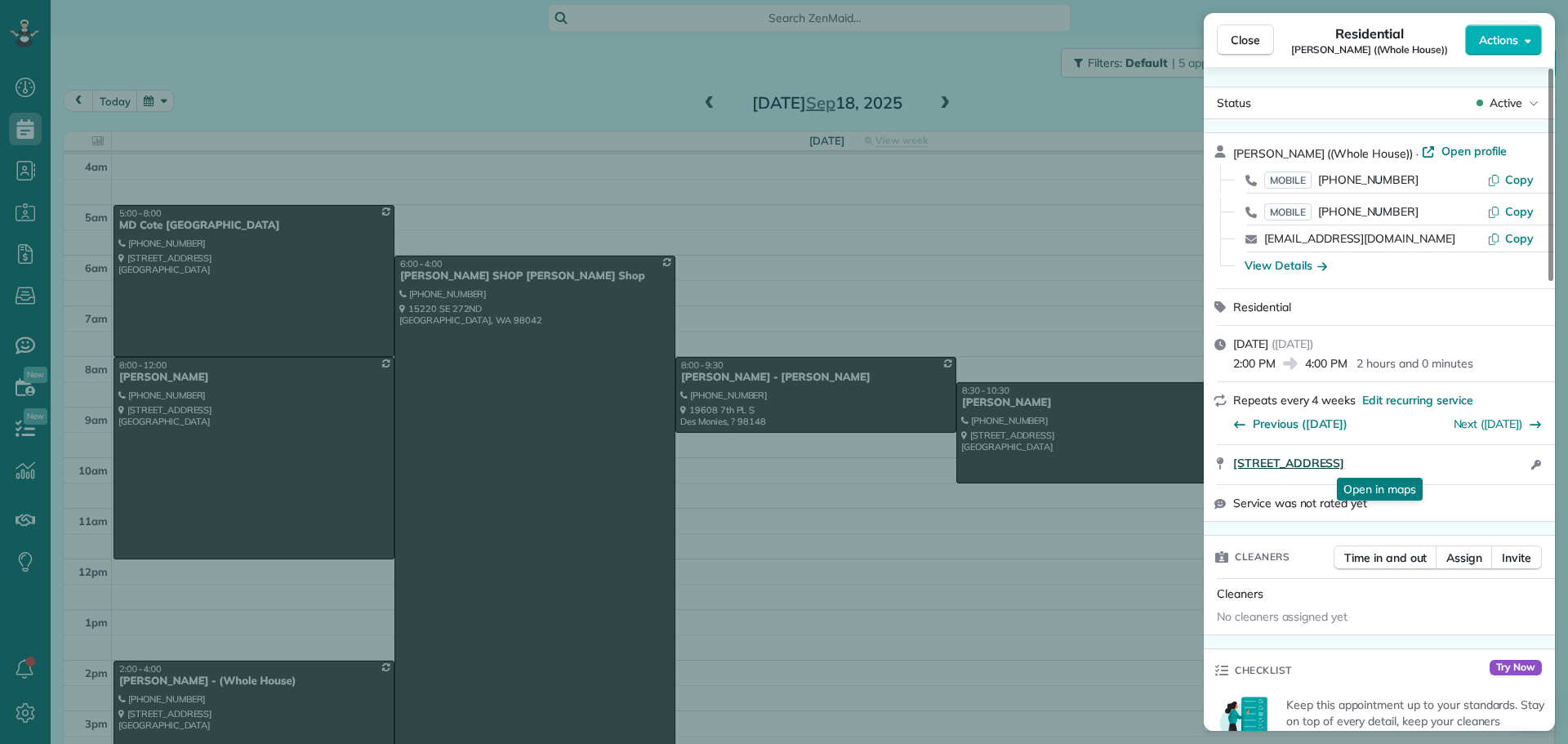
click at [1447, 465] on link "[STREET_ADDRESS]" at bounding box center [1380, 464] width 293 height 16
click at [1475, 462] on link "[STREET_ADDRESS]" at bounding box center [1380, 464] width 293 height 16
click at [1219, 437] on div "Repeats every 4 weeks Edit recurring service Previous ([DATE]) Next ([DATE])" at bounding box center [1379, 413] width 351 height 61
drag, startPoint x: 1229, startPoint y: 468, endPoint x: 1429, endPoint y: 462, distance: 200.1
click at [1429, 462] on div "[STREET_ADDRESS] Open in maps Open in maps Open access information" at bounding box center [1379, 465] width 351 height 40
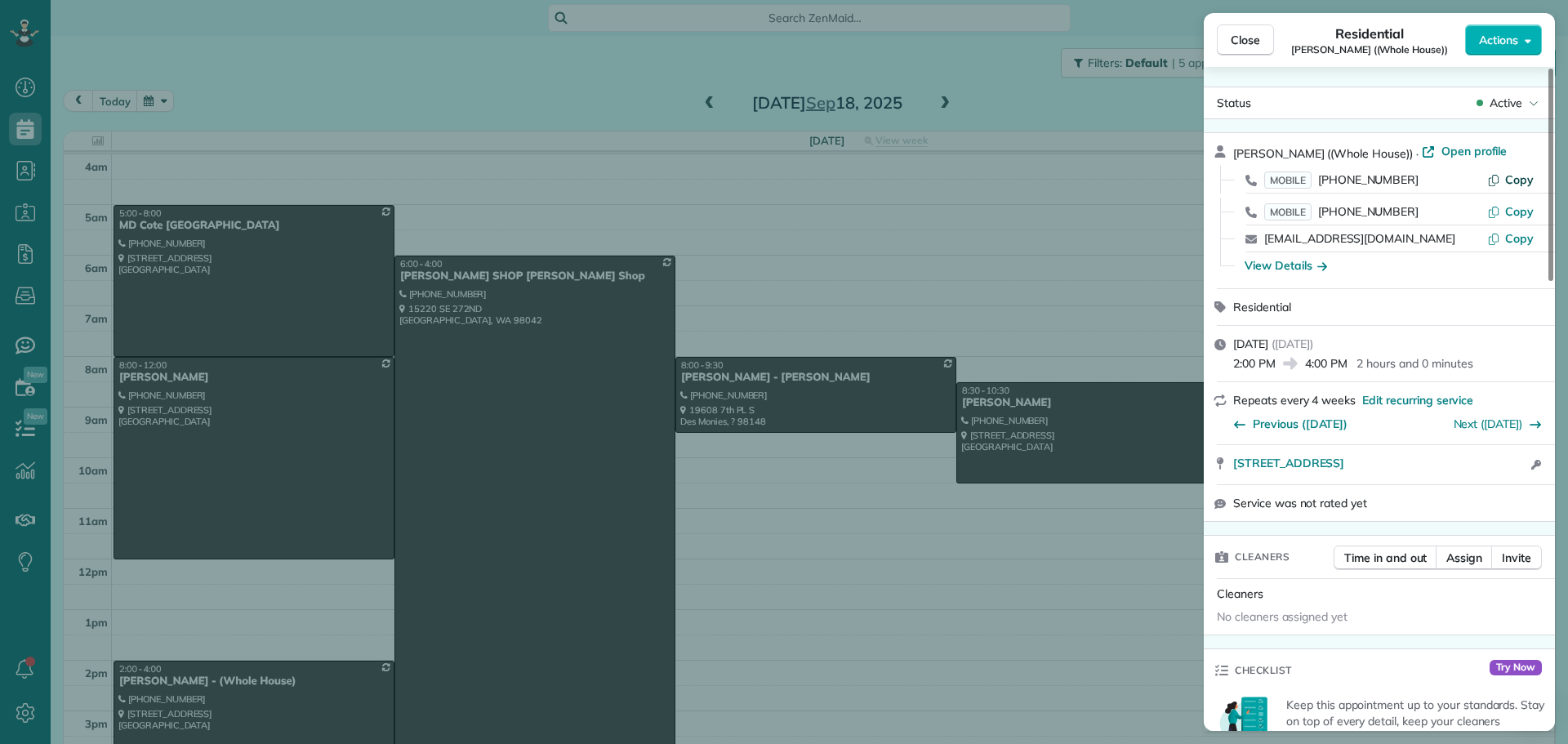
click at [1498, 184] on icon "button" at bounding box center [1494, 180] width 13 height 13
click at [1320, 257] on icon "button" at bounding box center [1322, 266] width 10 height 16
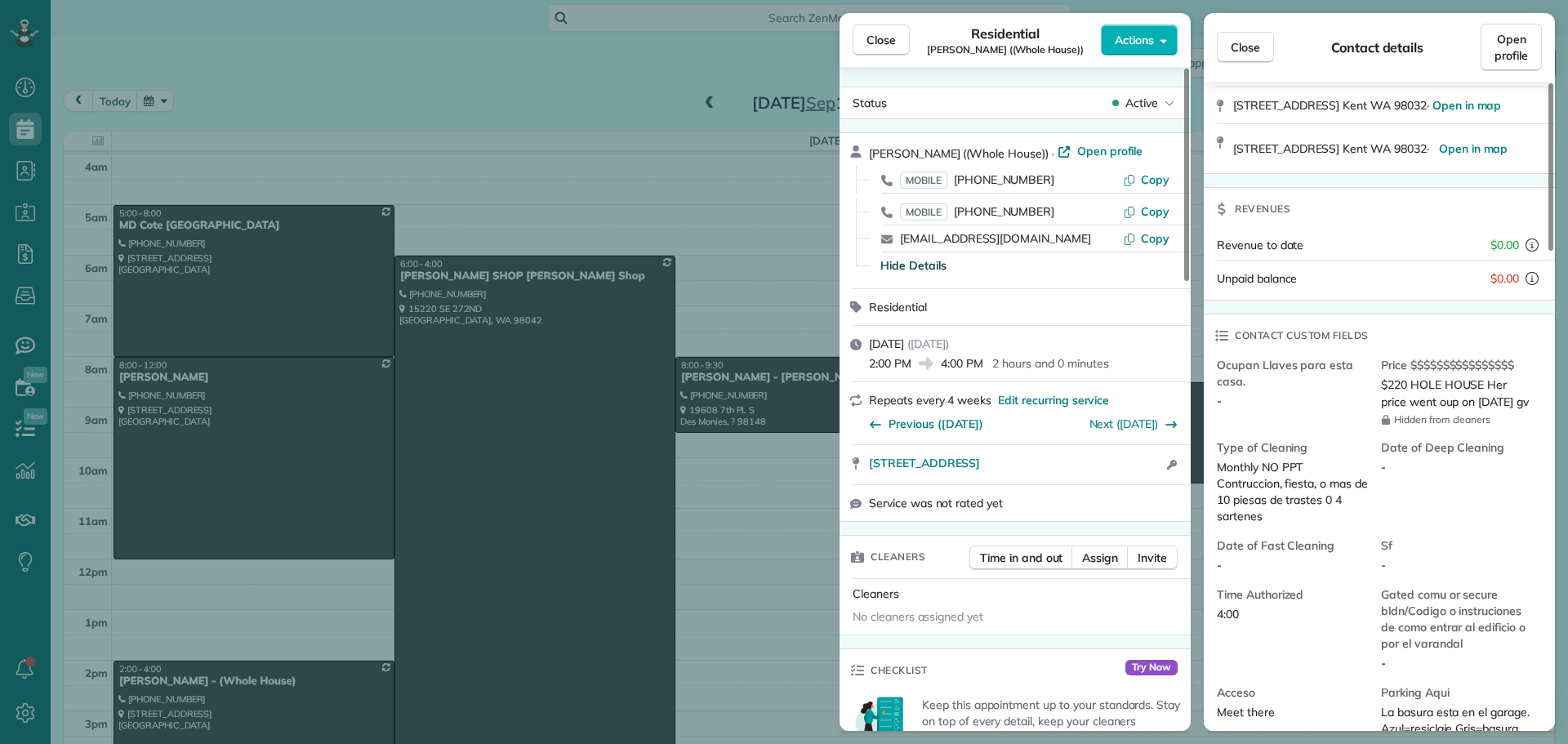
scroll to position [327, 0]
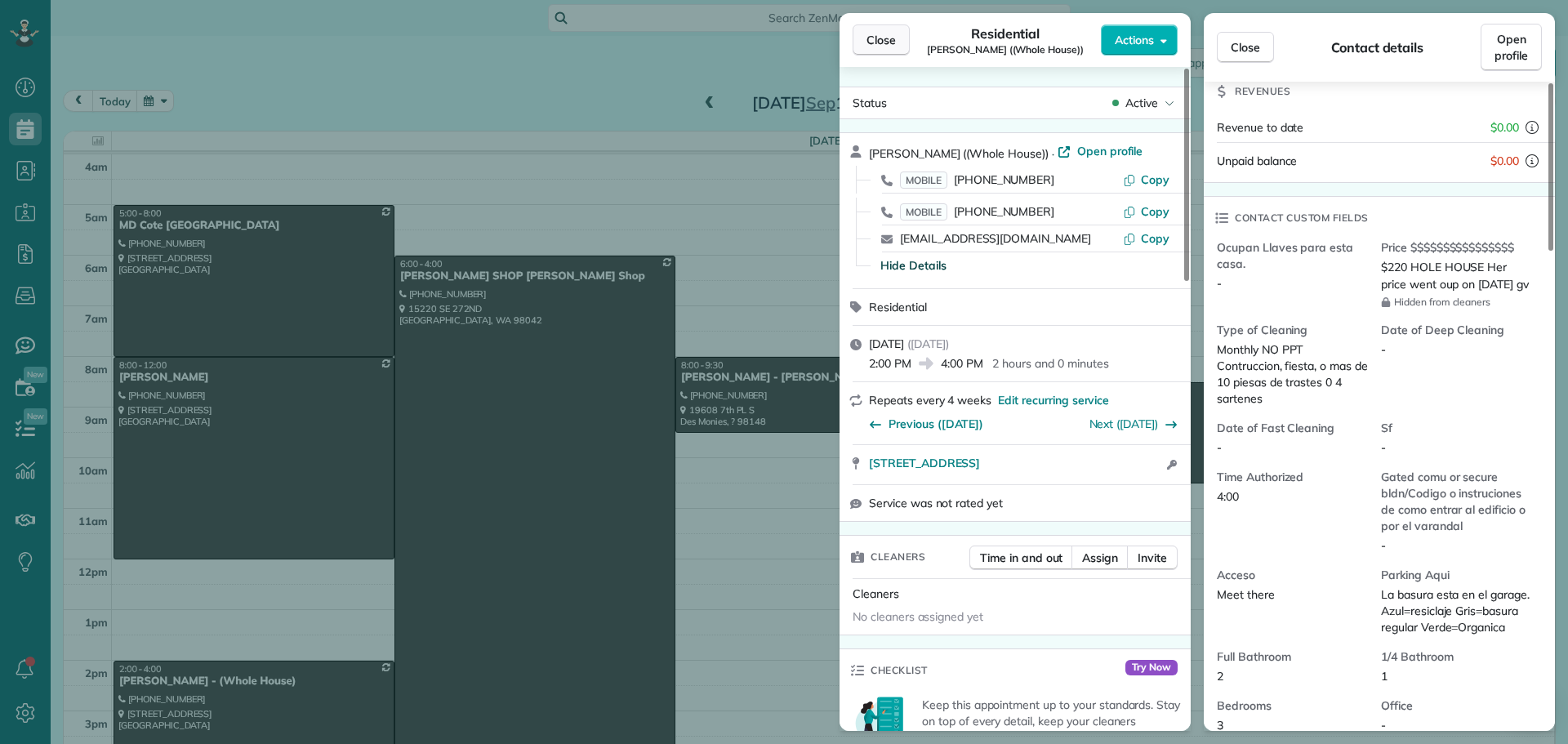
click at [888, 29] on button "Close" at bounding box center [880, 40] width 57 height 31
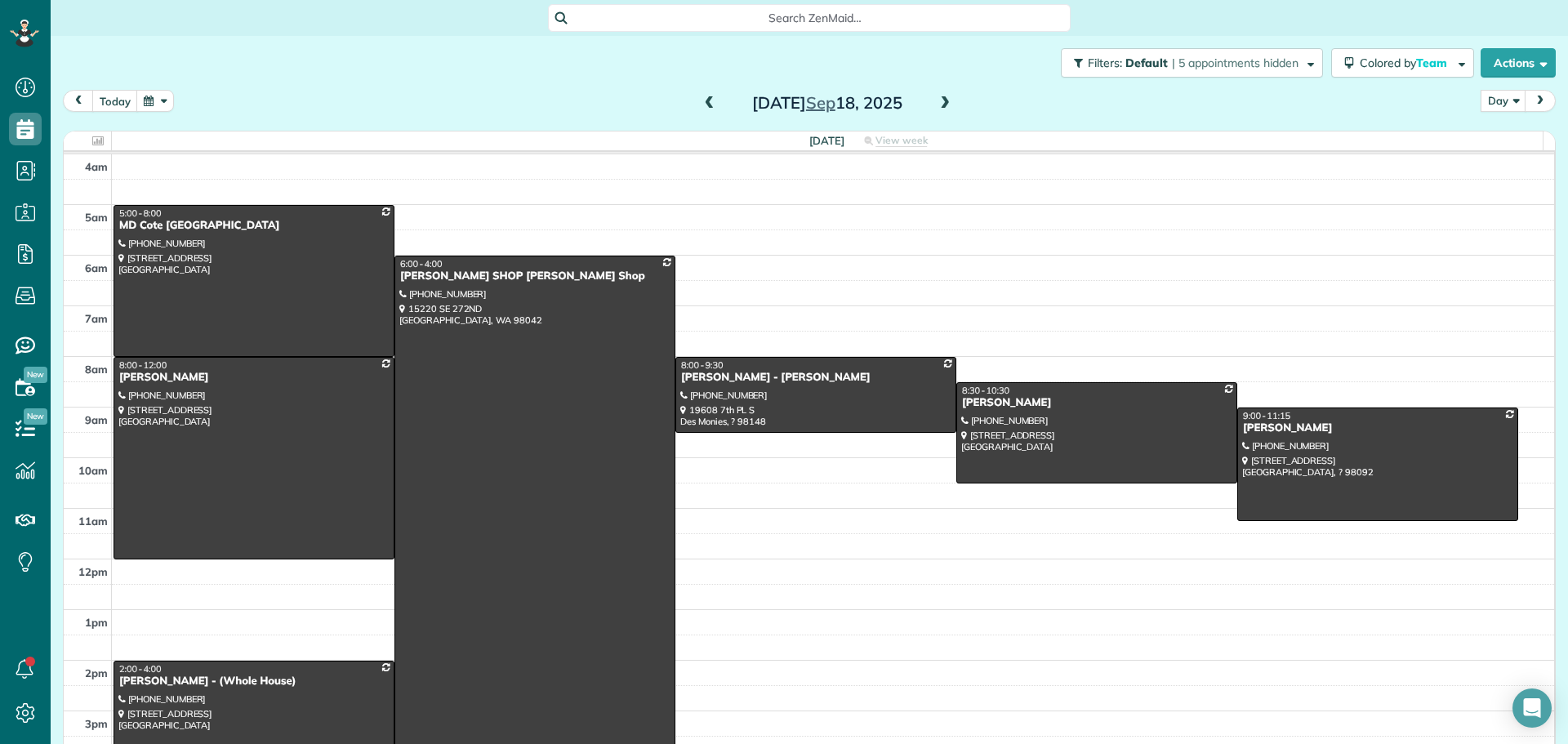
click at [941, 101] on span at bounding box center [945, 104] width 18 height 15
